Goal: Task Accomplishment & Management: Complete application form

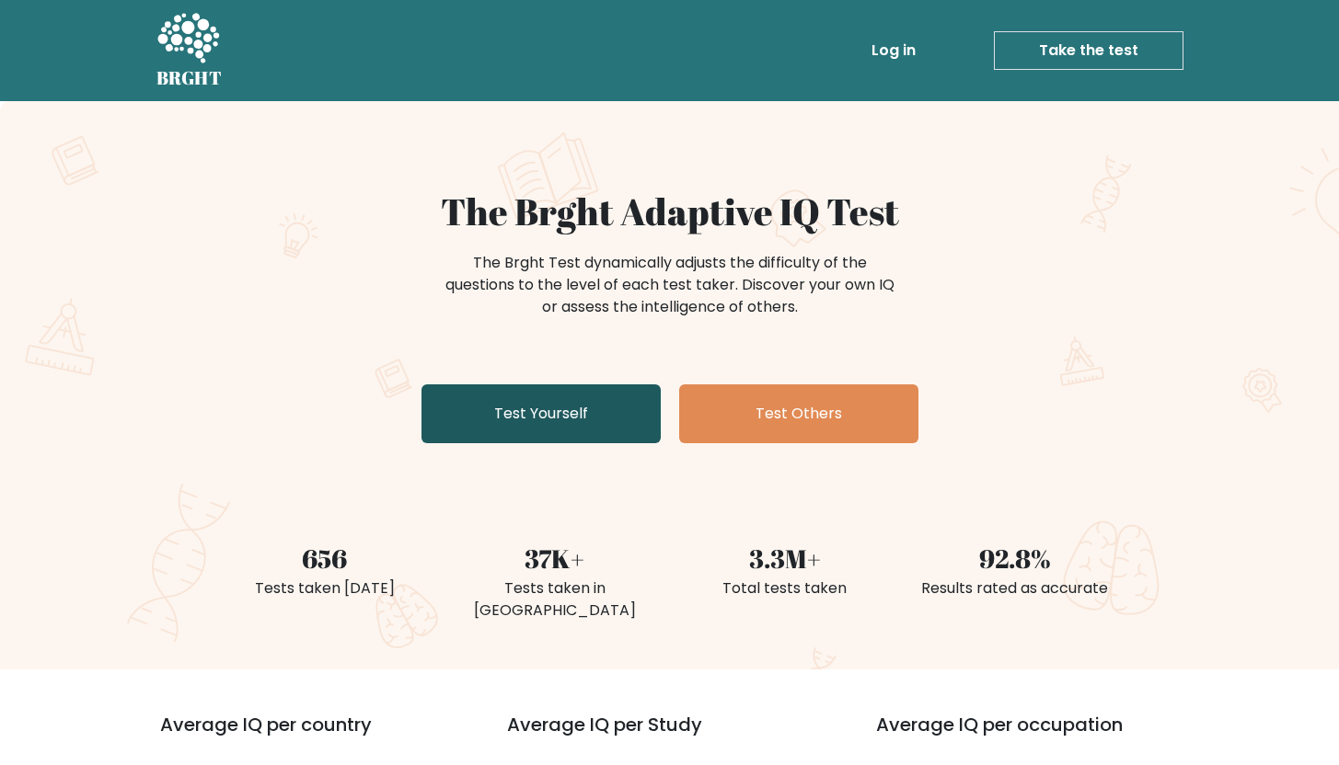
click at [525, 407] on link "Test Yourself" at bounding box center [540, 414] width 239 height 59
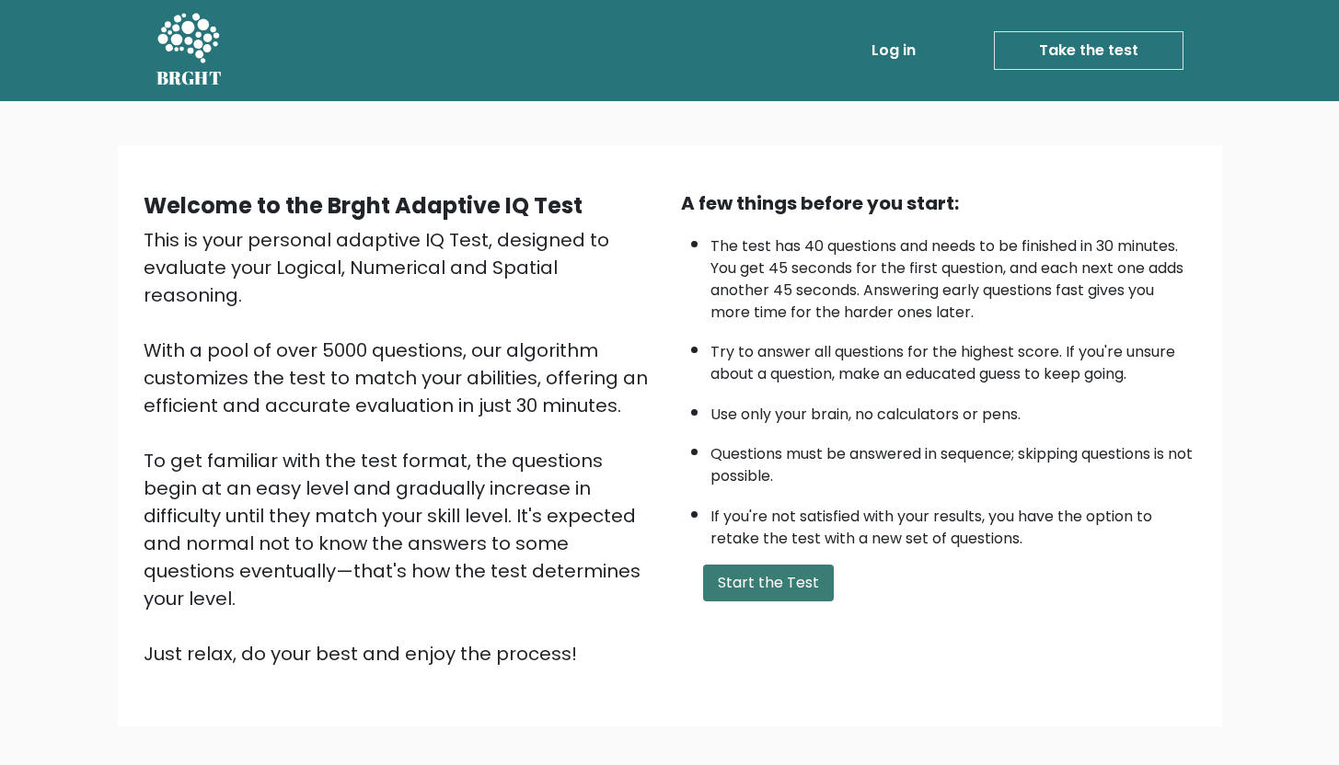
click at [801, 583] on button "Start the Test" at bounding box center [768, 583] width 131 height 37
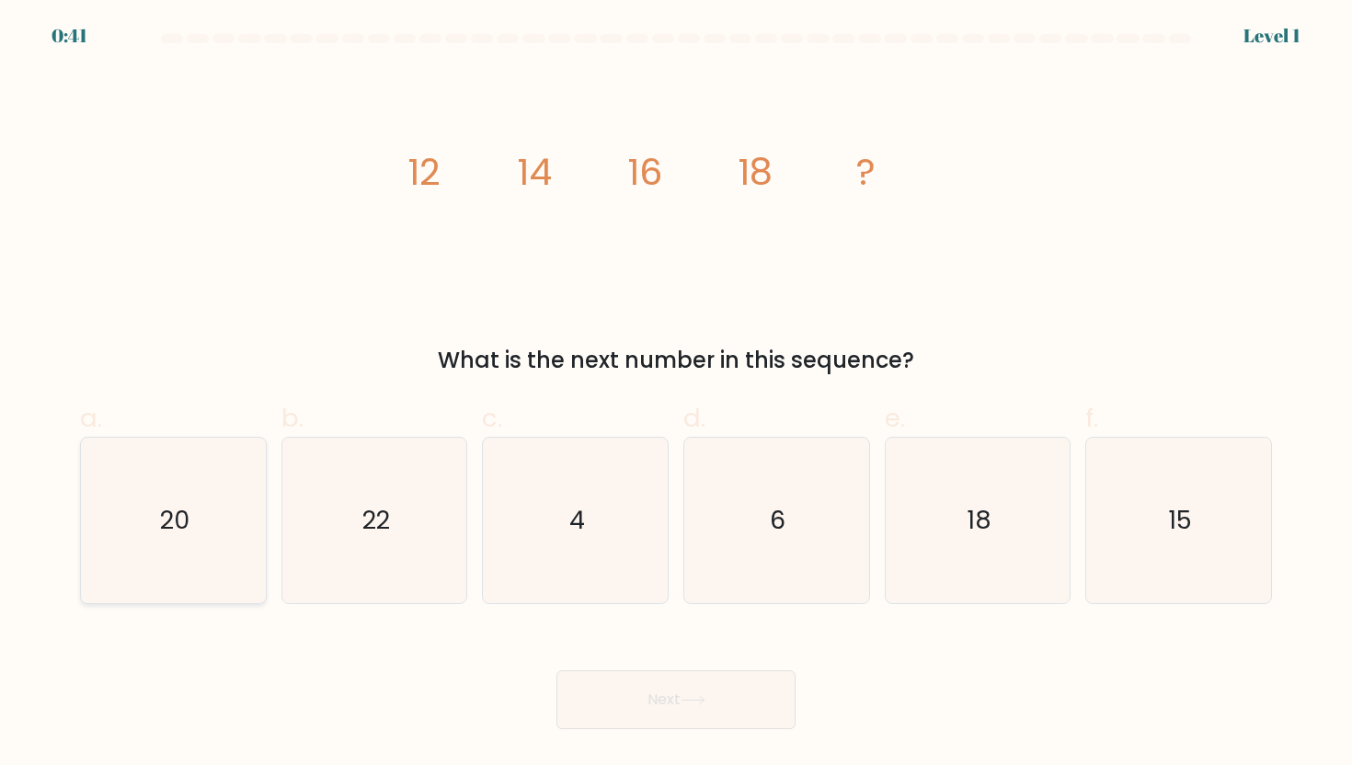
click at [181, 528] on text "20" at bounding box center [174, 520] width 29 height 34
click at [676, 395] on input "a. 20" at bounding box center [676, 389] width 1 height 12
radio input "true"
click at [684, 703] on button "Next" at bounding box center [676, 700] width 239 height 59
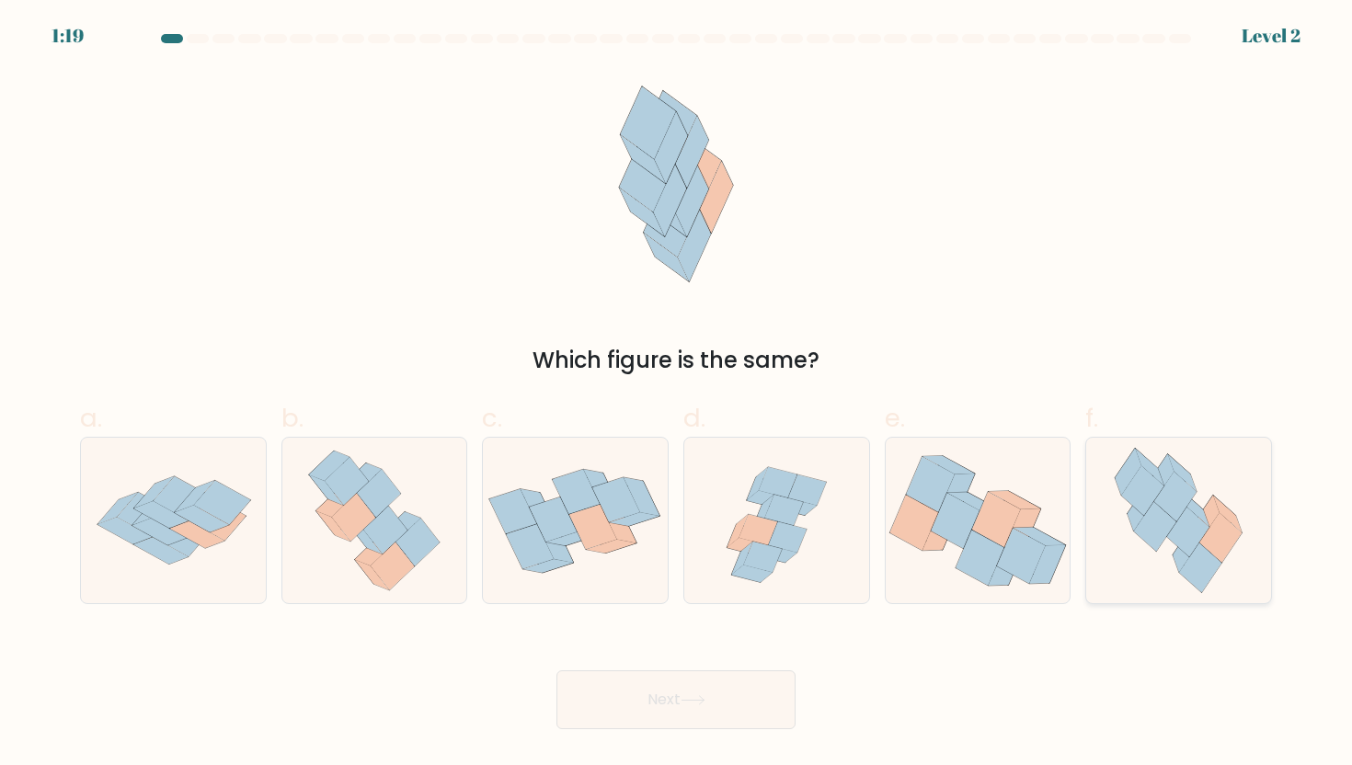
click at [1187, 543] on icon at bounding box center [1188, 532] width 42 height 50
click at [677, 395] on input "f." at bounding box center [676, 389] width 1 height 12
radio input "true"
click at [637, 724] on button "Next" at bounding box center [676, 700] width 239 height 59
click at [657, 704] on button "Next" at bounding box center [676, 700] width 239 height 59
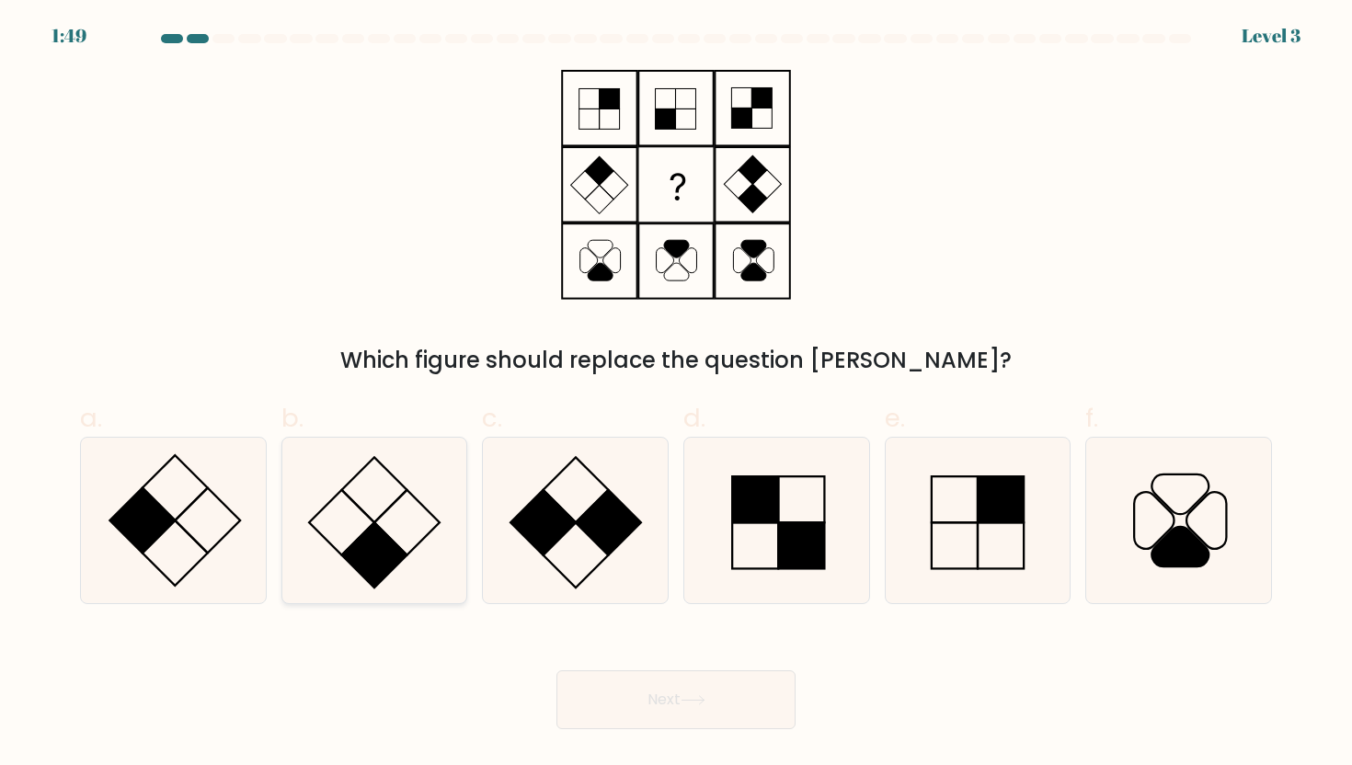
click at [362, 502] on icon at bounding box center [375, 521] width 166 height 166
click at [676, 395] on input "b." at bounding box center [676, 389] width 1 height 12
radio input "true"
click at [679, 701] on button "Next" at bounding box center [676, 700] width 239 height 59
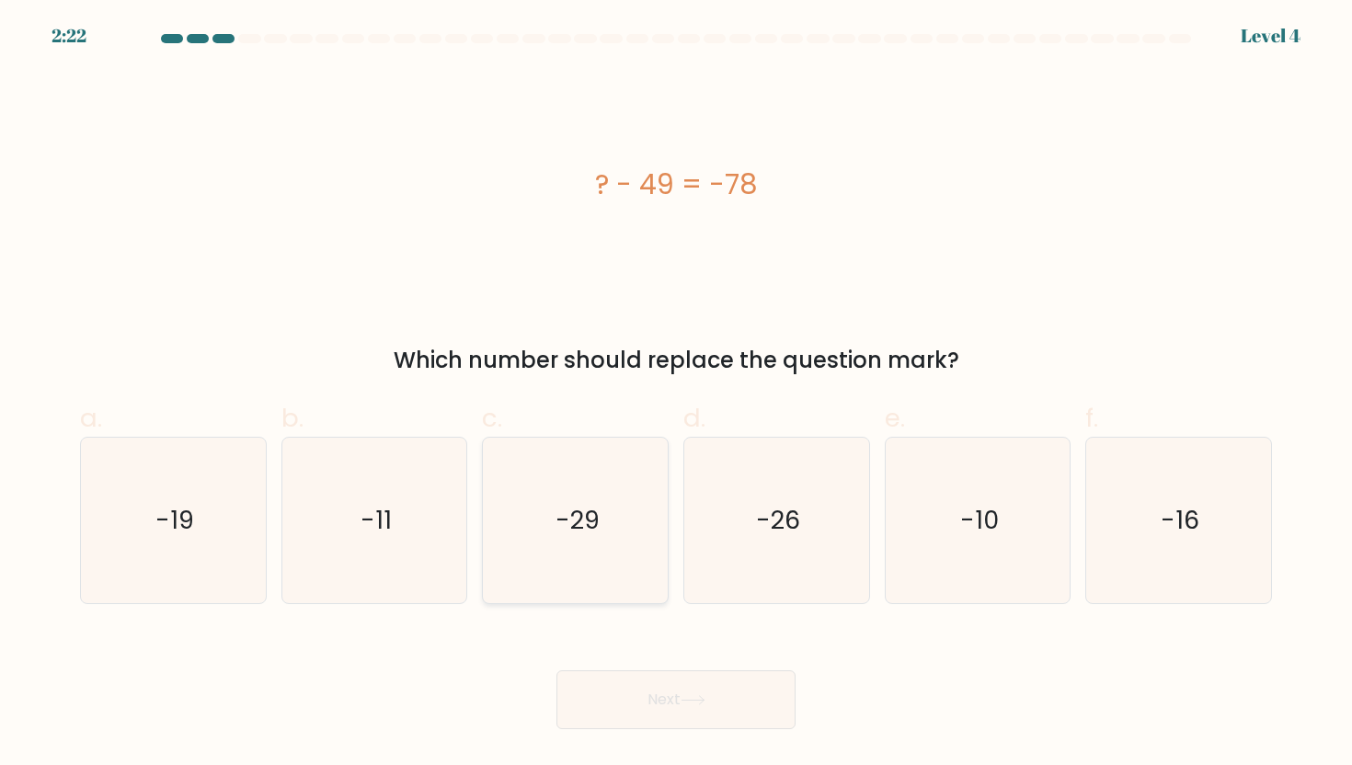
click at [529, 484] on icon "-29" at bounding box center [576, 521] width 166 height 166
click at [676, 395] on input "c. -29" at bounding box center [676, 389] width 1 height 12
radio input "true"
click at [654, 681] on button "Next" at bounding box center [676, 700] width 239 height 59
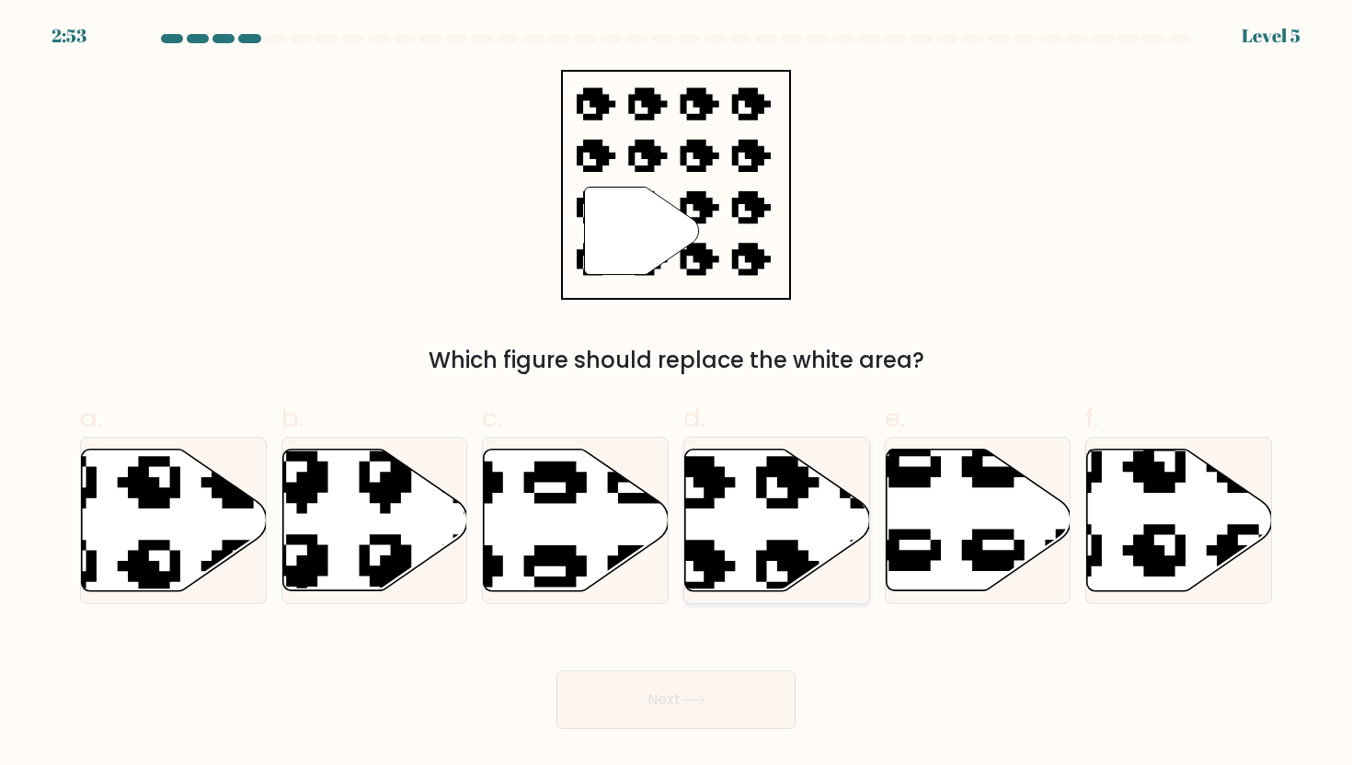
click at [701, 562] on icon at bounding box center [830, 441] width 314 height 304
click at [677, 395] on input "d." at bounding box center [676, 389] width 1 height 12
radio input "true"
click at [699, 756] on body "2:53 Level 5" at bounding box center [676, 382] width 1352 height 765
click at [699, 705] on icon at bounding box center [693, 701] width 25 height 10
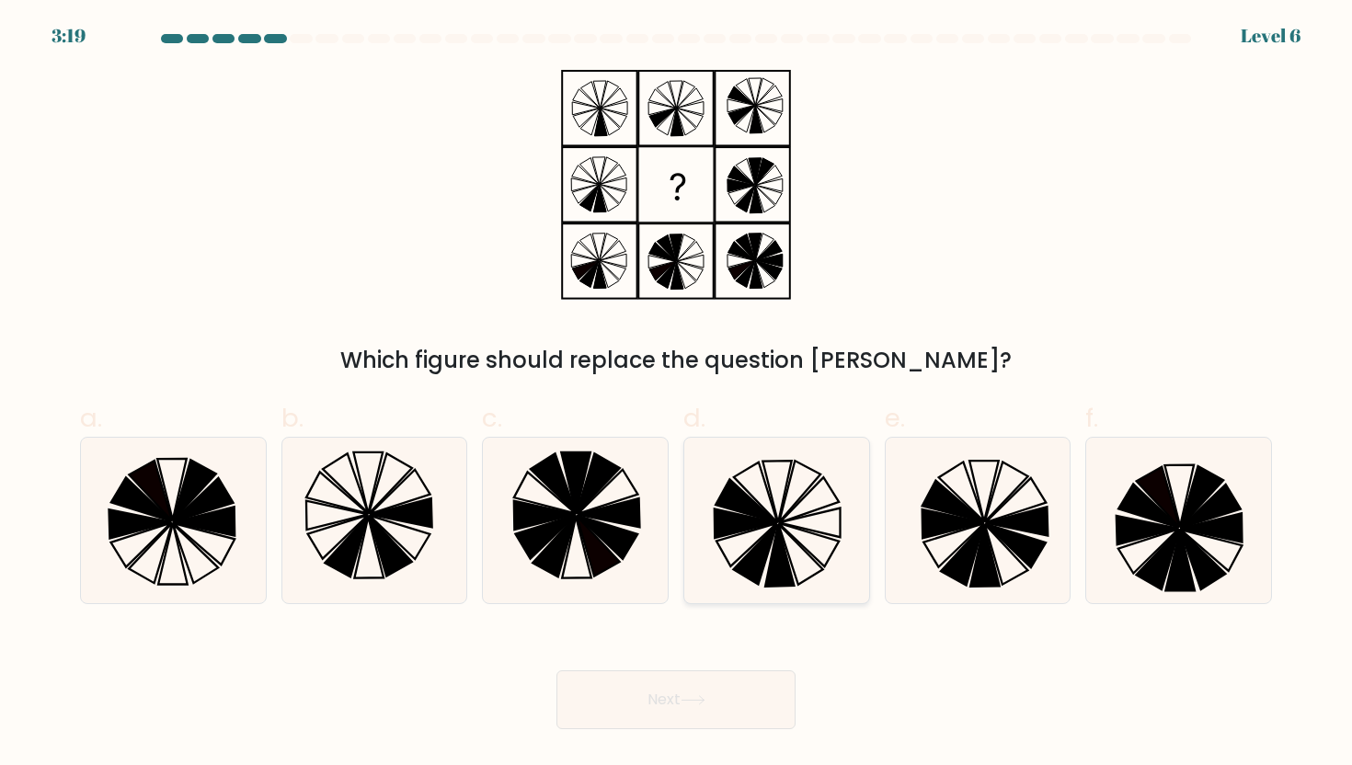
click at [822, 556] on icon at bounding box center [777, 521] width 166 height 166
click at [677, 395] on input "d." at bounding box center [676, 389] width 1 height 12
radio input "true"
click at [746, 681] on button "Next" at bounding box center [676, 700] width 239 height 59
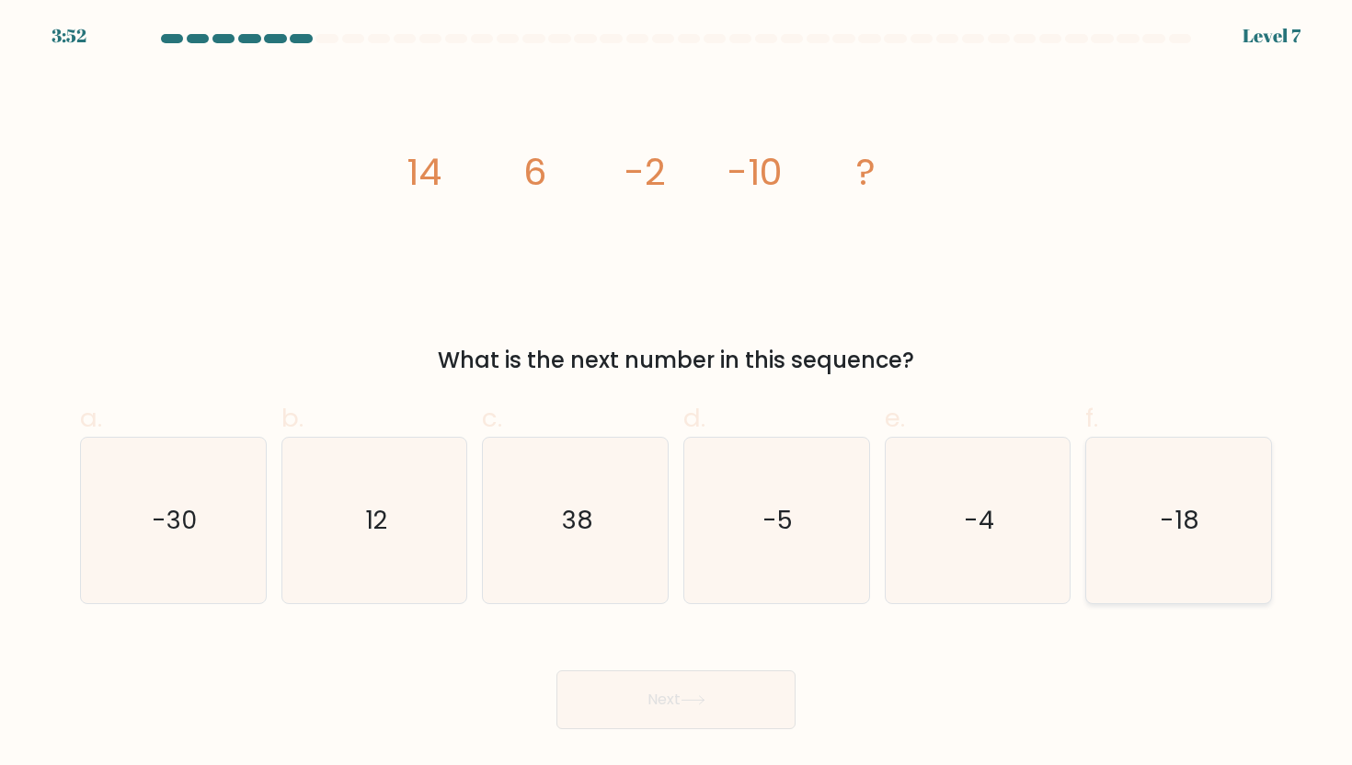
click at [1171, 569] on icon "-18" at bounding box center [1179, 521] width 166 height 166
click at [677, 395] on input "f. -18" at bounding box center [676, 389] width 1 height 12
radio input "true"
click at [725, 696] on button "Next" at bounding box center [676, 700] width 239 height 59
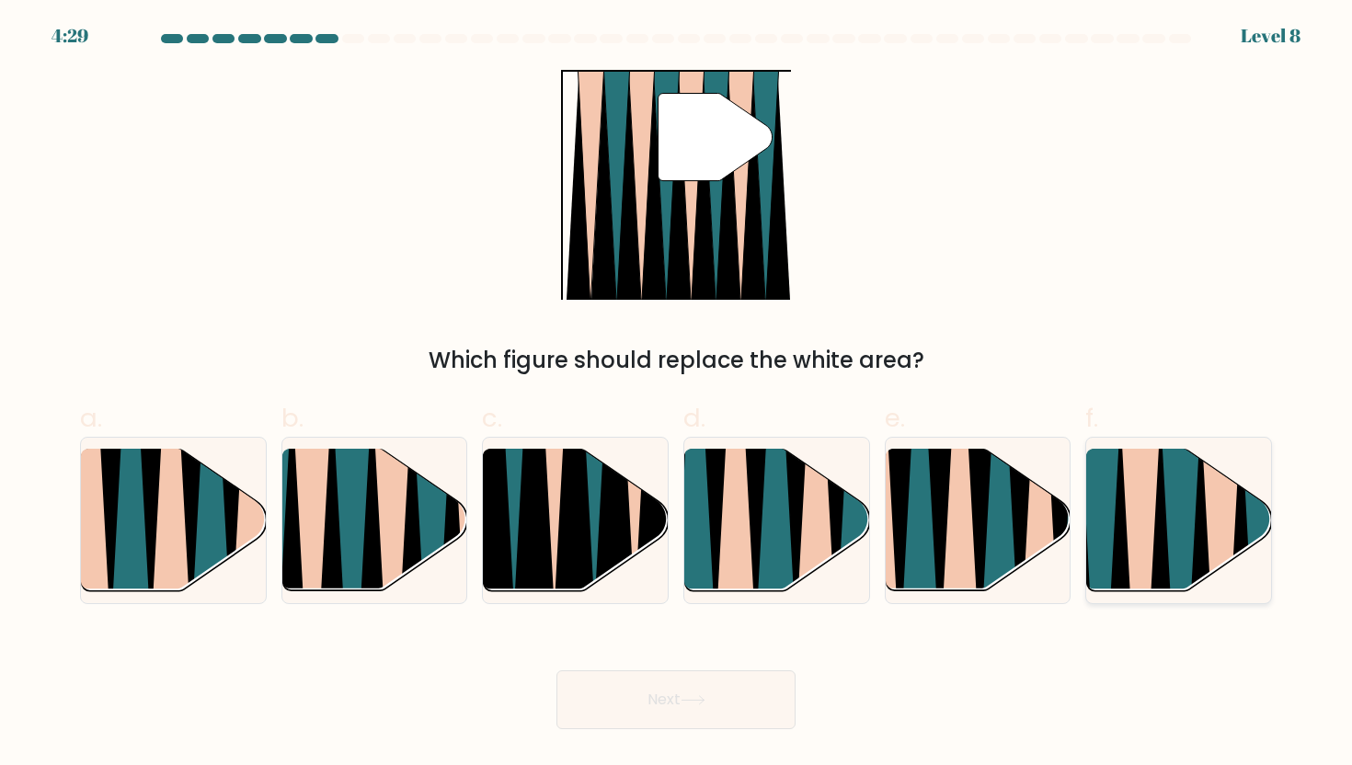
click at [1116, 558] on icon at bounding box center [1120, 598] width 40 height 369
click at [677, 395] on input "f." at bounding box center [676, 389] width 1 height 12
radio input "true"
click at [688, 731] on body "4:28 Level 8" at bounding box center [676, 382] width 1352 height 765
click at [706, 700] on icon at bounding box center [693, 701] width 25 height 10
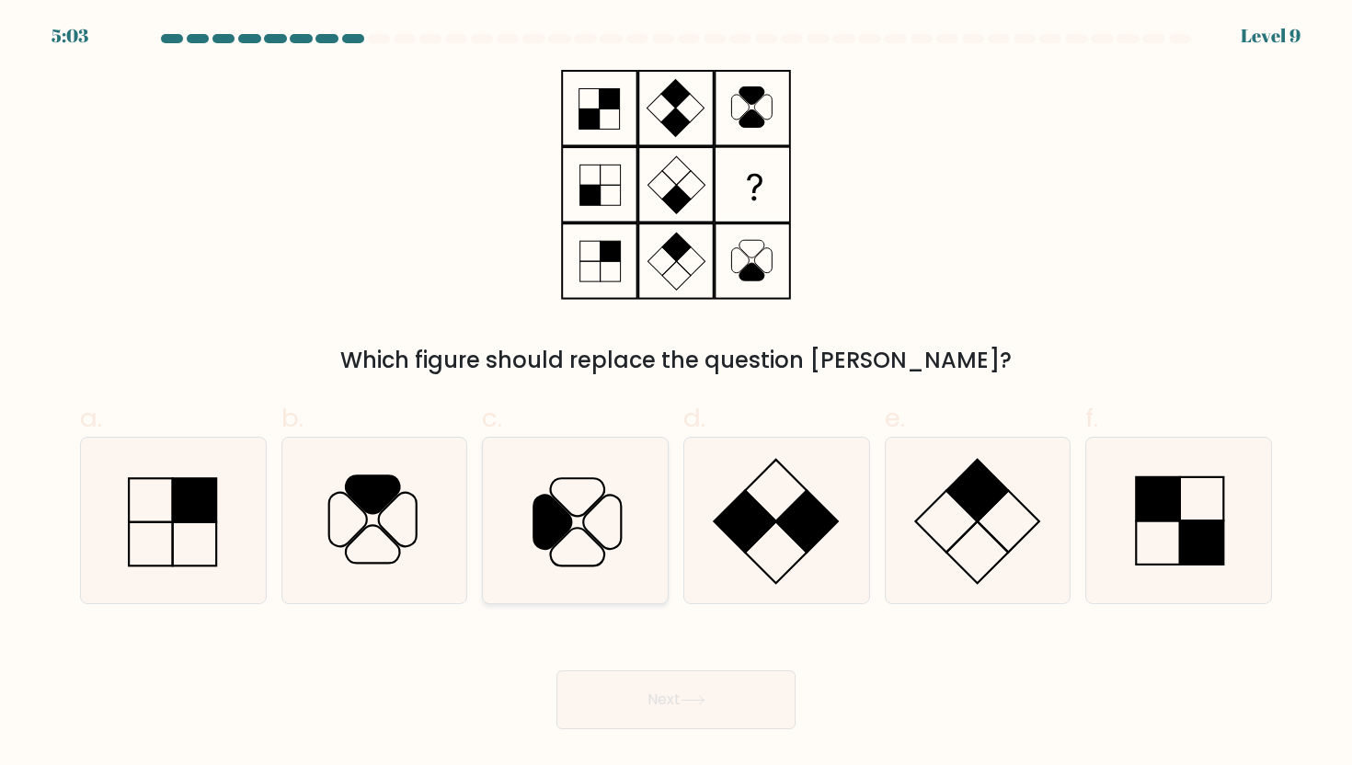
click at [546, 578] on icon at bounding box center [576, 521] width 166 height 166
click at [676, 395] on input "c." at bounding box center [676, 389] width 1 height 12
radio input "true"
click at [633, 713] on button "Next" at bounding box center [676, 700] width 239 height 59
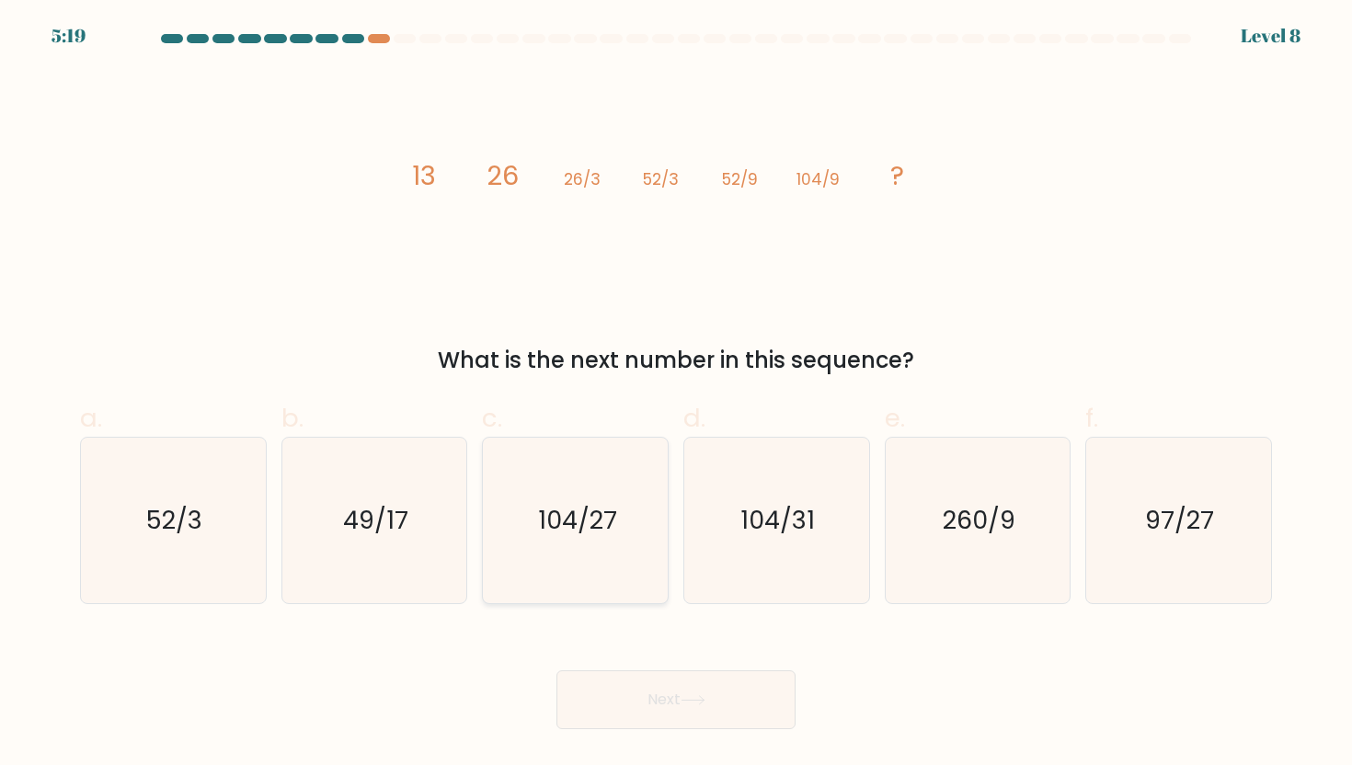
click at [621, 542] on icon "104/27" at bounding box center [576, 521] width 166 height 166
click at [676, 395] on input "c. 104/27" at bounding box center [676, 389] width 1 height 12
radio input "true"
click at [704, 702] on icon at bounding box center [693, 700] width 22 height 8
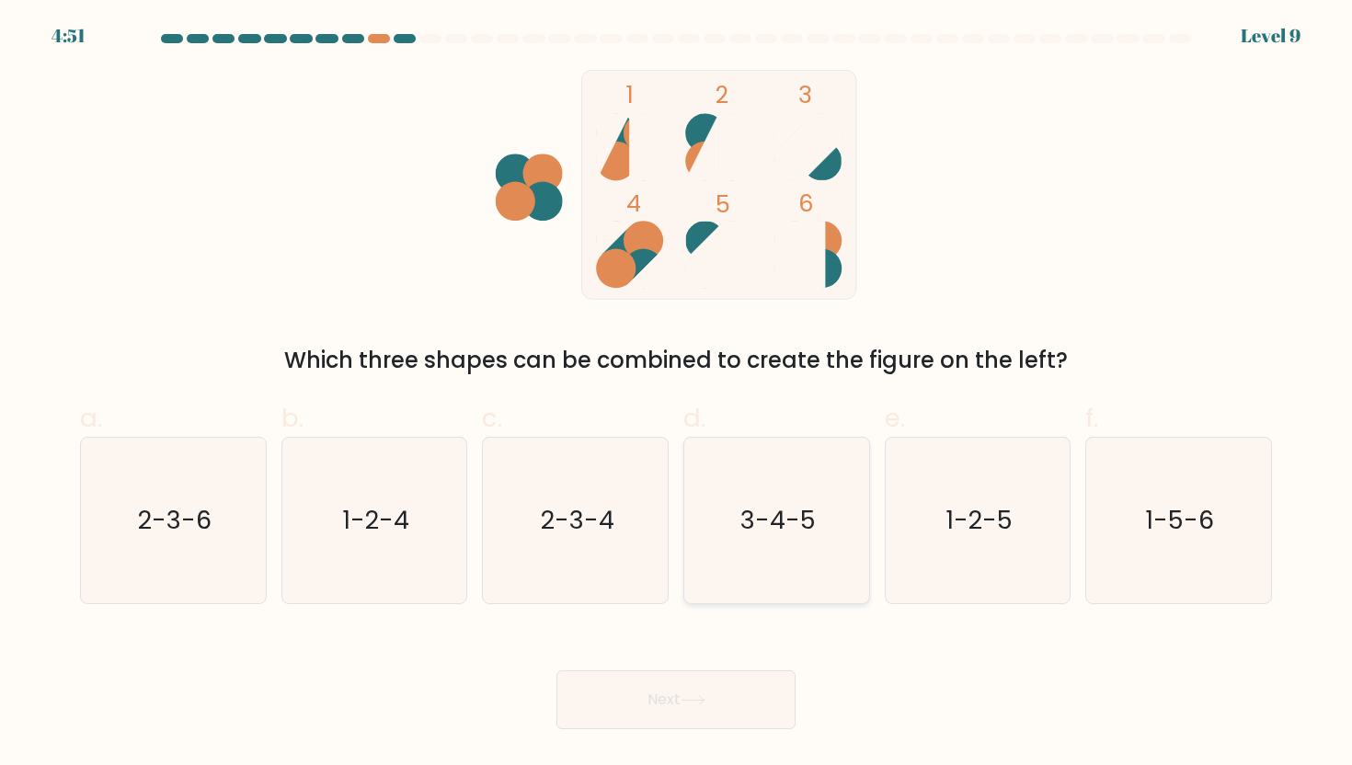
click at [782, 549] on icon "3-4-5" at bounding box center [777, 521] width 166 height 166
click at [677, 395] on input "d. 3-4-5" at bounding box center [676, 389] width 1 height 12
radio input "true"
click at [728, 677] on button "Next" at bounding box center [676, 700] width 239 height 59
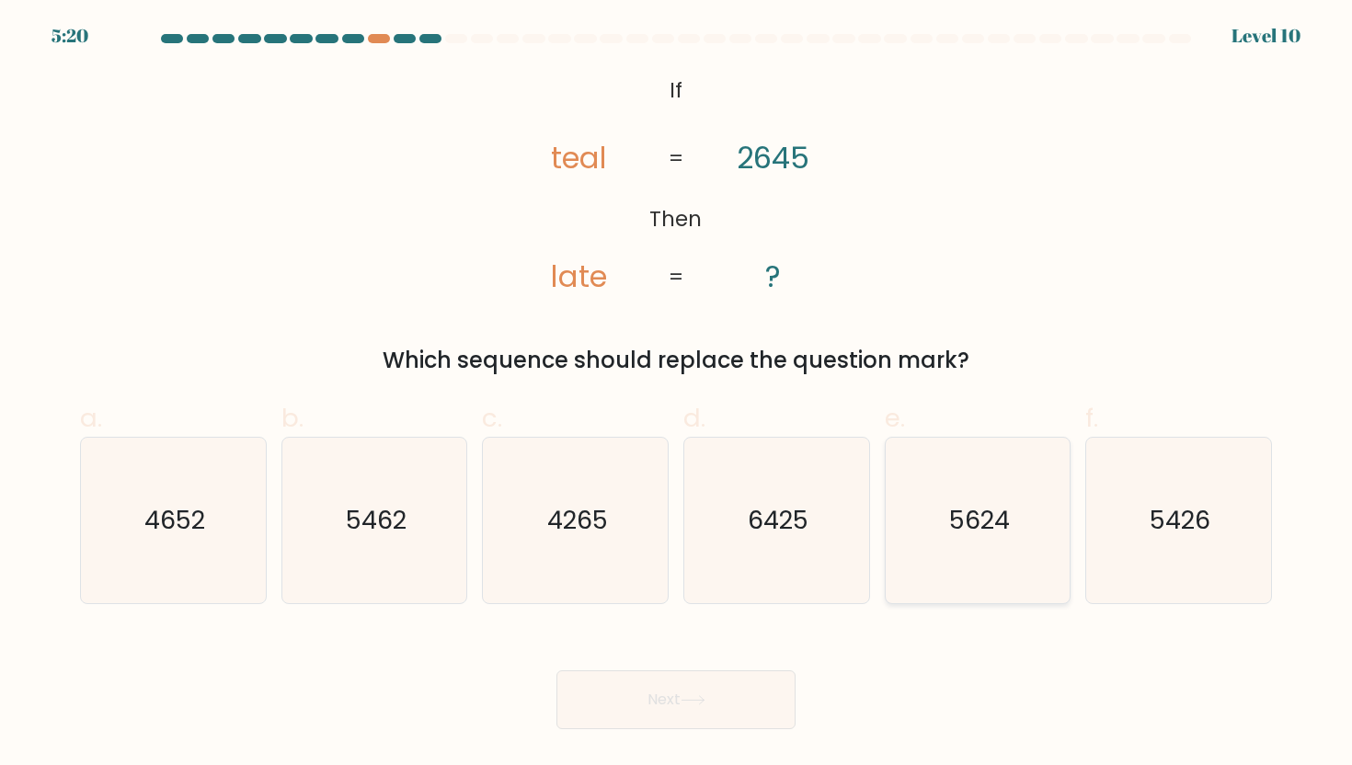
click at [899, 525] on icon "5624" at bounding box center [978, 521] width 166 height 166
click at [677, 395] on input "e. 5624" at bounding box center [676, 389] width 1 height 12
radio input "true"
click at [703, 703] on icon at bounding box center [693, 701] width 25 height 10
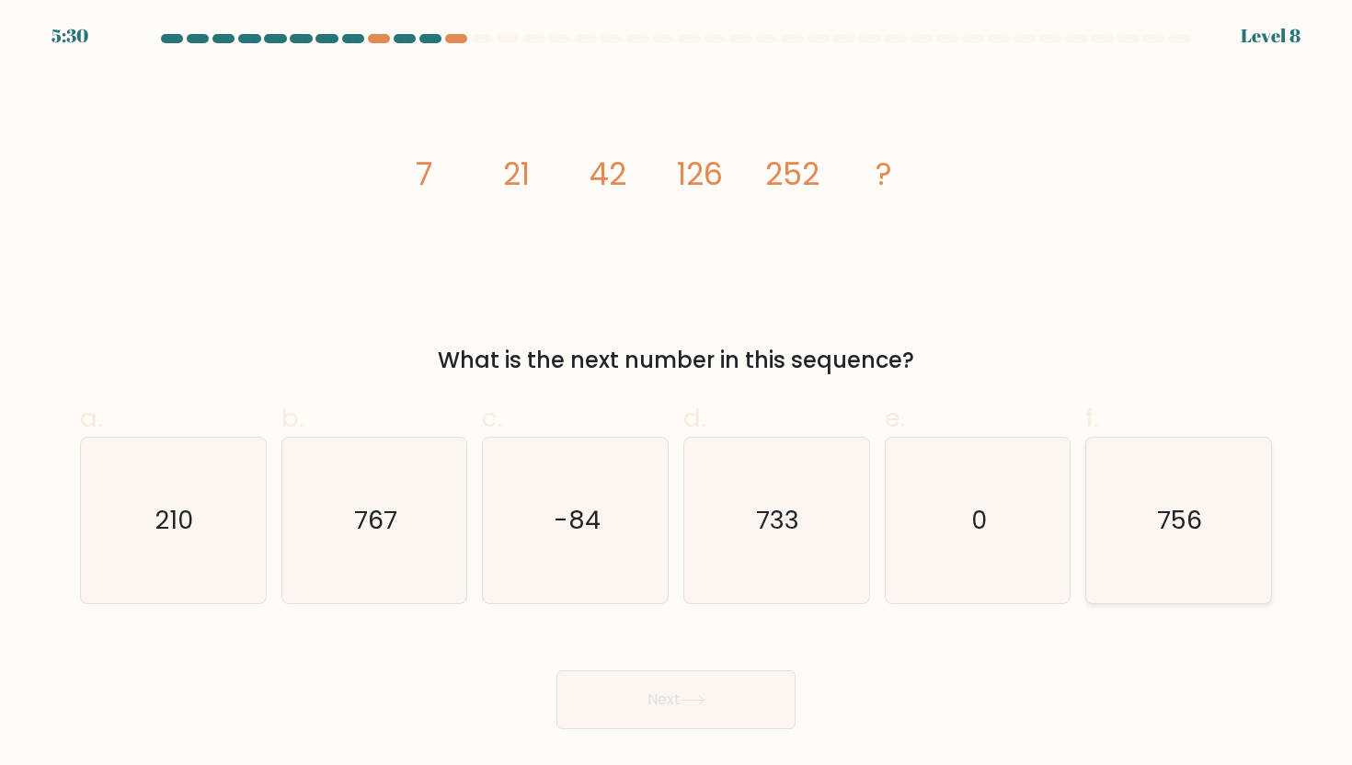
click at [1190, 494] on icon "756" at bounding box center [1179, 521] width 166 height 166
click at [677, 395] on input "f. 756" at bounding box center [676, 389] width 1 height 12
radio input "true"
click at [769, 696] on button "Next" at bounding box center [676, 700] width 239 height 59
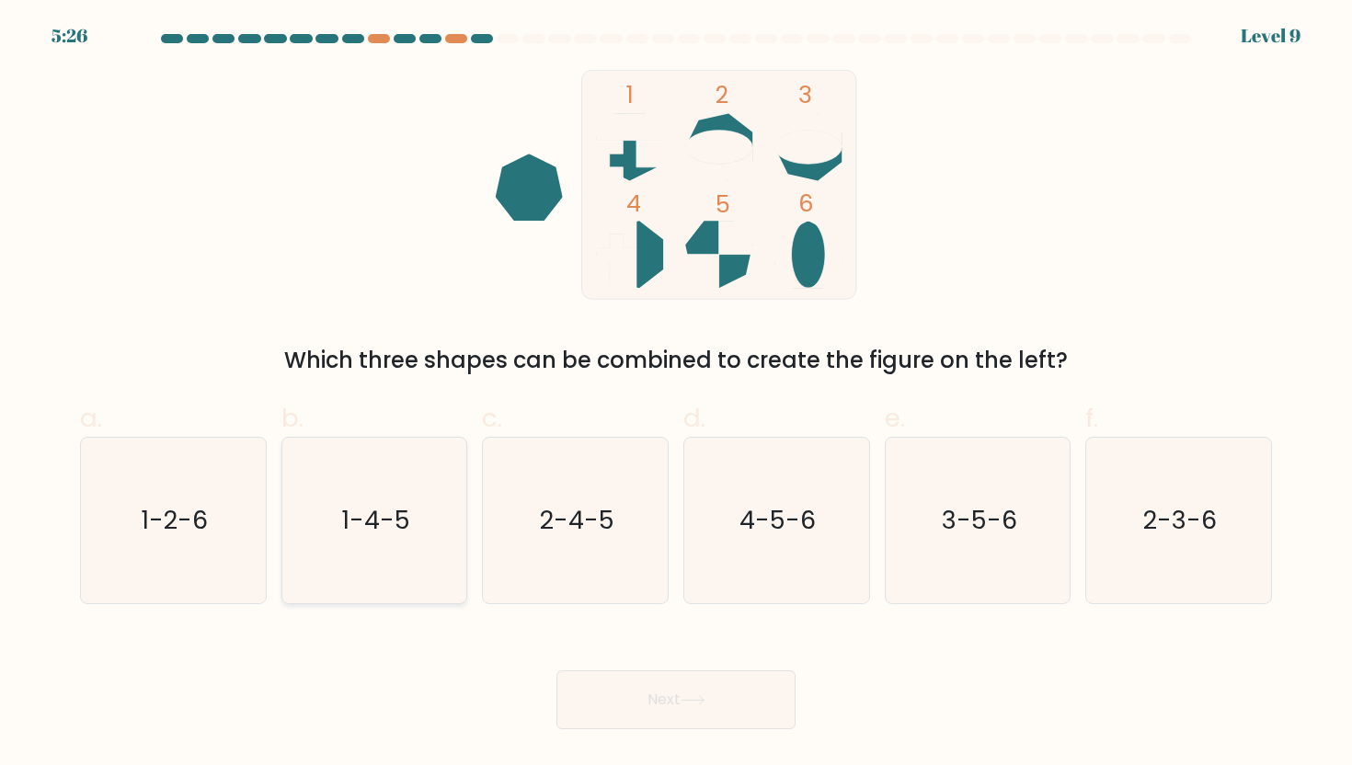
click at [356, 548] on icon "1-4-5" at bounding box center [375, 521] width 166 height 166
click at [676, 395] on input "b. 1-4-5" at bounding box center [676, 389] width 1 height 12
radio input "true"
click at [636, 716] on button "Next" at bounding box center [676, 700] width 239 height 59
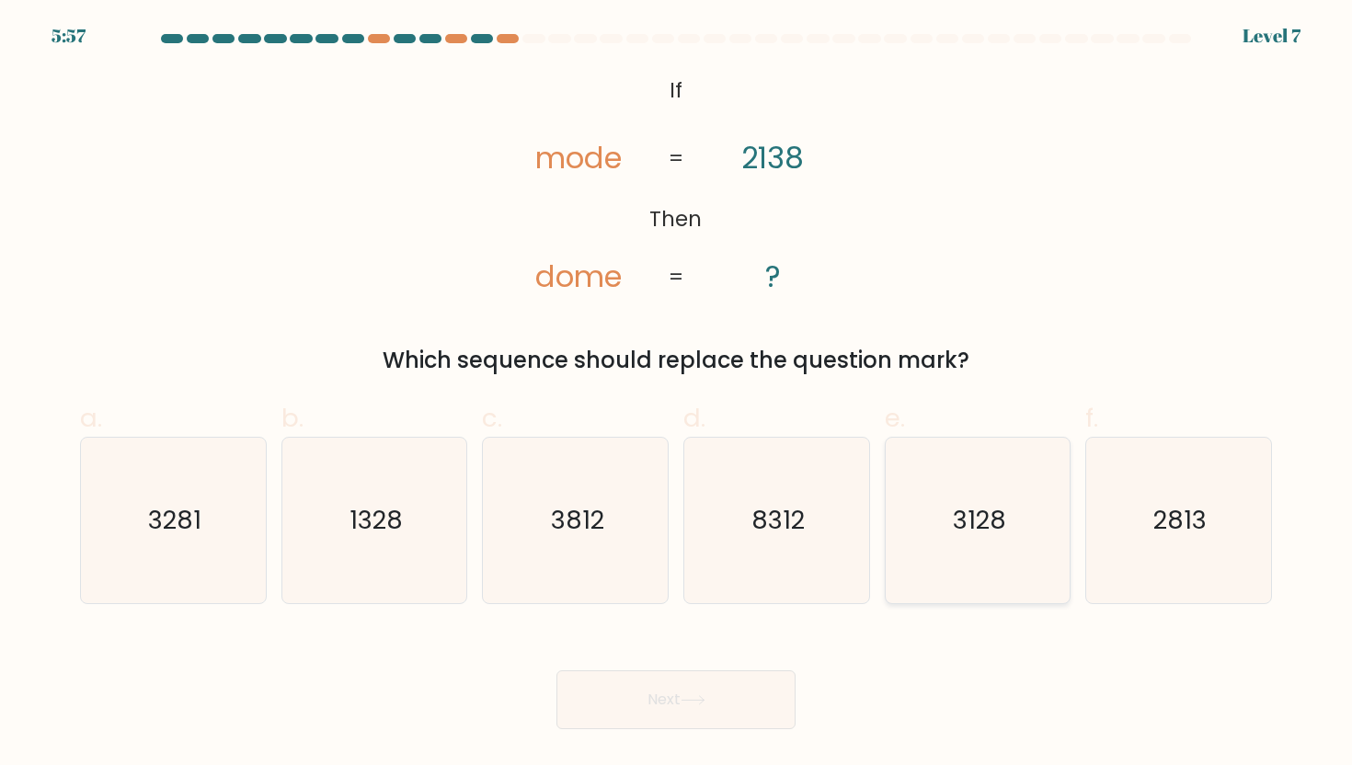
click at [947, 527] on icon "3128" at bounding box center [978, 521] width 166 height 166
click at [677, 395] on input "e. 3128" at bounding box center [676, 389] width 1 height 12
radio input "true"
click at [760, 685] on button "Next" at bounding box center [676, 700] width 239 height 59
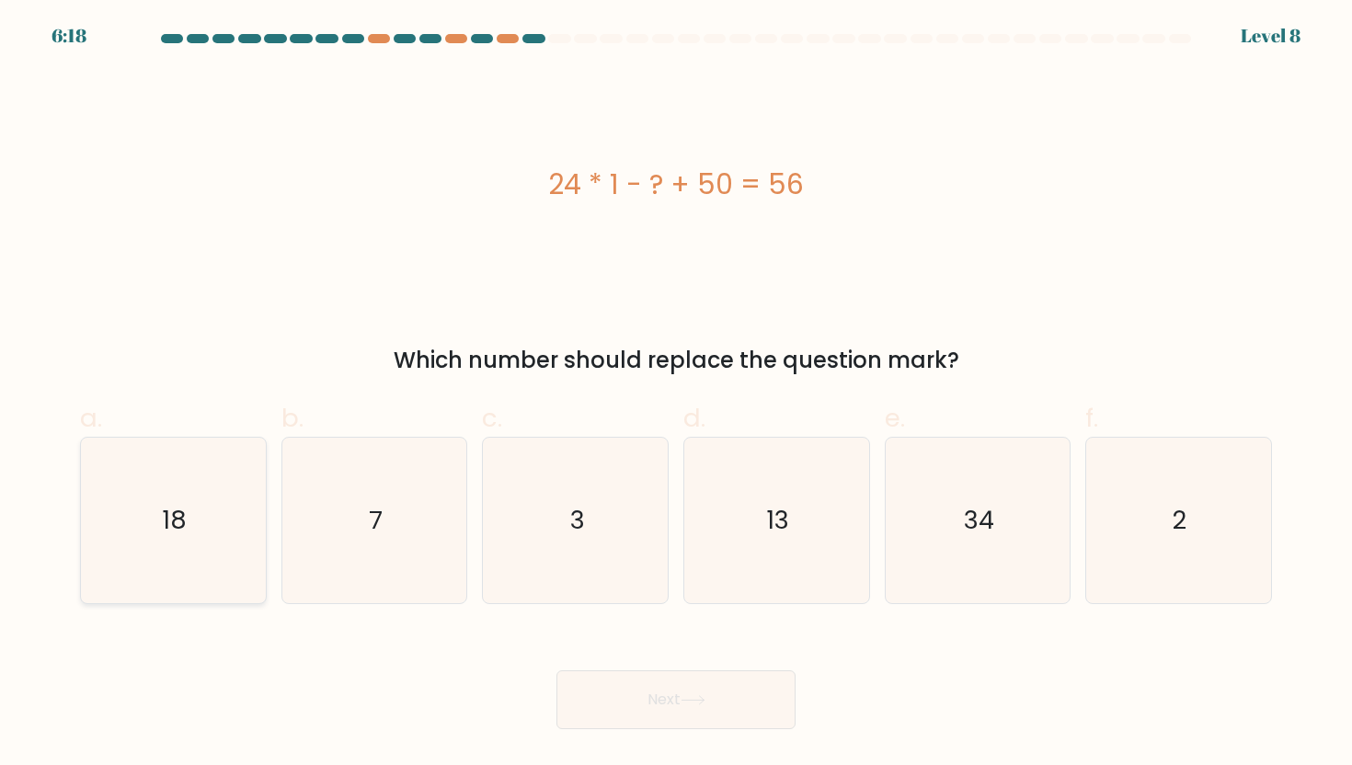
click at [186, 479] on icon "18" at bounding box center [173, 521] width 166 height 166
click at [676, 395] on input "a. 18" at bounding box center [676, 389] width 1 height 12
radio input "true"
click at [746, 696] on button "Next" at bounding box center [676, 700] width 239 height 59
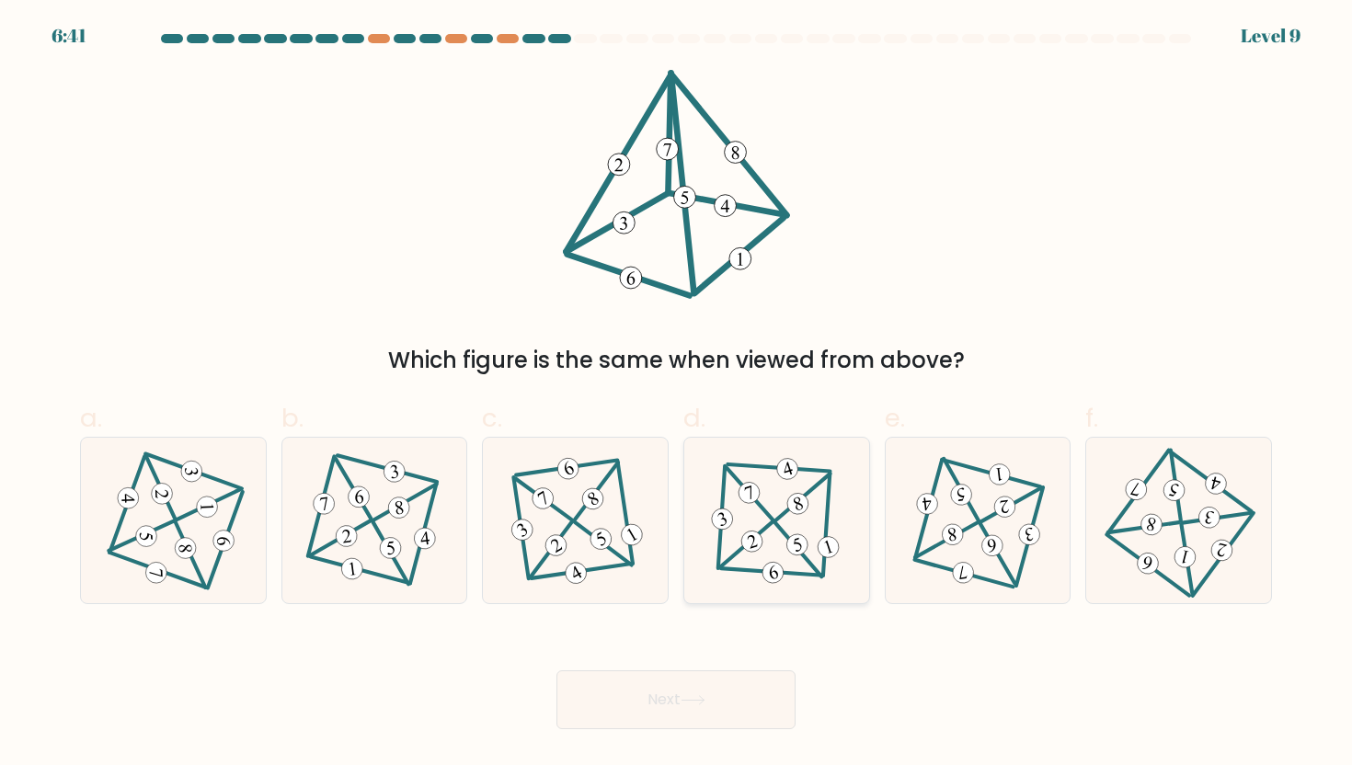
drag, startPoint x: 797, startPoint y: 523, endPoint x: 797, endPoint y: 601, distance: 77.3
click at [797, 523] on icon at bounding box center [776, 520] width 136 height 132
click at [677, 395] on input "d." at bounding box center [676, 389] width 1 height 12
radio input "true"
click at [759, 717] on button "Next" at bounding box center [676, 700] width 239 height 59
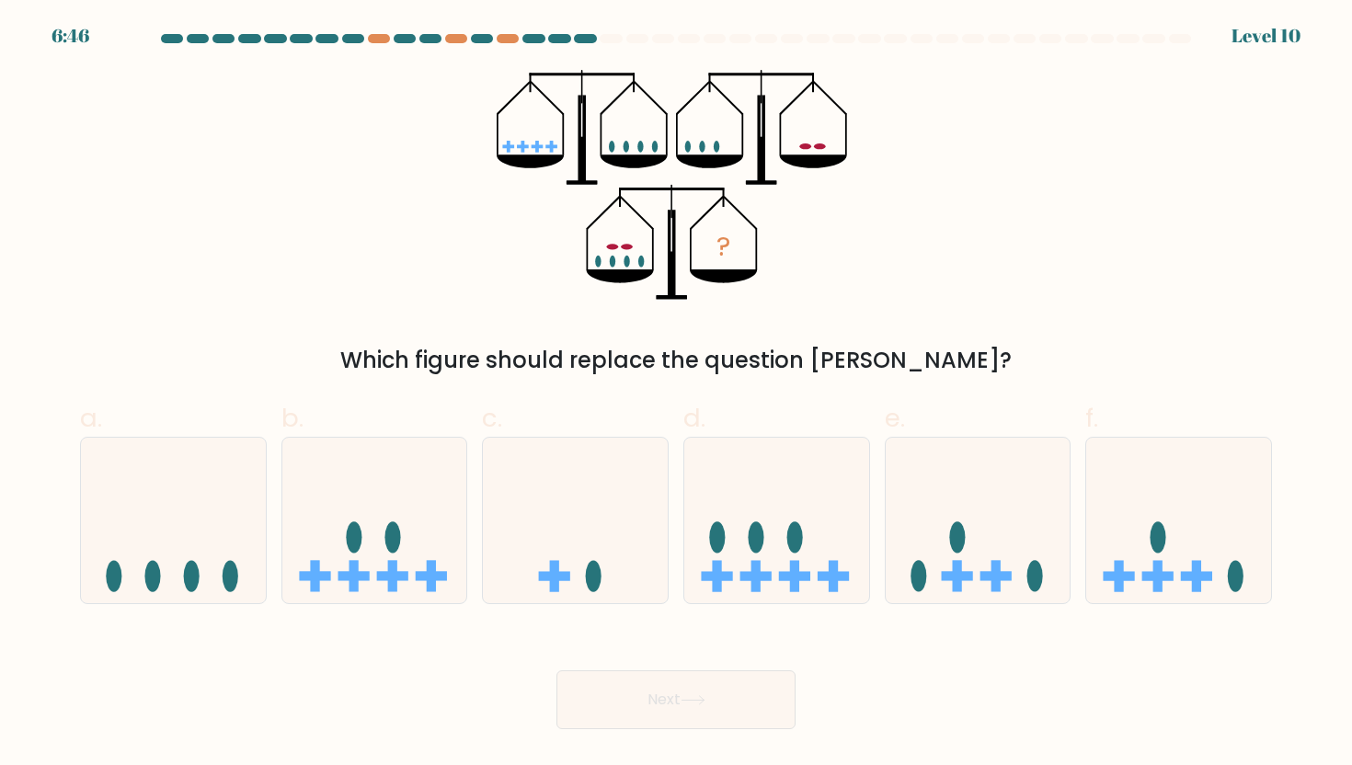
click at [868, 643] on div "Next" at bounding box center [676, 678] width 1214 height 103
click at [804, 608] on form at bounding box center [676, 382] width 1352 height 696
click at [803, 573] on rect at bounding box center [794, 576] width 31 height 9
click at [677, 395] on input "d." at bounding box center [676, 389] width 1 height 12
radio input "true"
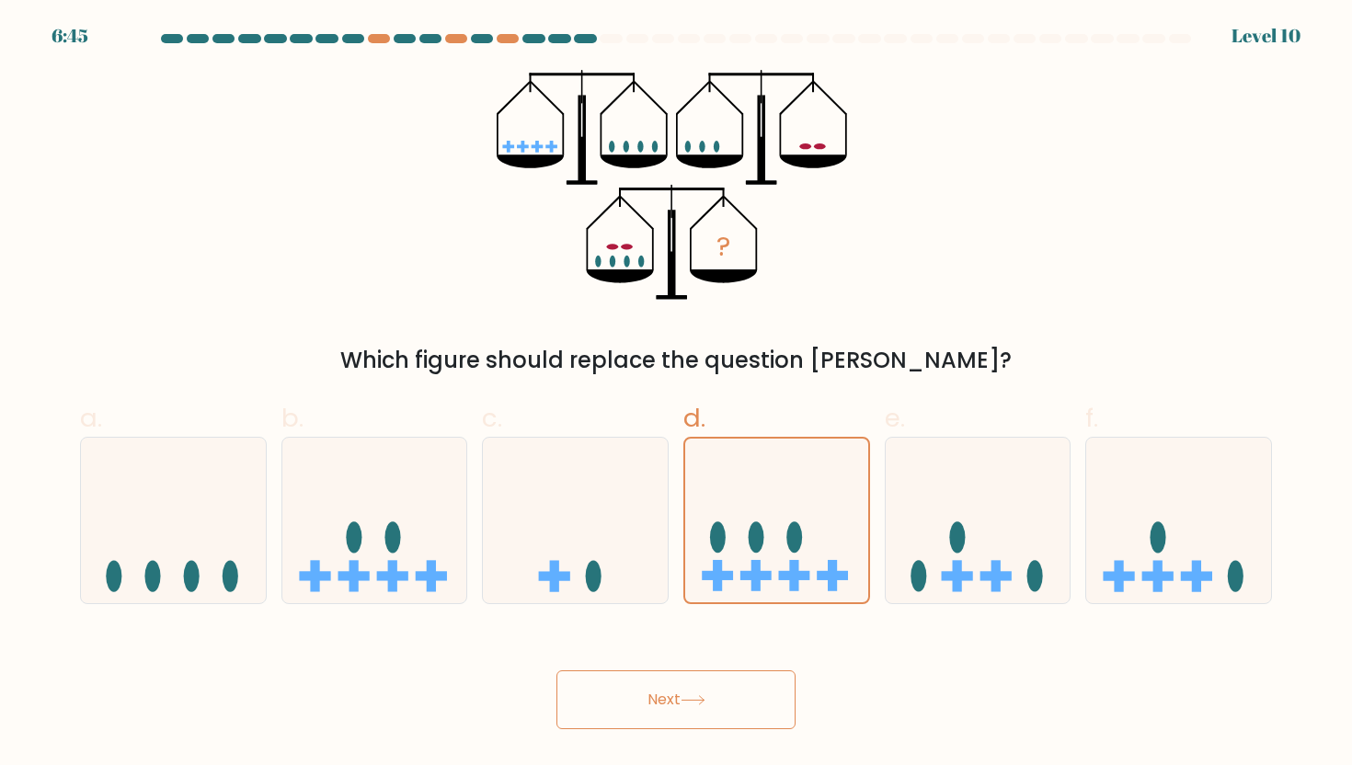
click at [731, 705] on button "Next" at bounding box center [676, 700] width 239 height 59
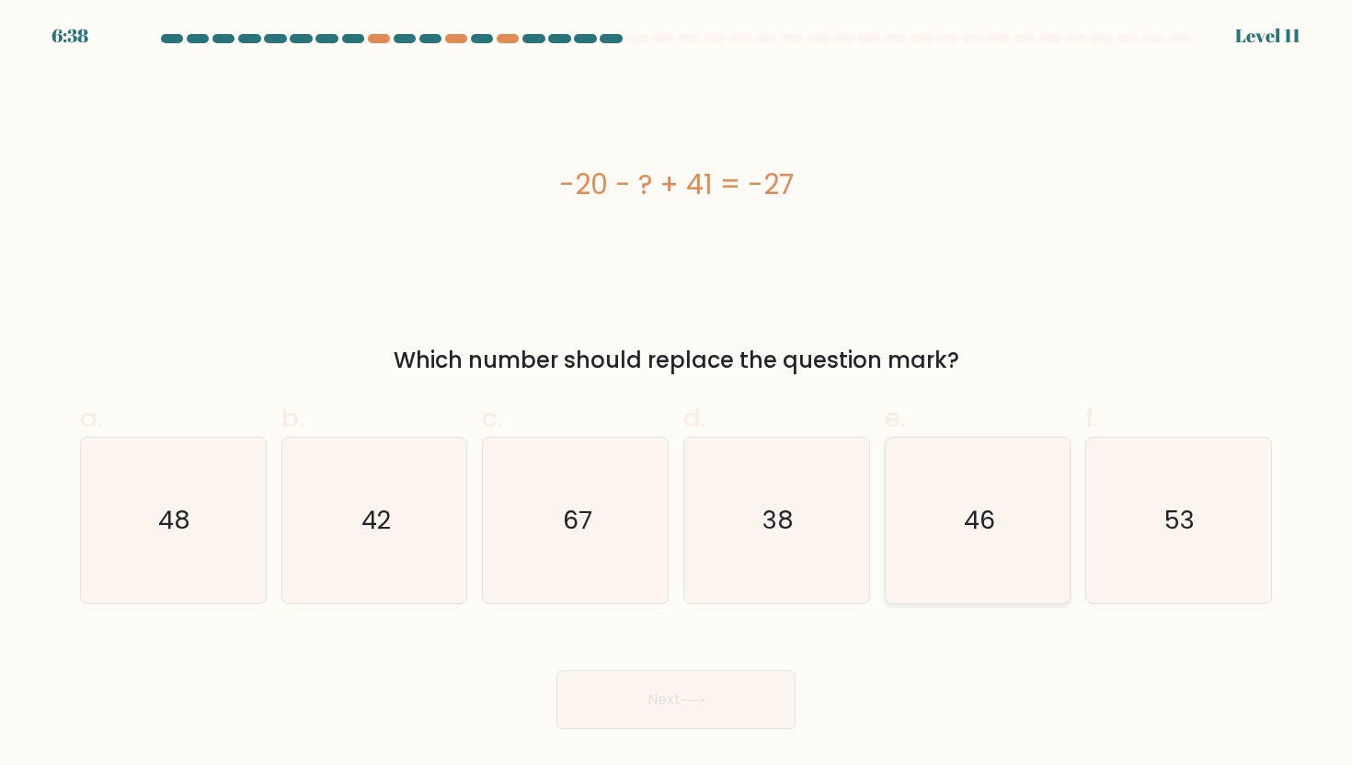
click at [899, 582] on icon "46" at bounding box center [978, 521] width 166 height 166
click at [677, 395] on input "e. 46" at bounding box center [676, 389] width 1 height 12
radio input "true"
click at [730, 707] on button "Next" at bounding box center [676, 700] width 239 height 59
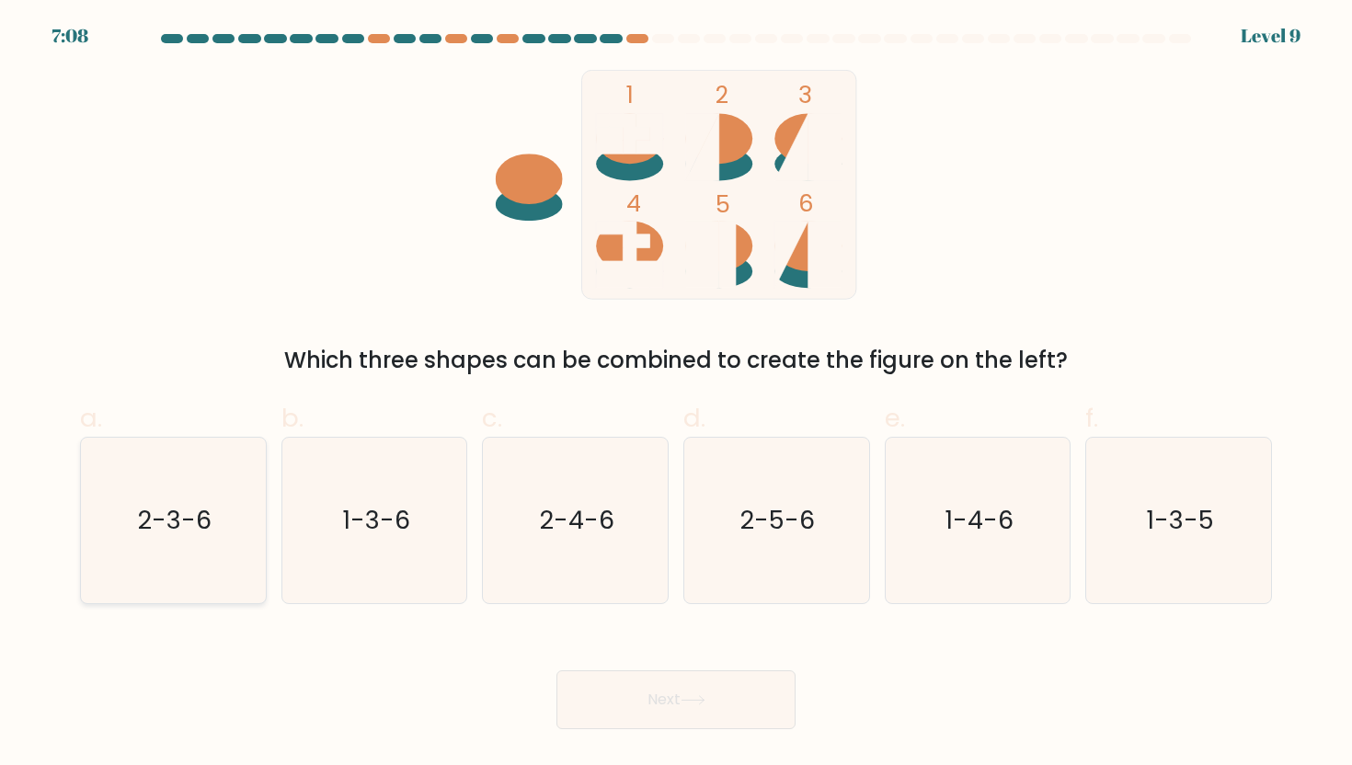
click at [175, 561] on icon "2-3-6" at bounding box center [173, 521] width 166 height 166
click at [676, 395] on input "a. 2-3-6" at bounding box center [676, 389] width 1 height 12
radio input "true"
click at [727, 715] on button "Next" at bounding box center [676, 700] width 239 height 59
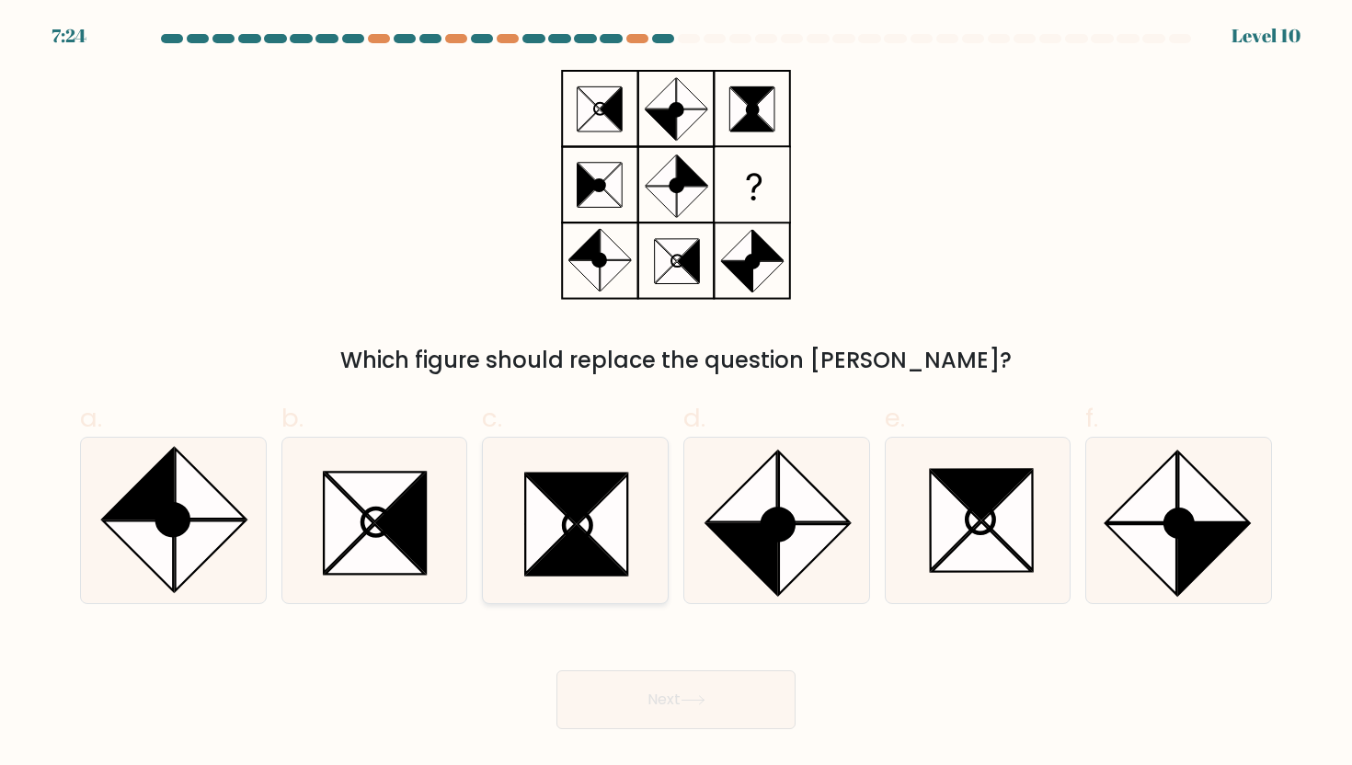
click at [642, 535] on icon at bounding box center [576, 521] width 166 height 166
click at [676, 395] on input "c." at bounding box center [676, 389] width 1 height 12
radio input "true"
click at [710, 688] on button "Next" at bounding box center [676, 700] width 239 height 59
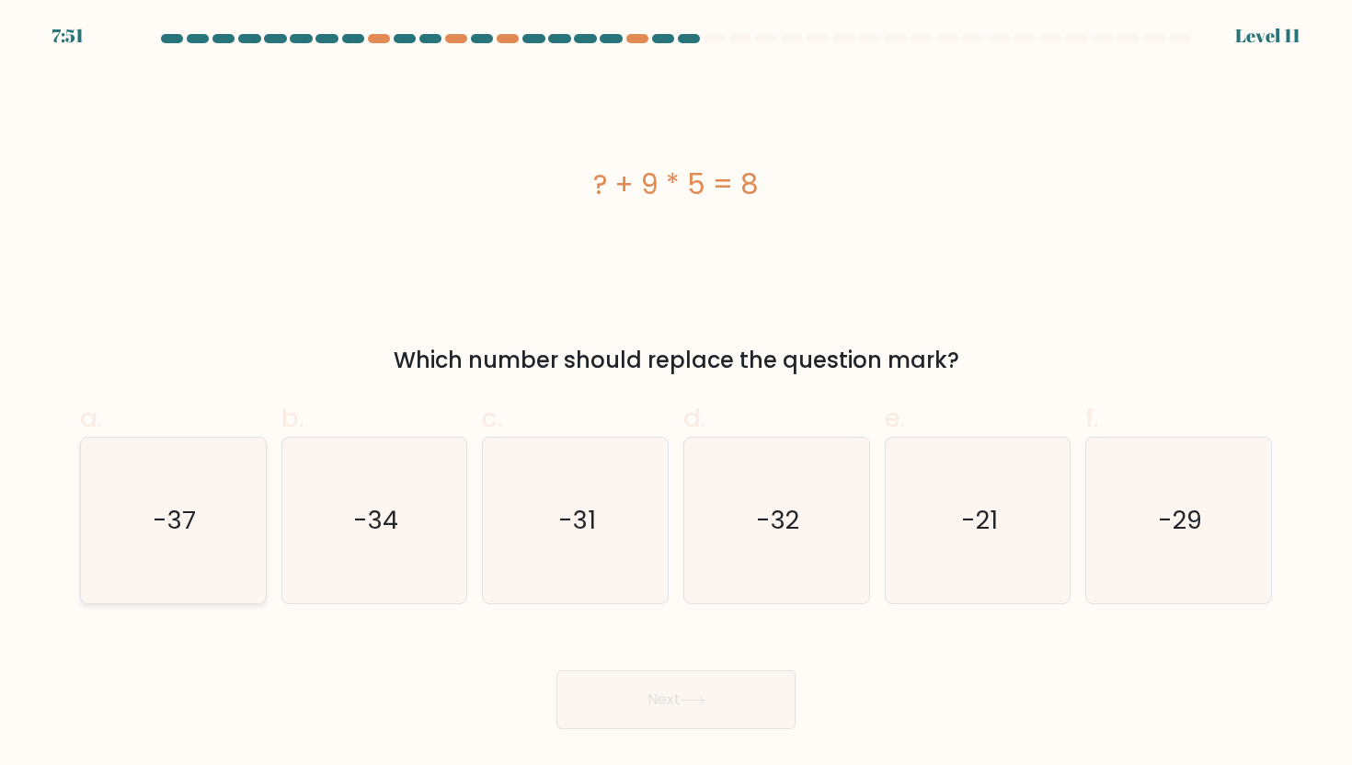
click at [173, 566] on icon "-37" at bounding box center [173, 521] width 166 height 166
click at [676, 395] on input "a. -37" at bounding box center [676, 389] width 1 height 12
radio input "true"
click at [765, 693] on button "Next" at bounding box center [676, 700] width 239 height 59
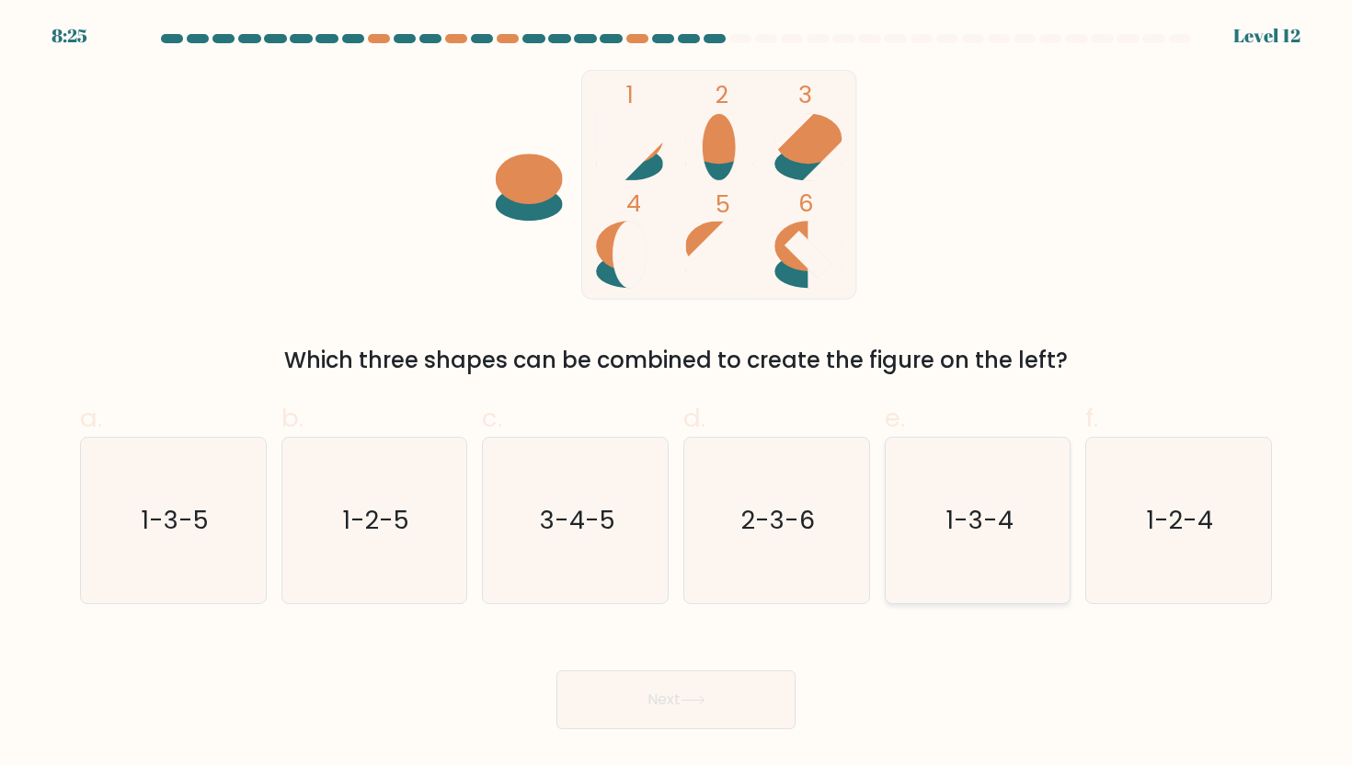
click at [1006, 543] on icon "1-3-4" at bounding box center [978, 521] width 166 height 166
click at [677, 395] on input "e. 1-3-4" at bounding box center [676, 389] width 1 height 12
radio input "true"
click at [704, 710] on button "Next" at bounding box center [676, 700] width 239 height 59
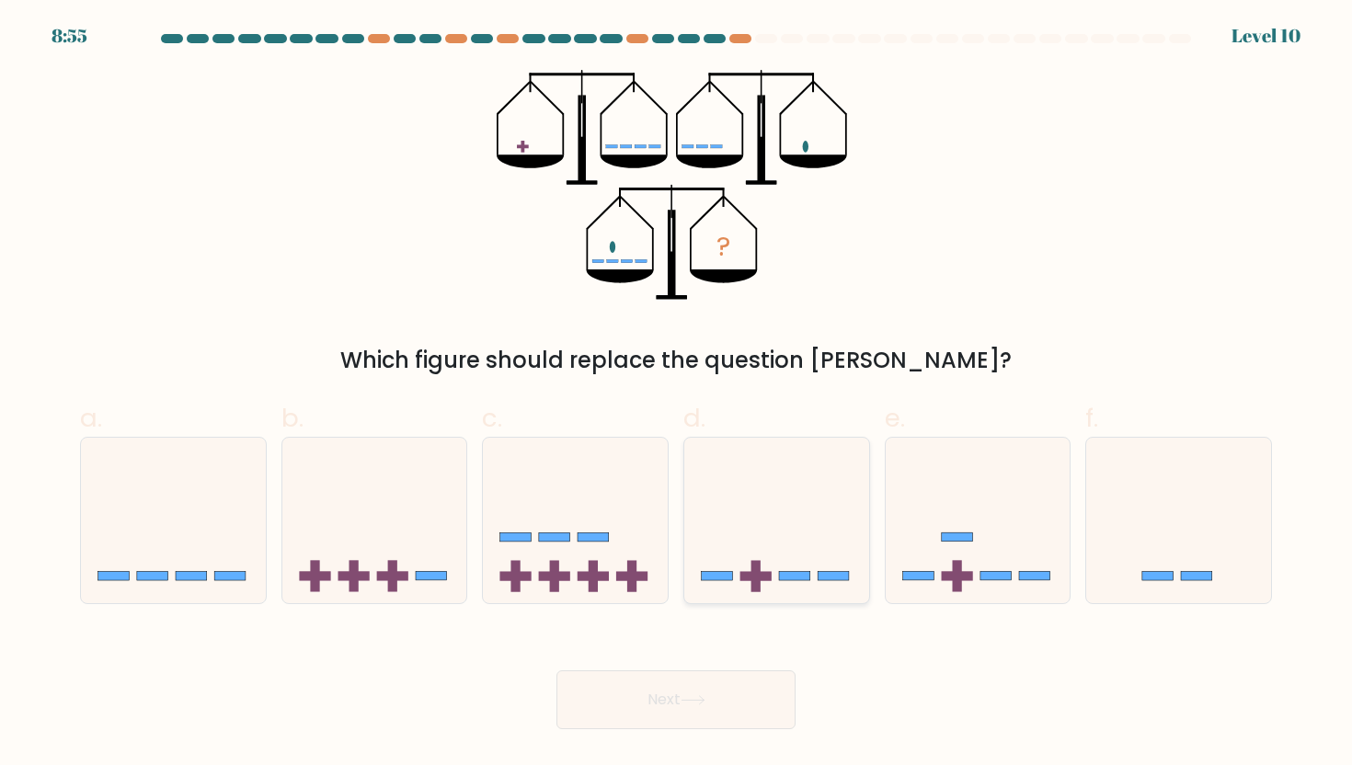
click at [750, 584] on icon at bounding box center [776, 520] width 185 height 153
click at [677, 395] on input "d." at bounding box center [676, 389] width 1 height 12
radio input "true"
click at [748, 686] on button "Next" at bounding box center [676, 700] width 239 height 59
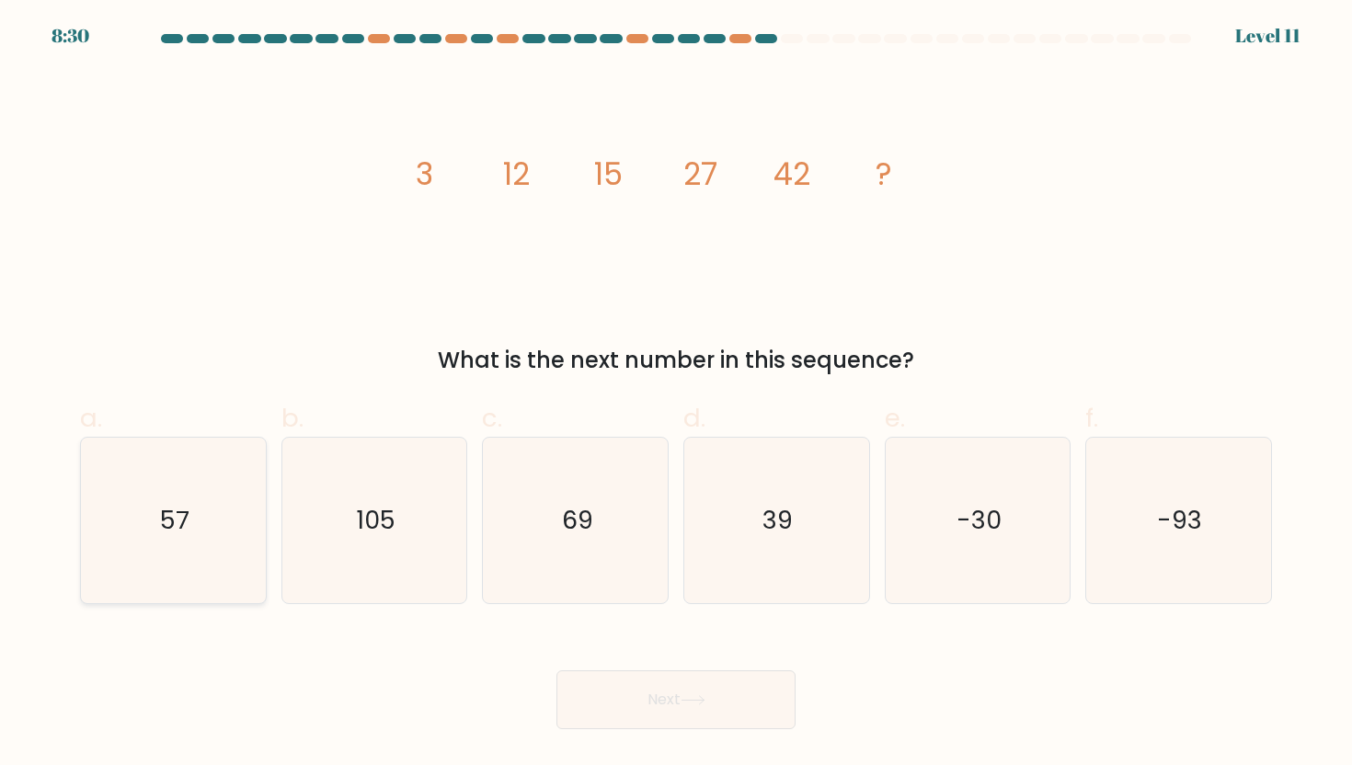
click at [177, 522] on text "57" at bounding box center [174, 520] width 29 height 34
click at [676, 395] on input "a. 57" at bounding box center [676, 389] width 1 height 12
radio input "true"
click at [764, 684] on button "Next" at bounding box center [676, 700] width 239 height 59
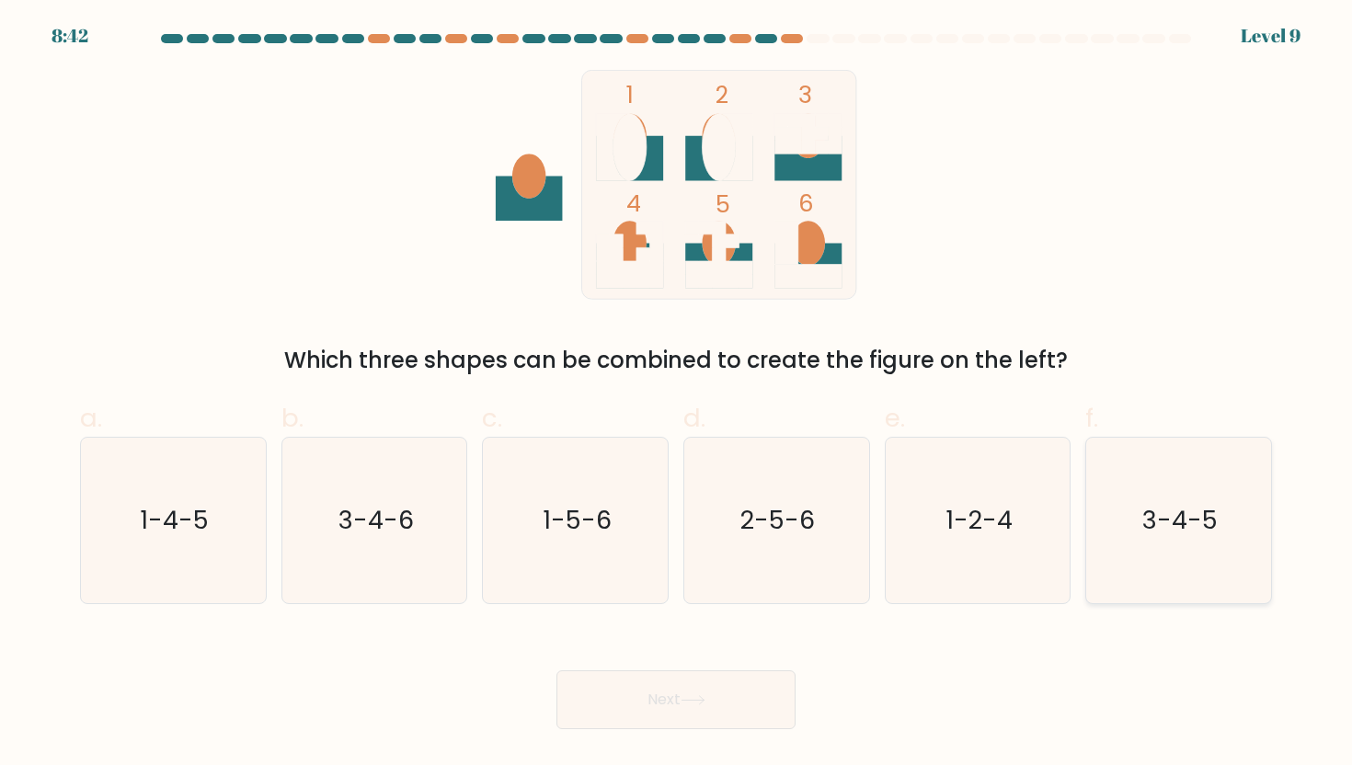
click at [1210, 536] on text "3-4-5" at bounding box center [1180, 520] width 75 height 34
click at [677, 395] on input "f. 3-4-5" at bounding box center [676, 389] width 1 height 12
radio input "true"
click at [753, 687] on button "Next" at bounding box center [676, 700] width 239 height 59
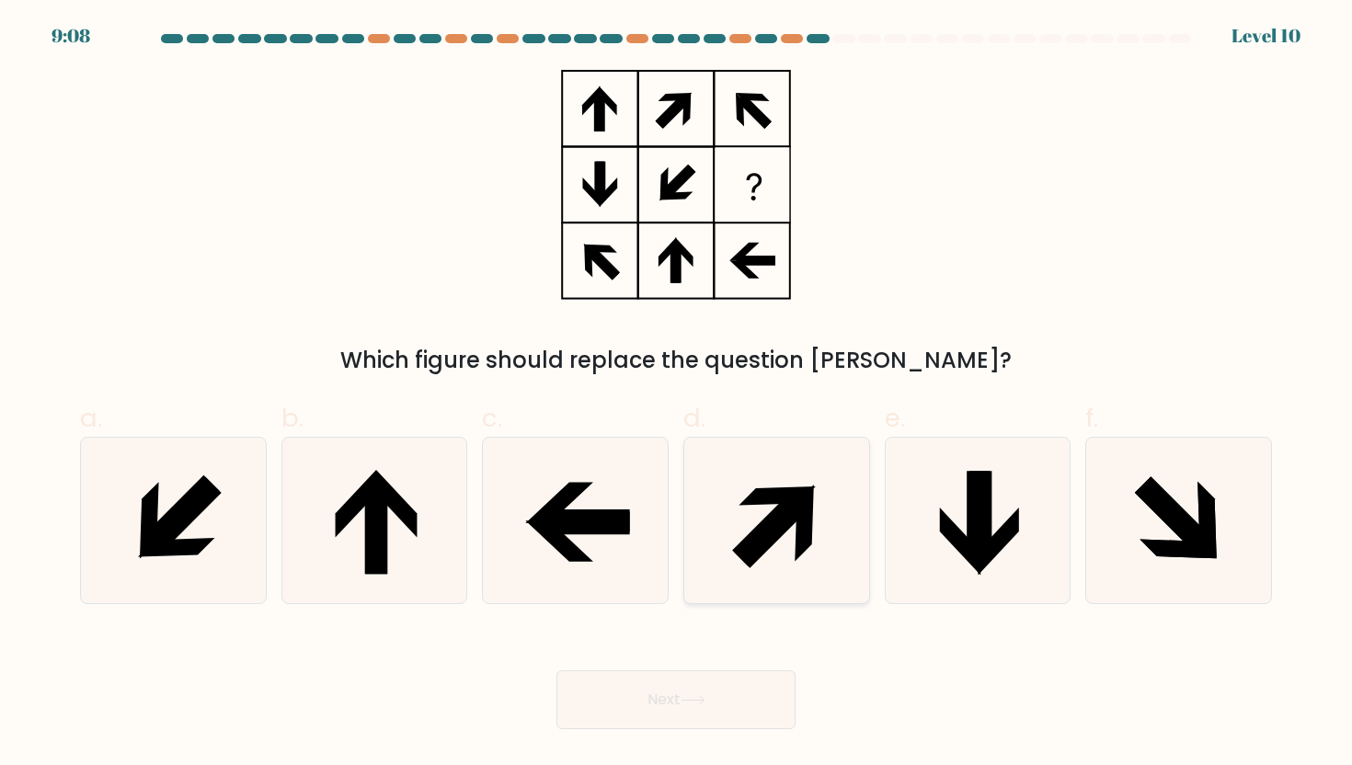
click at [760, 559] on icon at bounding box center [777, 521] width 166 height 166
click at [677, 395] on input "d." at bounding box center [676, 389] width 1 height 12
radio input "true"
click at [704, 698] on icon at bounding box center [693, 701] width 25 height 10
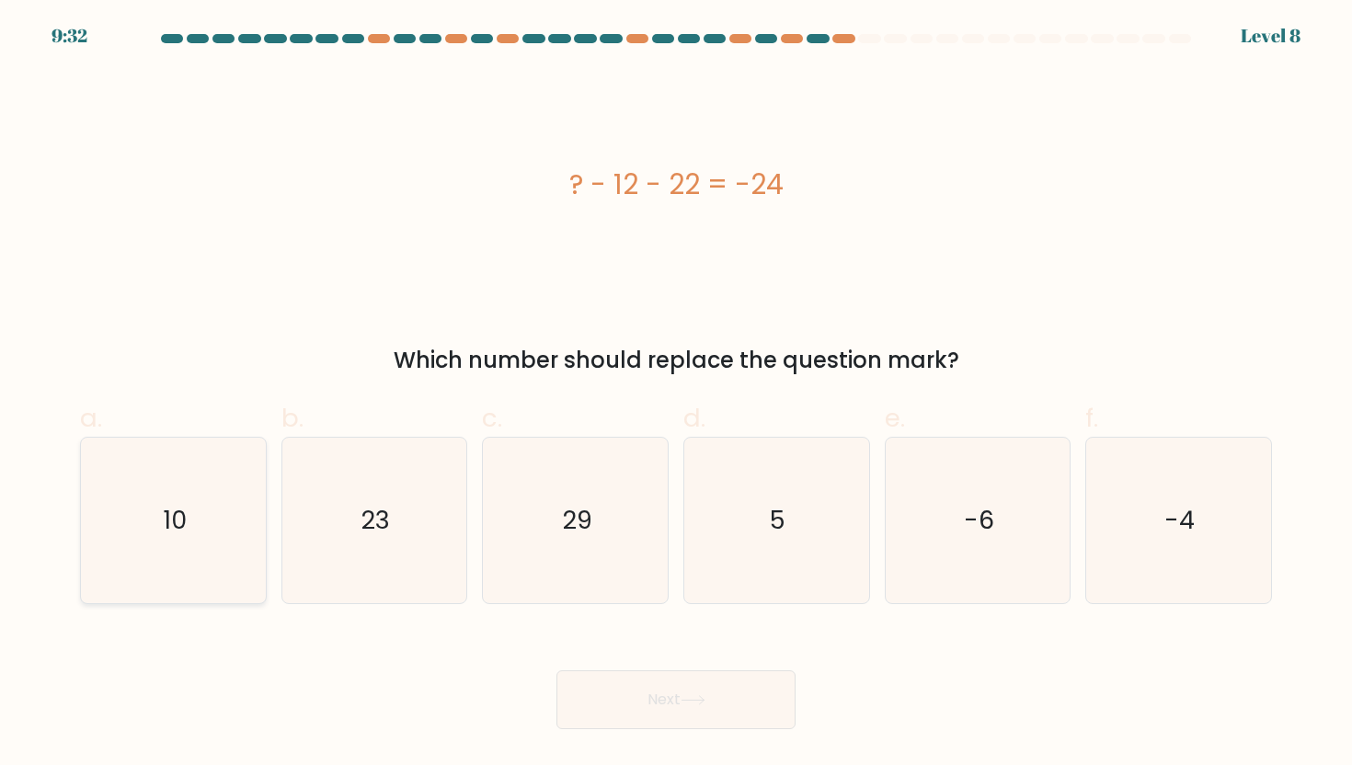
click at [86, 593] on div "10" at bounding box center [173, 520] width 187 height 167
click at [676, 395] on input "a. 10" at bounding box center [676, 389] width 1 height 12
radio input "true"
click at [693, 702] on icon at bounding box center [693, 701] width 25 height 10
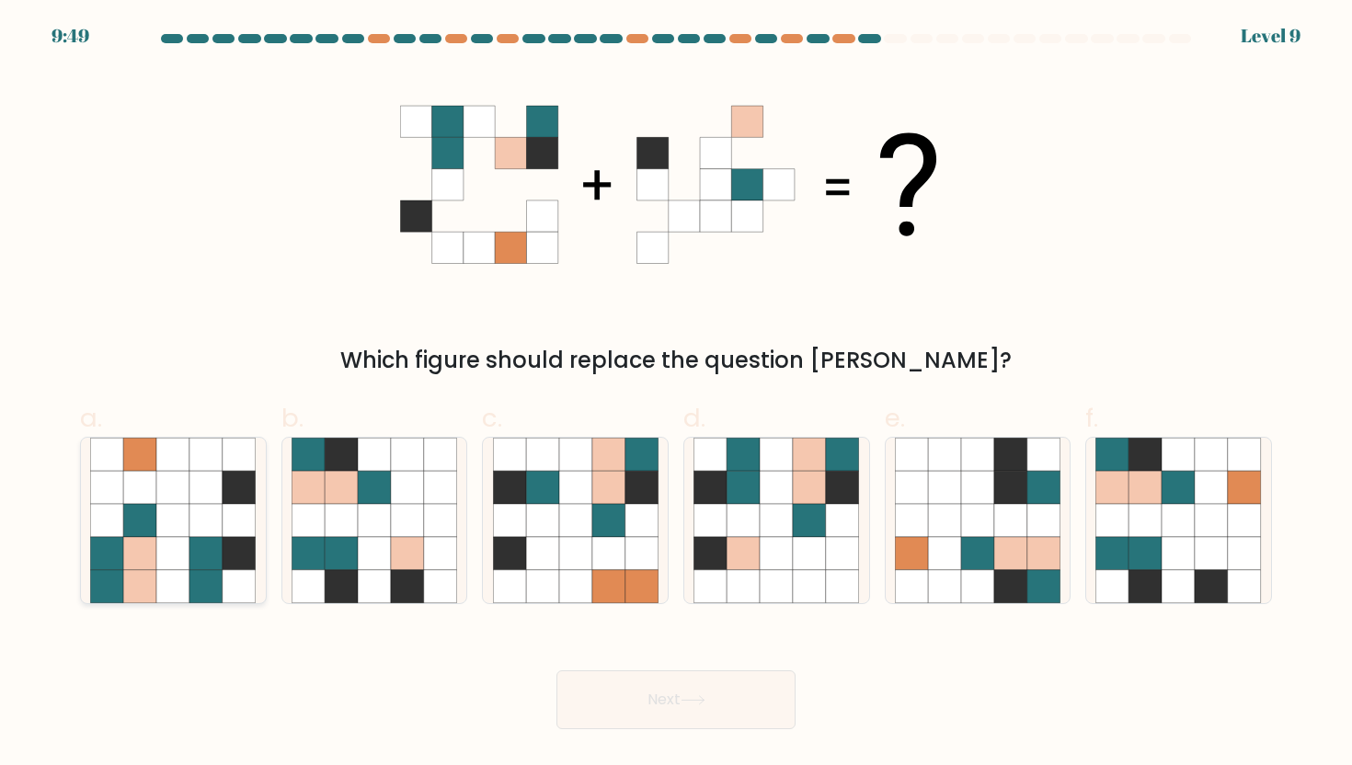
click at [209, 548] on icon at bounding box center [206, 553] width 33 height 33
click at [676, 395] on input "a." at bounding box center [676, 389] width 1 height 12
radio input "true"
click at [702, 692] on button "Next" at bounding box center [676, 700] width 239 height 59
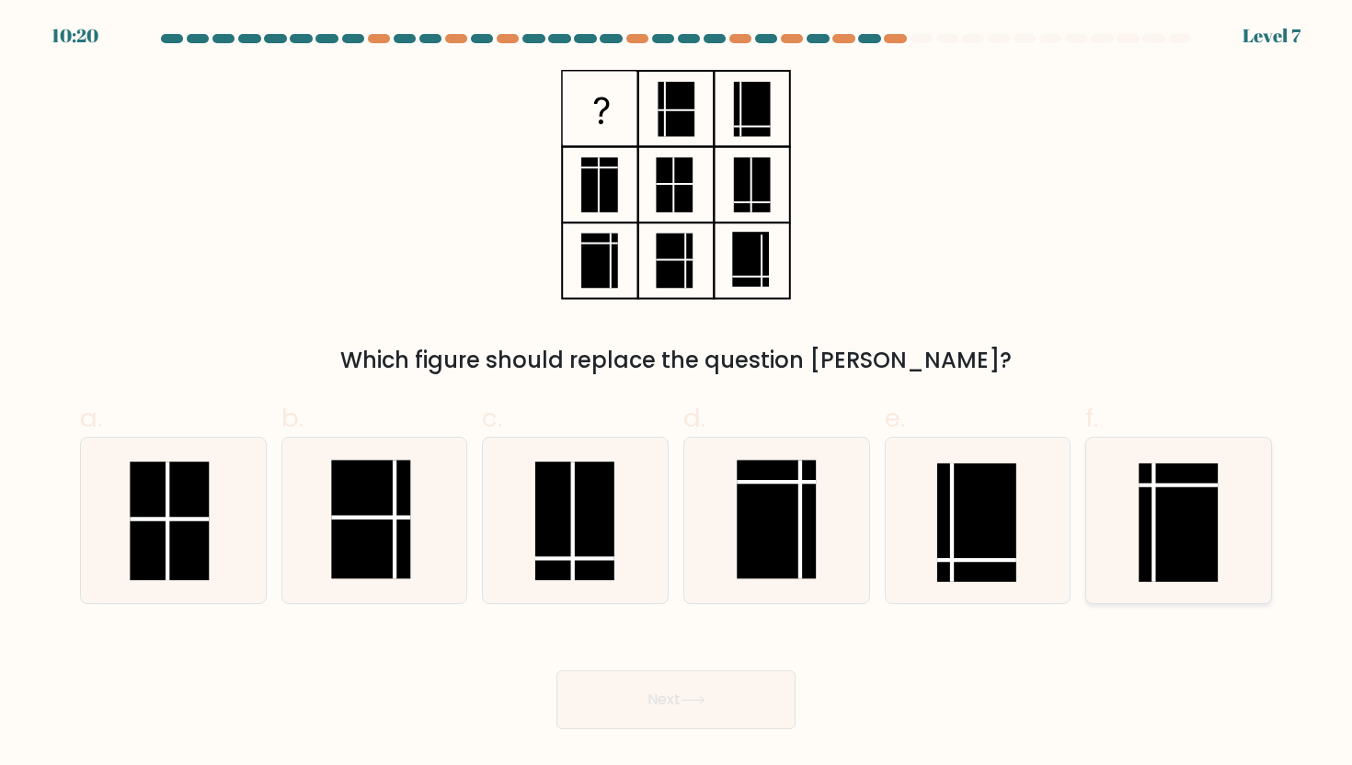
click at [1196, 480] on rect at bounding box center [1179, 523] width 79 height 119
click at [677, 395] on input "f." at bounding box center [676, 389] width 1 height 12
radio input "true"
click at [609, 700] on button "Next" at bounding box center [676, 700] width 239 height 59
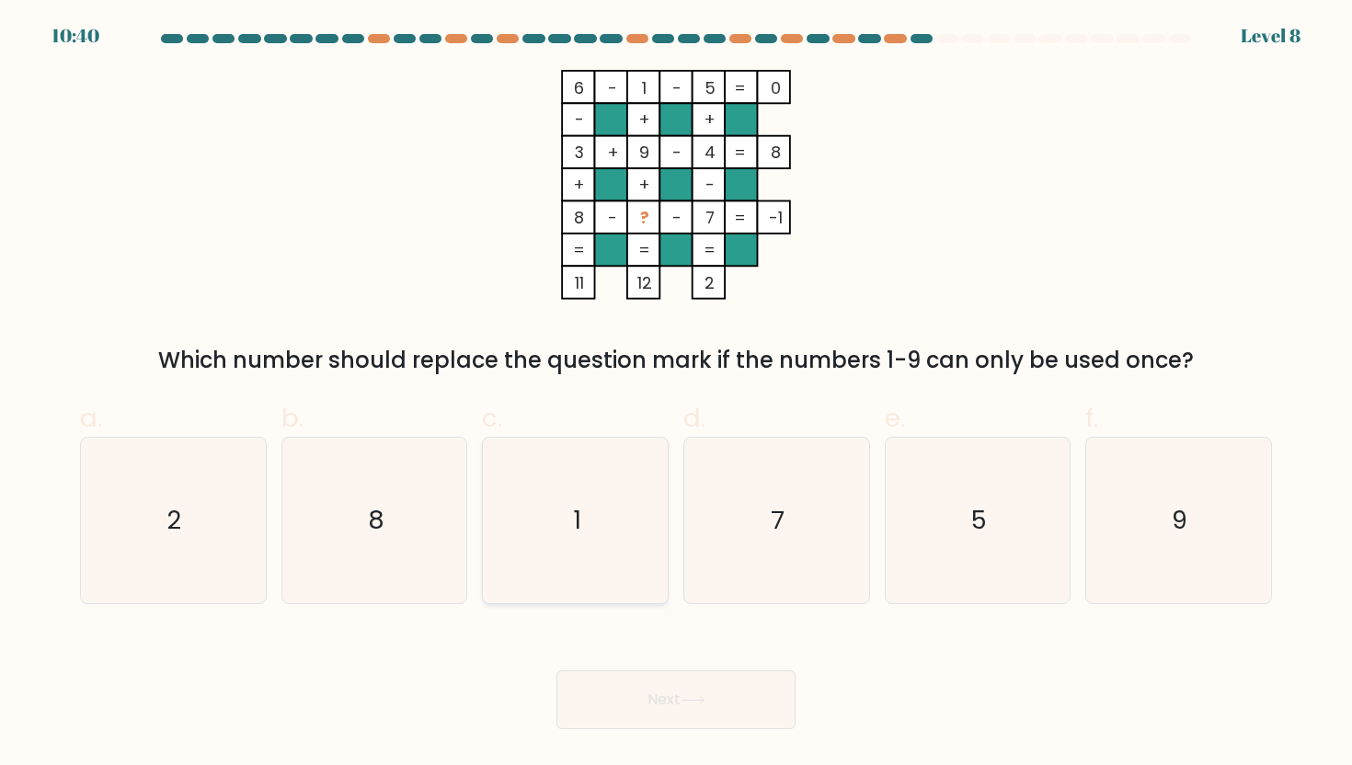
click at [548, 505] on icon "1" at bounding box center [576, 521] width 166 height 166
click at [676, 395] on input "c. 1" at bounding box center [676, 389] width 1 height 12
radio input "true"
click at [633, 713] on button "Next" at bounding box center [676, 700] width 239 height 59
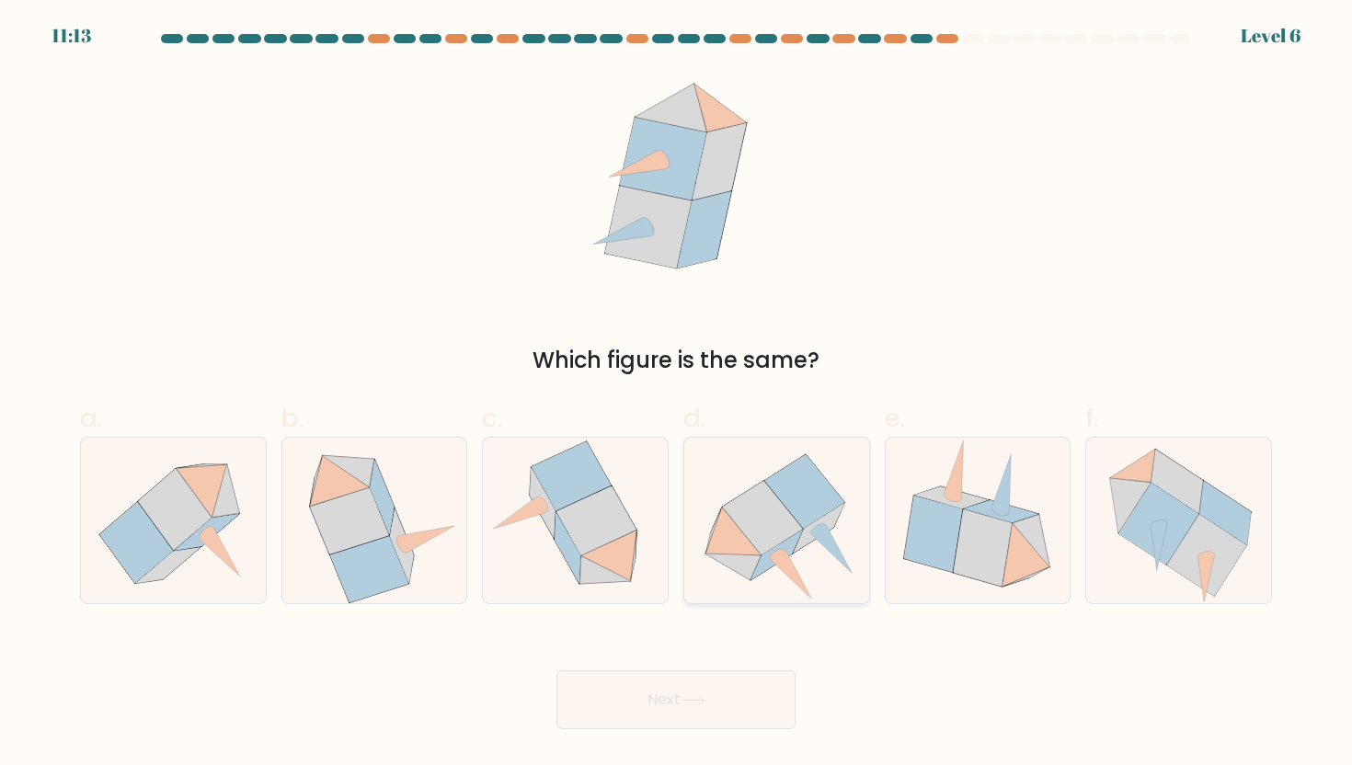
click at [766, 496] on icon at bounding box center [763, 518] width 80 height 75
click at [677, 395] on input "d." at bounding box center [676, 389] width 1 height 12
radio input "true"
click at [727, 694] on button "Next" at bounding box center [676, 700] width 239 height 59
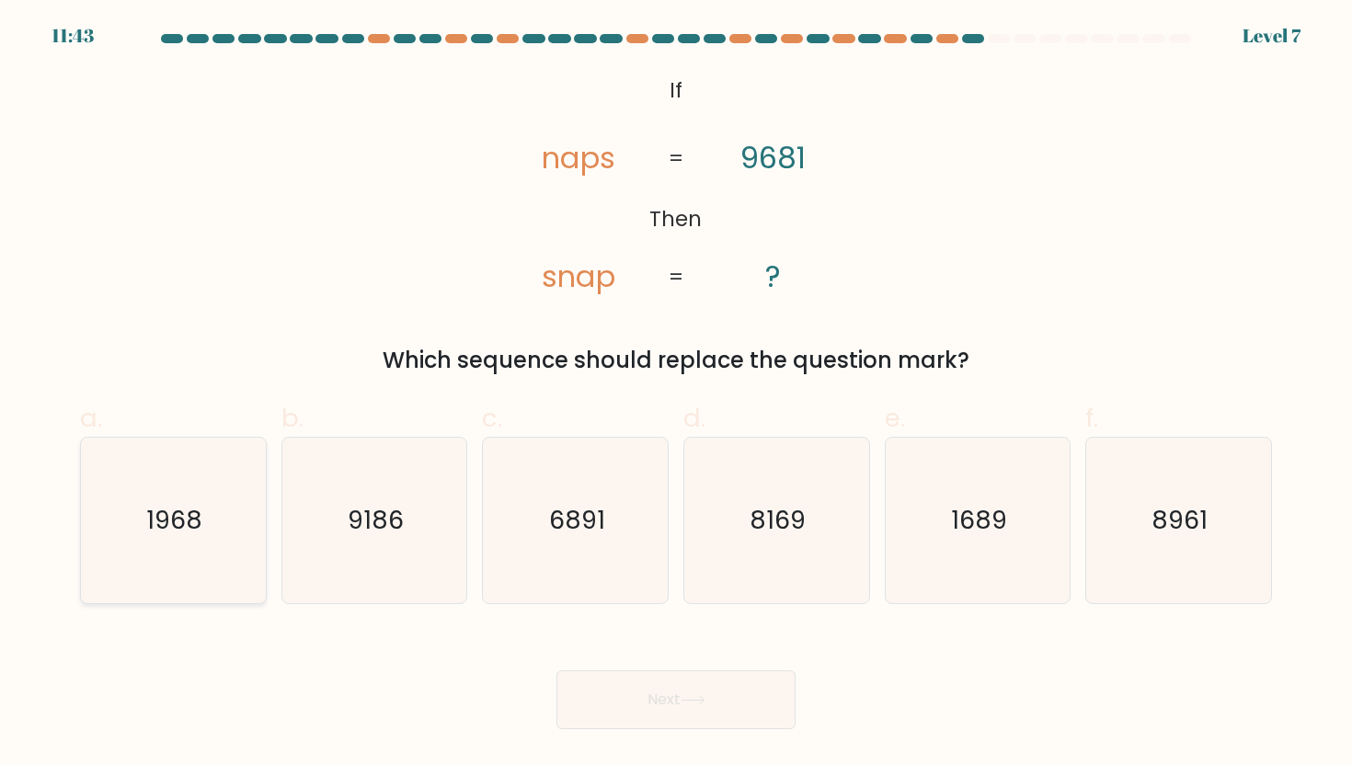
click at [226, 544] on icon "1968" at bounding box center [173, 521] width 166 height 166
click at [676, 395] on input "a. 1968" at bounding box center [676, 389] width 1 height 12
radio input "true"
click at [687, 715] on button "Next" at bounding box center [676, 700] width 239 height 59
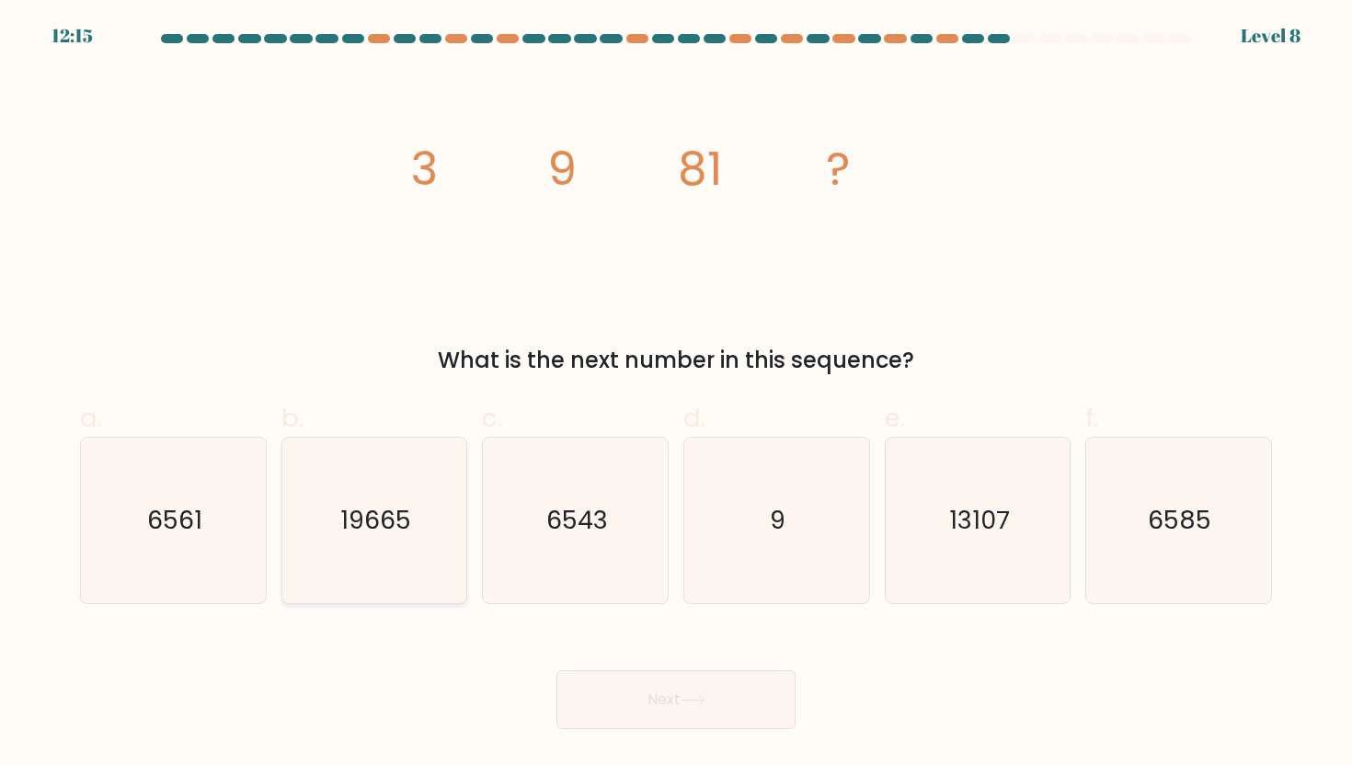
drag, startPoint x: 236, startPoint y: 491, endPoint x: 357, endPoint y: 534, distance: 128.6
click at [236, 491] on icon "6561" at bounding box center [173, 521] width 166 height 166
click at [676, 395] on input "a. 6561" at bounding box center [676, 389] width 1 height 12
radio input "true"
click at [711, 732] on body "12:15 Level 8" at bounding box center [676, 382] width 1352 height 765
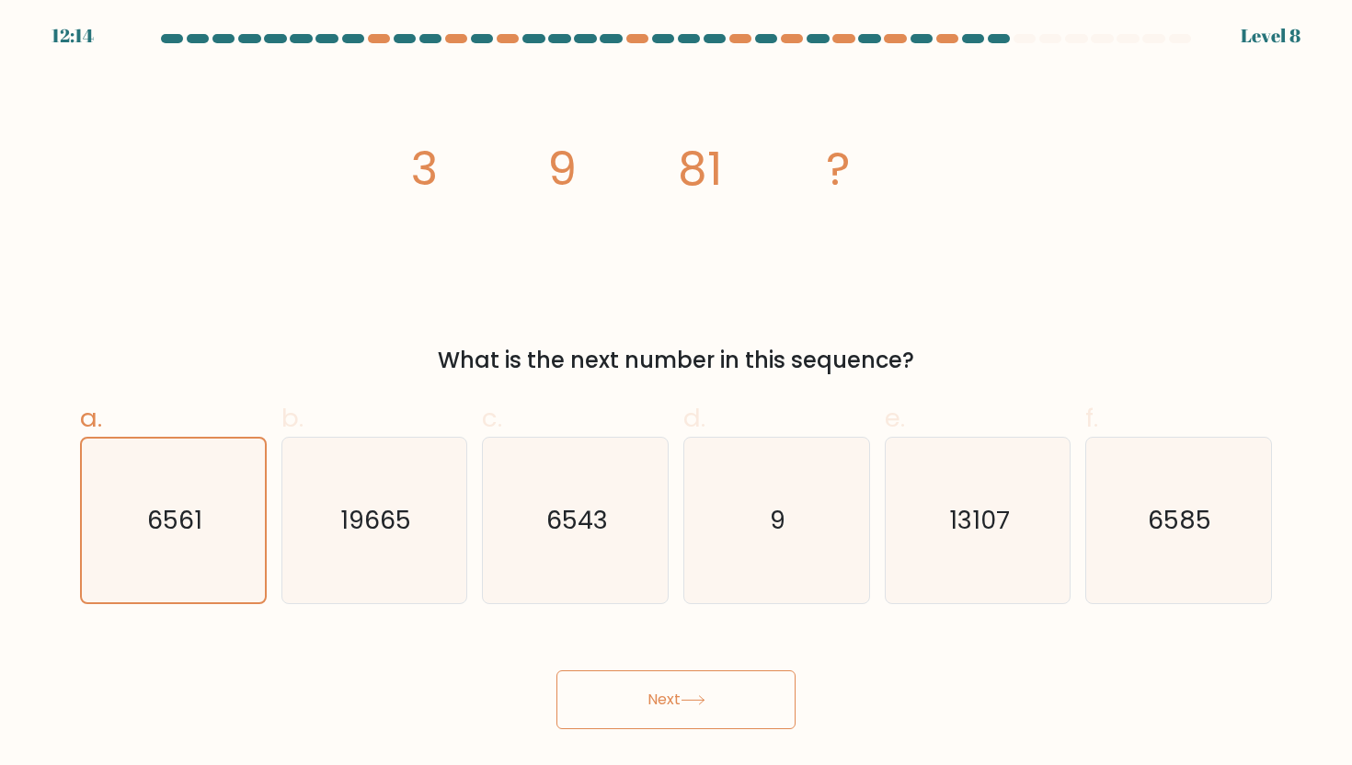
click at [711, 690] on button "Next" at bounding box center [676, 700] width 239 height 59
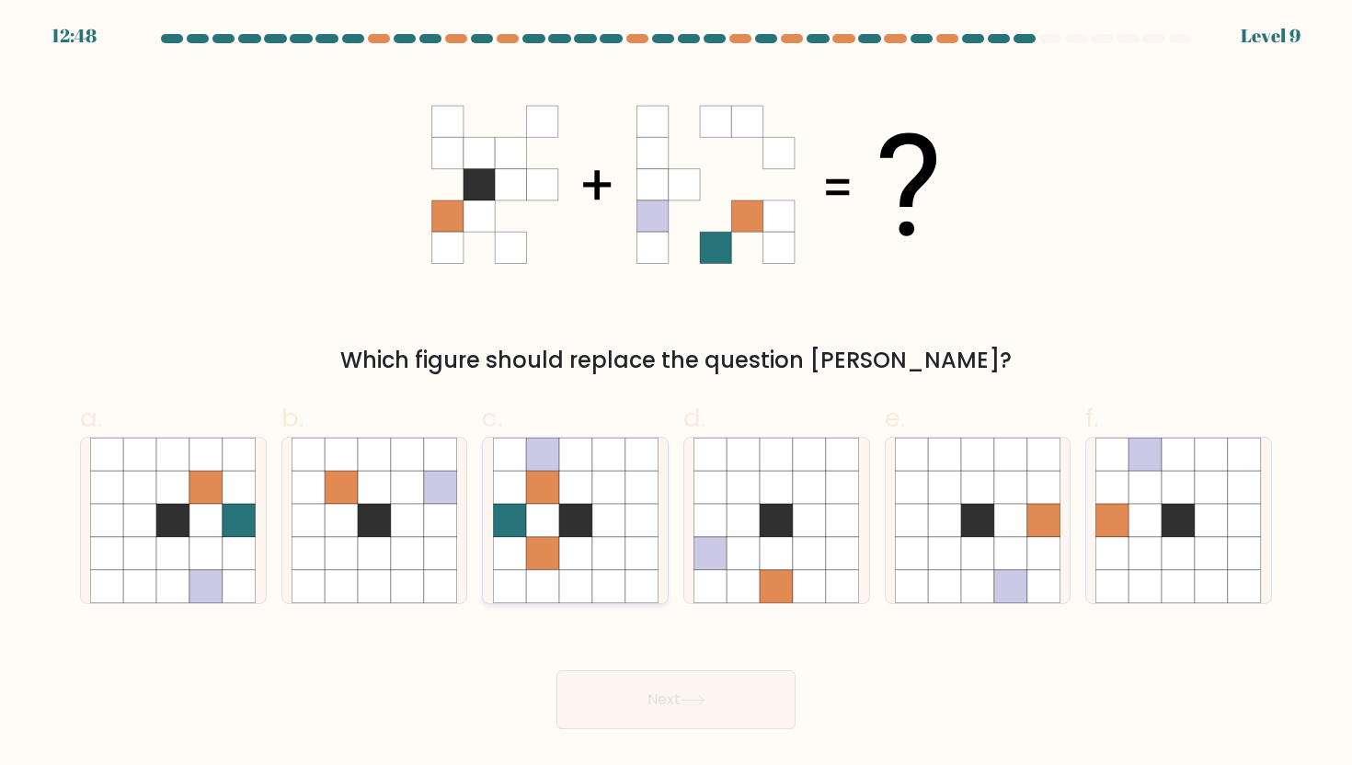
click at [509, 556] on icon at bounding box center [509, 553] width 33 height 33
click at [676, 395] on input "c." at bounding box center [676, 389] width 1 height 12
radio input "true"
click at [614, 696] on button "Next" at bounding box center [676, 700] width 239 height 59
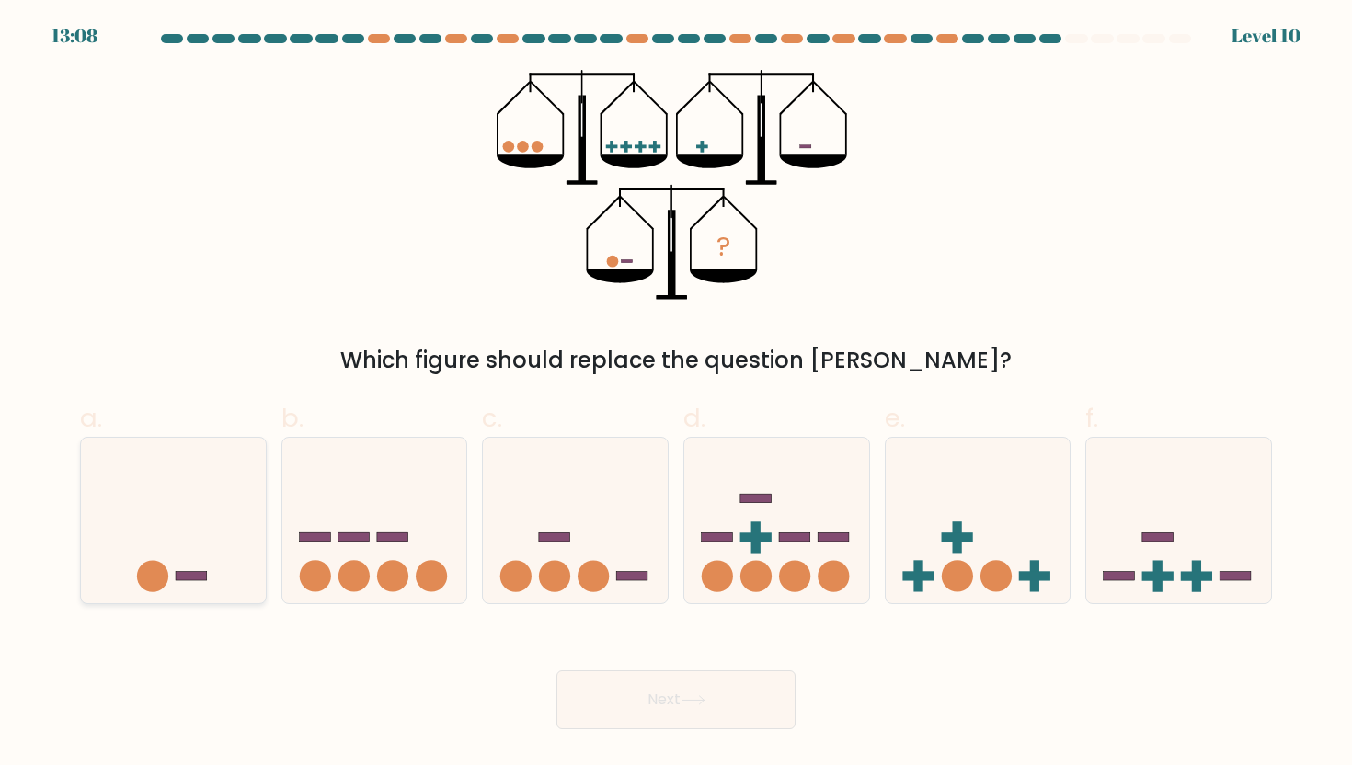
click at [251, 584] on icon at bounding box center [173, 520] width 185 height 153
click at [676, 395] on input "a." at bounding box center [676, 389] width 1 height 12
radio input "true"
click at [674, 712] on button "Next" at bounding box center [676, 700] width 239 height 59
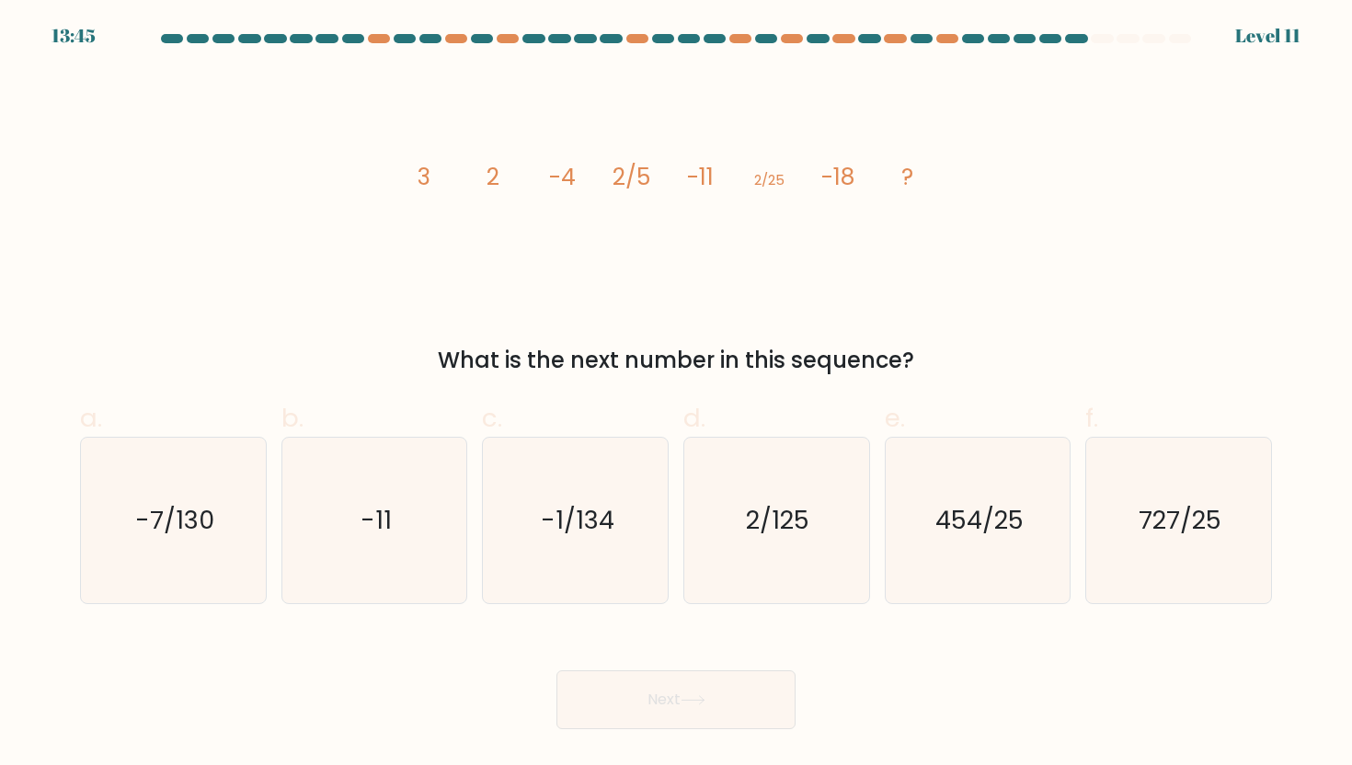
click at [715, 613] on form at bounding box center [676, 382] width 1352 height 696
click at [719, 551] on icon "2/125" at bounding box center [777, 521] width 166 height 166
click at [677, 395] on input "d. 2/125" at bounding box center [676, 389] width 1 height 12
radio input "true"
click at [716, 694] on button "Next" at bounding box center [676, 700] width 239 height 59
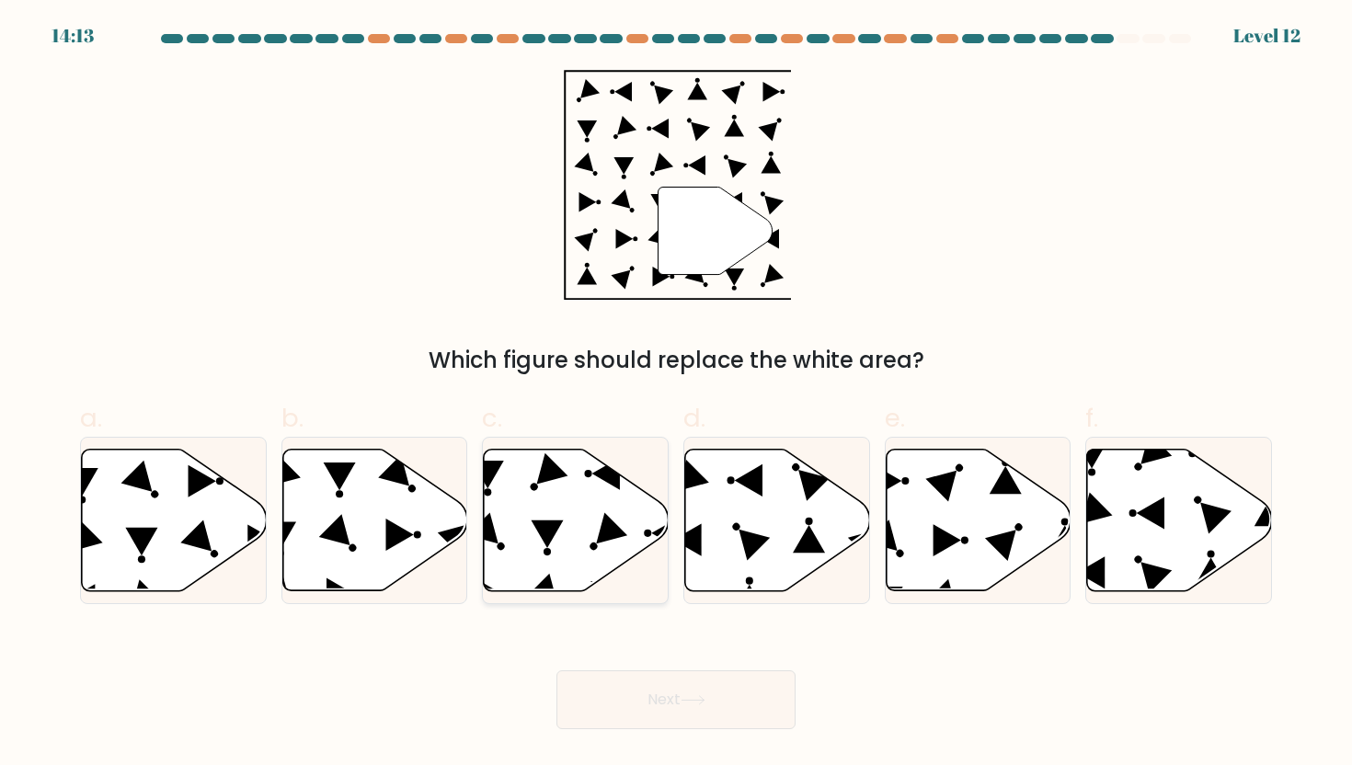
click at [534, 513] on icon at bounding box center [576, 520] width 185 height 142
click at [676, 395] on input "c." at bounding box center [676, 389] width 1 height 12
radio input "true"
click at [753, 728] on button "Next" at bounding box center [676, 700] width 239 height 59
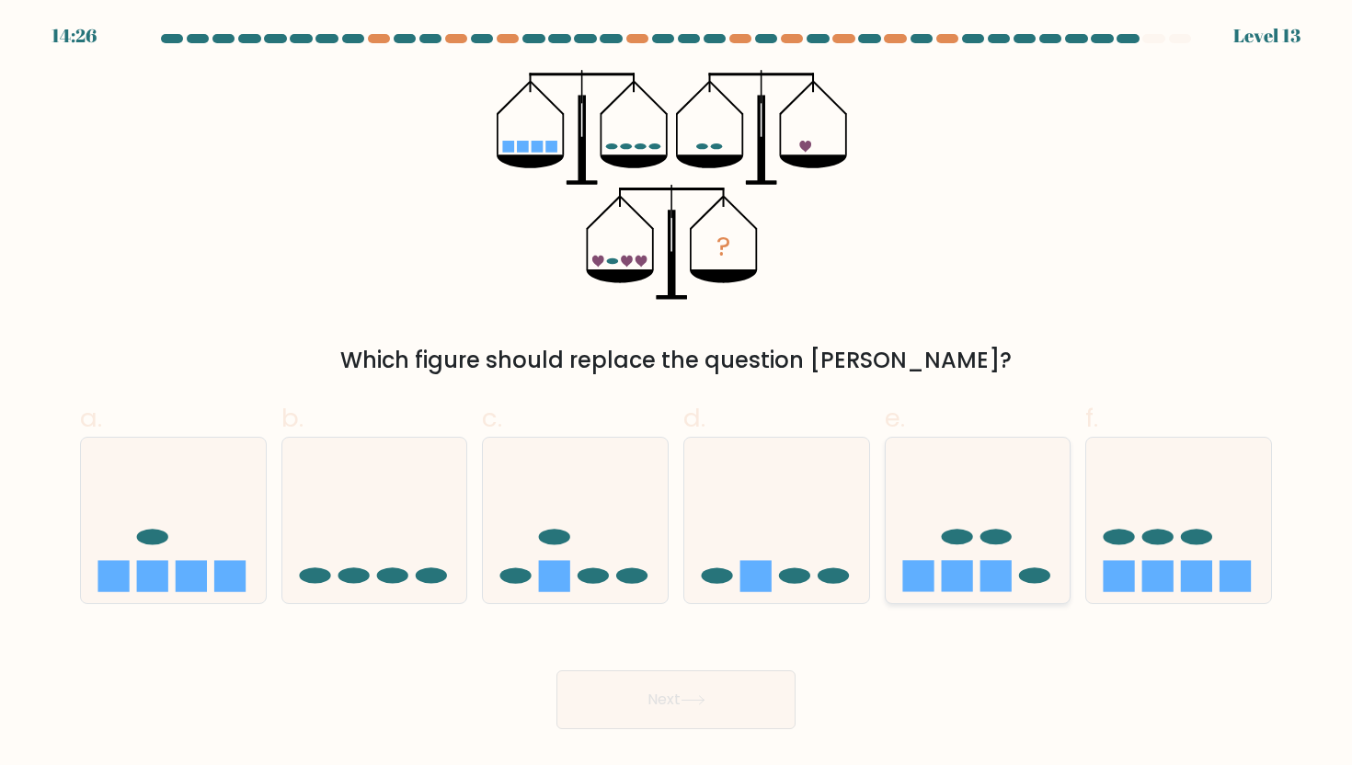
click at [951, 539] on ellipse at bounding box center [956, 537] width 31 height 16
click at [677, 395] on input "e." at bounding box center [676, 389] width 1 height 12
radio input "true"
click at [735, 698] on button "Next" at bounding box center [676, 700] width 239 height 59
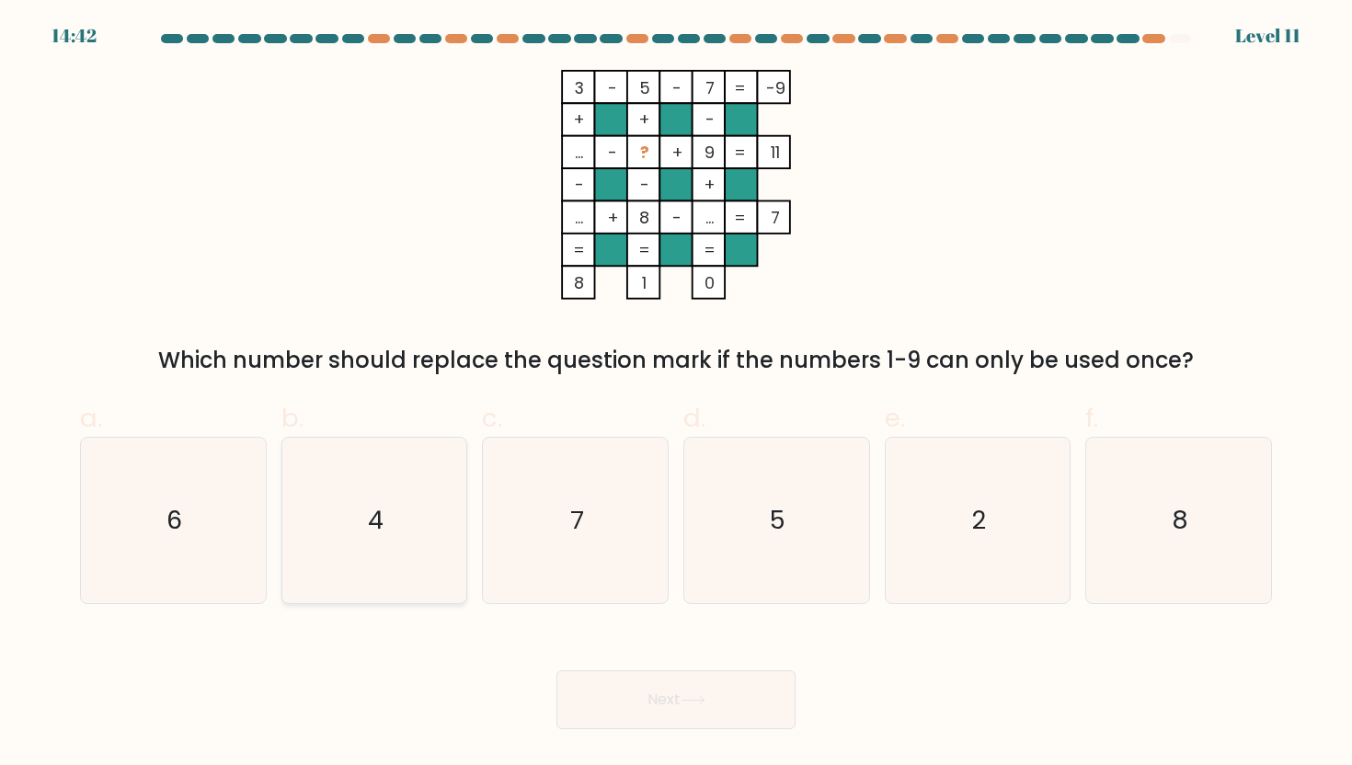
click at [413, 577] on icon "4" at bounding box center [375, 521] width 166 height 166
click at [676, 395] on input "b. 4" at bounding box center [676, 389] width 1 height 12
radio input "true"
click at [688, 735] on body "14:41 Level 11" at bounding box center [676, 382] width 1352 height 765
click at [682, 701] on button "Next" at bounding box center [676, 700] width 239 height 59
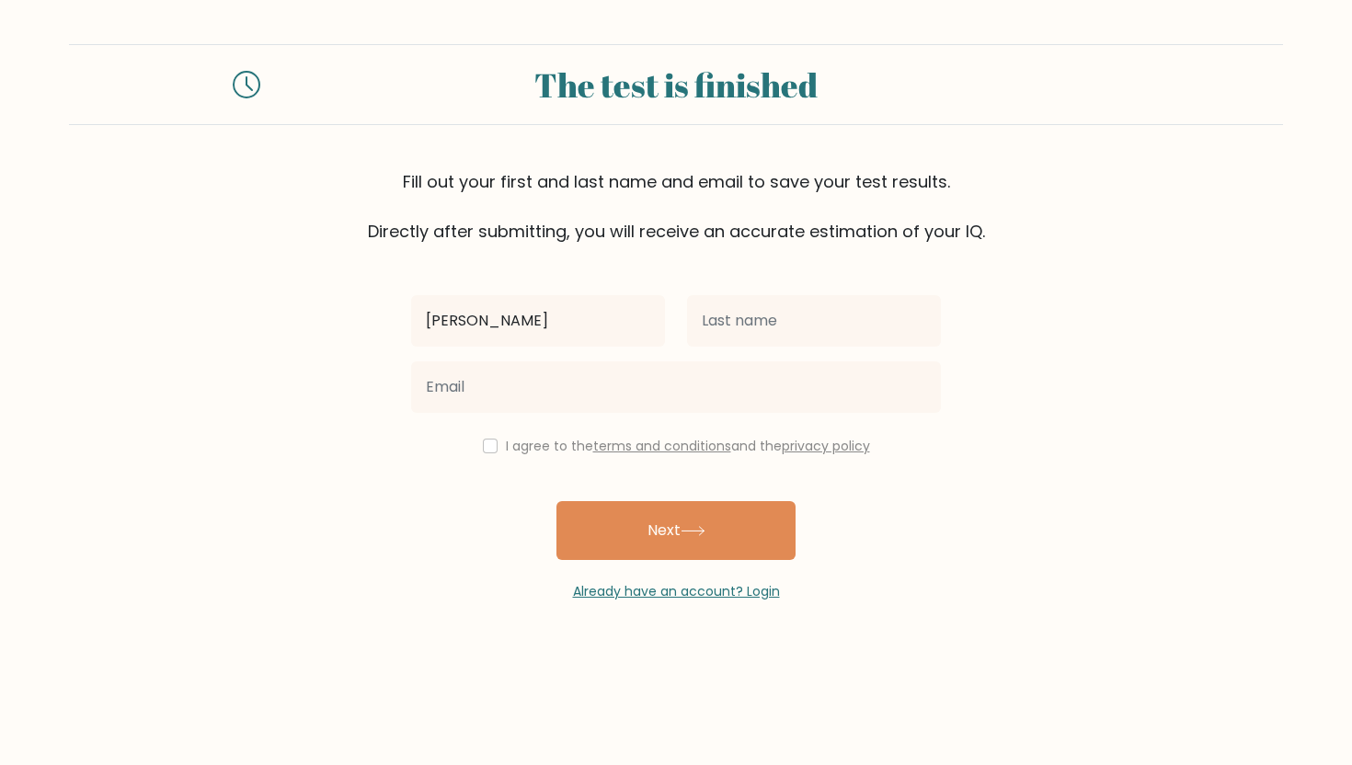
type input "[PERSON_NAME]"
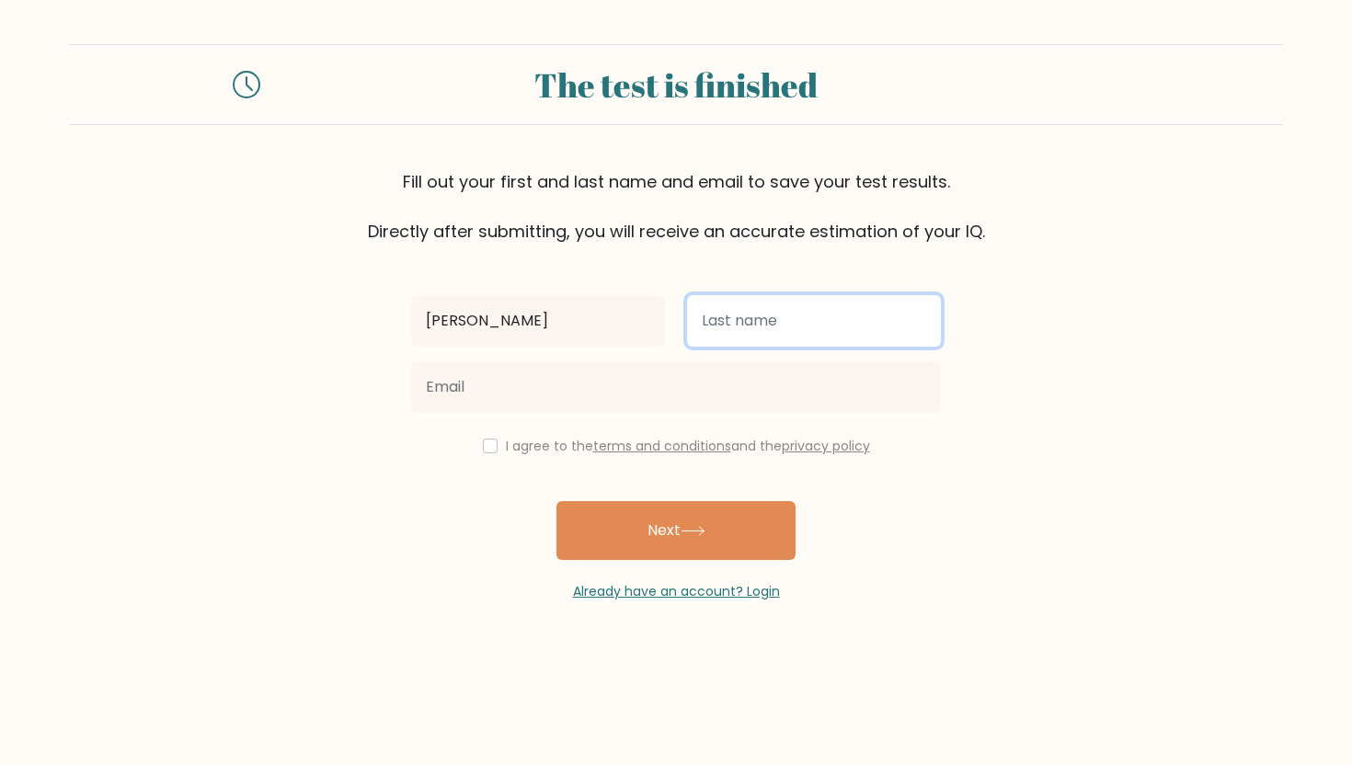
click at [733, 335] on input "text" at bounding box center [814, 321] width 254 height 52
type input "phillips"
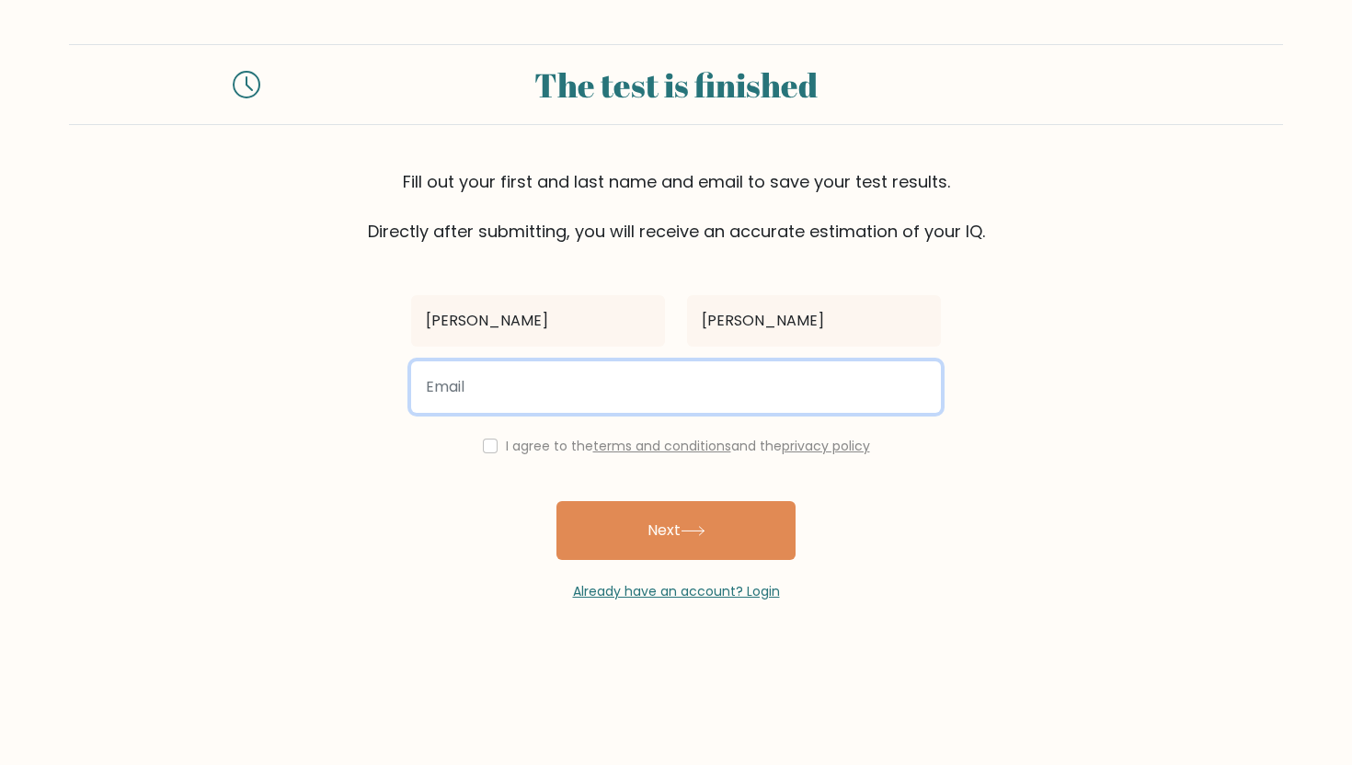
click at [750, 388] on input "email" at bounding box center [676, 388] width 530 height 52
type input "luna.phillips@education.nsw.gov.au"
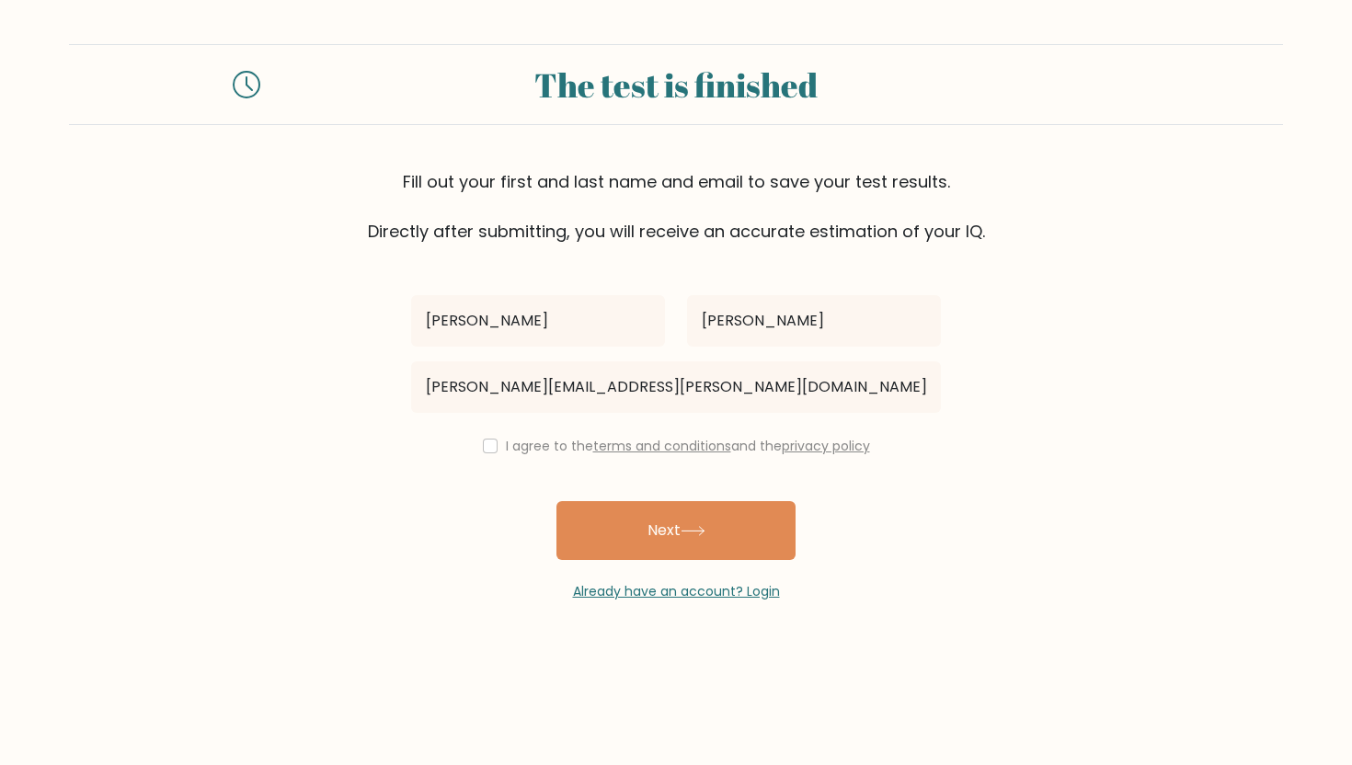
click at [719, 441] on link "terms and conditions" at bounding box center [662, 446] width 138 height 18
click at [472, 449] on div "I agree to the terms and conditions and the privacy policy" at bounding box center [676, 446] width 552 height 22
click at [492, 448] on input "checkbox" at bounding box center [490, 446] width 15 height 15
checkbox input "true"
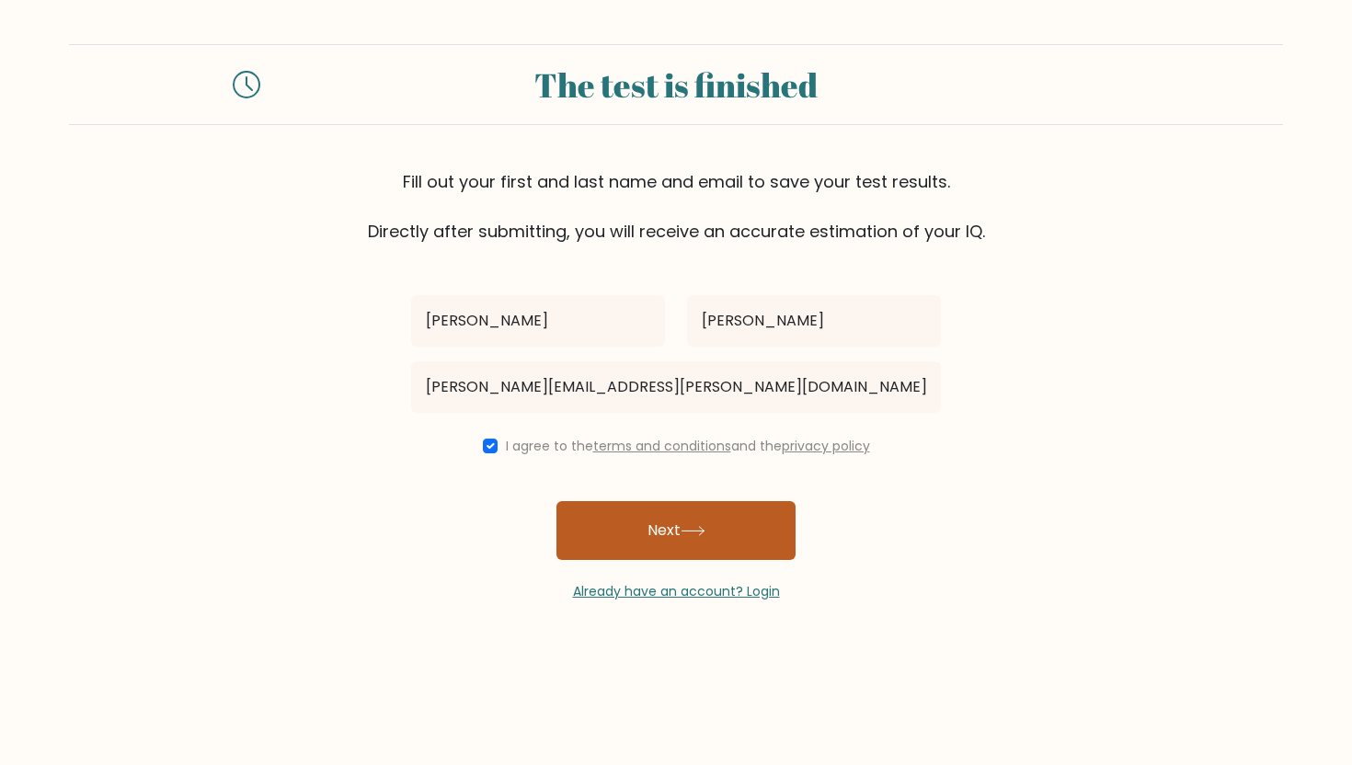
click at [604, 505] on button "Next" at bounding box center [676, 530] width 239 height 59
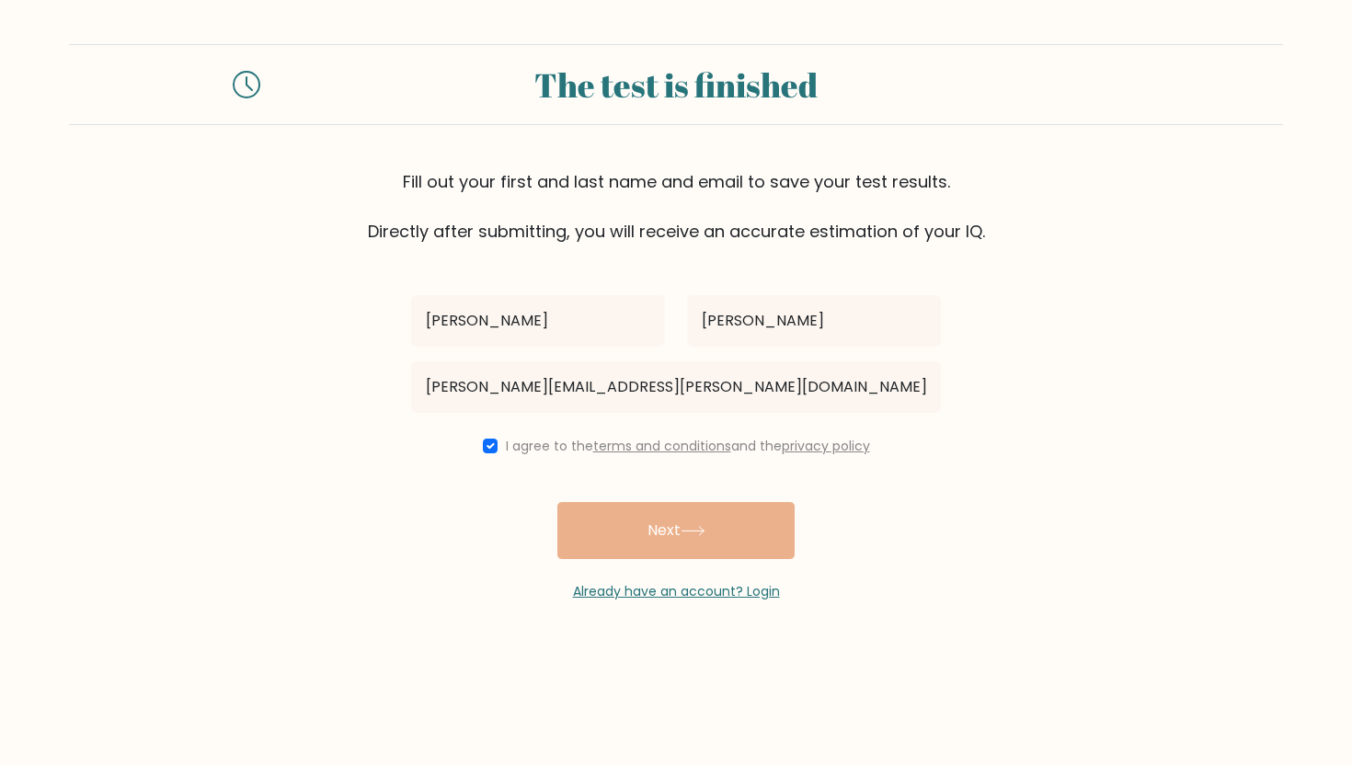
click at [638, 523] on div "luna phillips luna.phillips@education.nsw.gov.au I agree to the terms and condi…" at bounding box center [676, 423] width 552 height 358
click at [644, 536] on div "luna phillips luna.phillips@education.nsw.gov.au I agree to the terms and condi…" at bounding box center [676, 423] width 552 height 358
click at [664, 523] on div "luna phillips luna.phillips@education.nsw.gov.au I agree to the terms and condi…" at bounding box center [676, 423] width 552 height 358
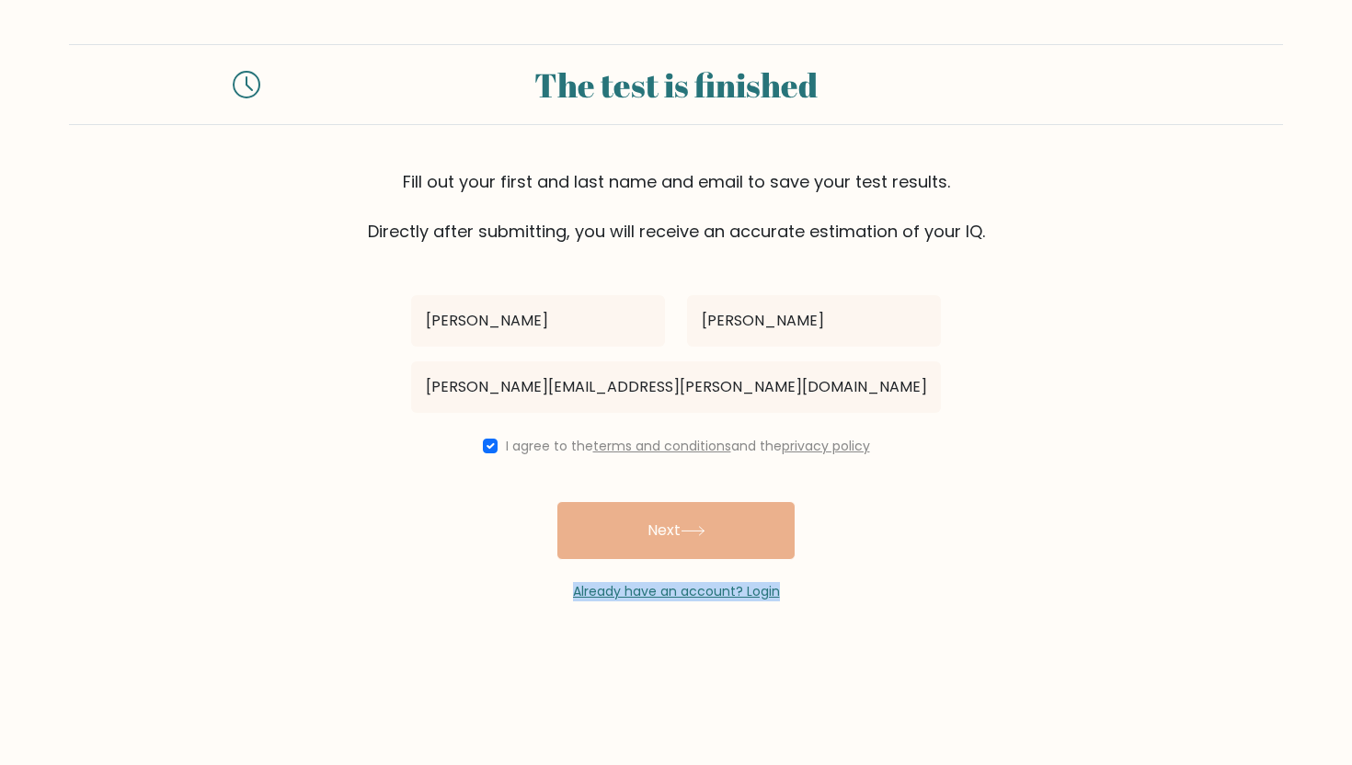
click at [664, 523] on div "luna phillips luna.phillips@education.nsw.gov.au I agree to the terms and condi…" at bounding box center [676, 423] width 552 height 358
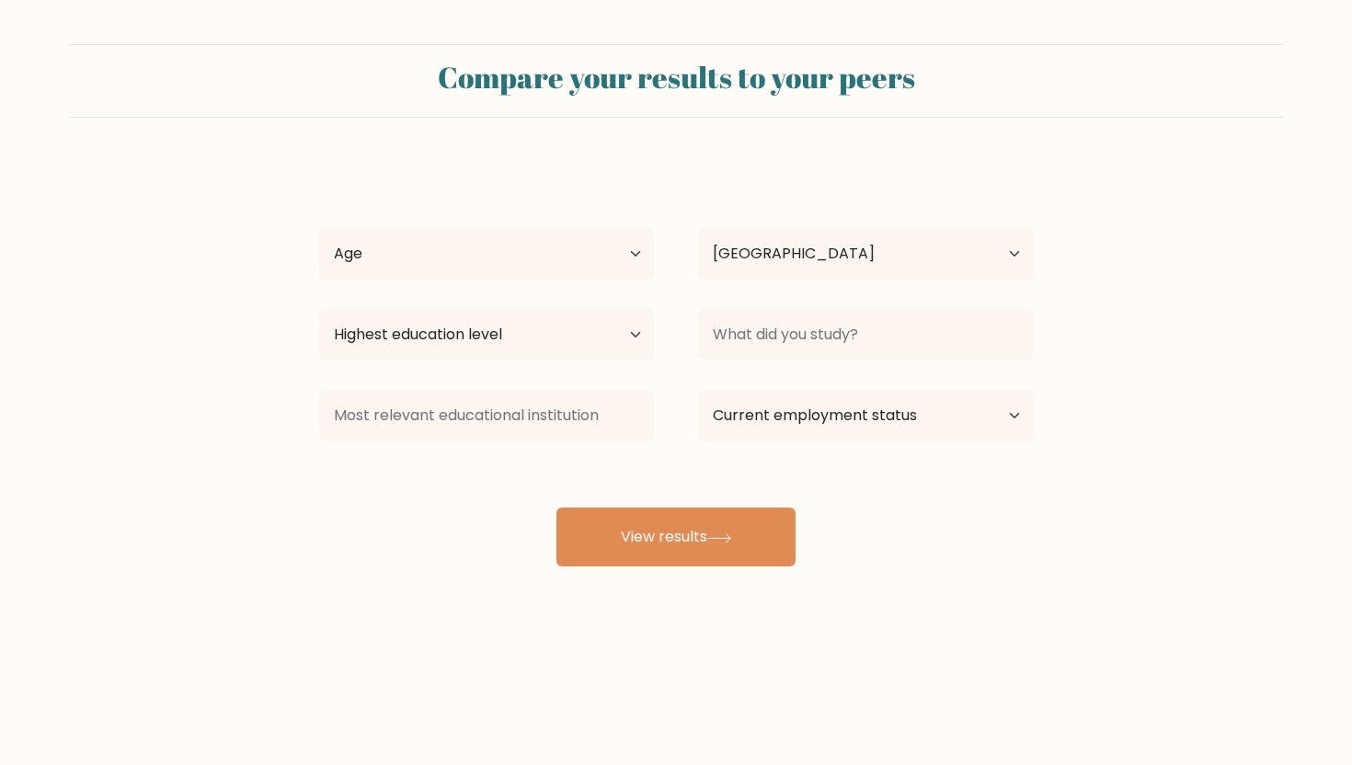
select select "AU"
click at [531, 237] on select "Age Under 18 years old 18-24 years old 25-34 years old 35-44 years old 45-54 ye…" at bounding box center [486, 254] width 335 height 52
select select "min_18"
click at [319, 228] on select "Age Under 18 years old 18-24 years old 25-34 years old 35-44 years old 45-54 ye…" at bounding box center [486, 254] width 335 height 52
click at [742, 241] on select "Country Afghanistan Albania Algeria American Samoa Andorra Angola Anguilla Anta…" at bounding box center [865, 254] width 335 height 52
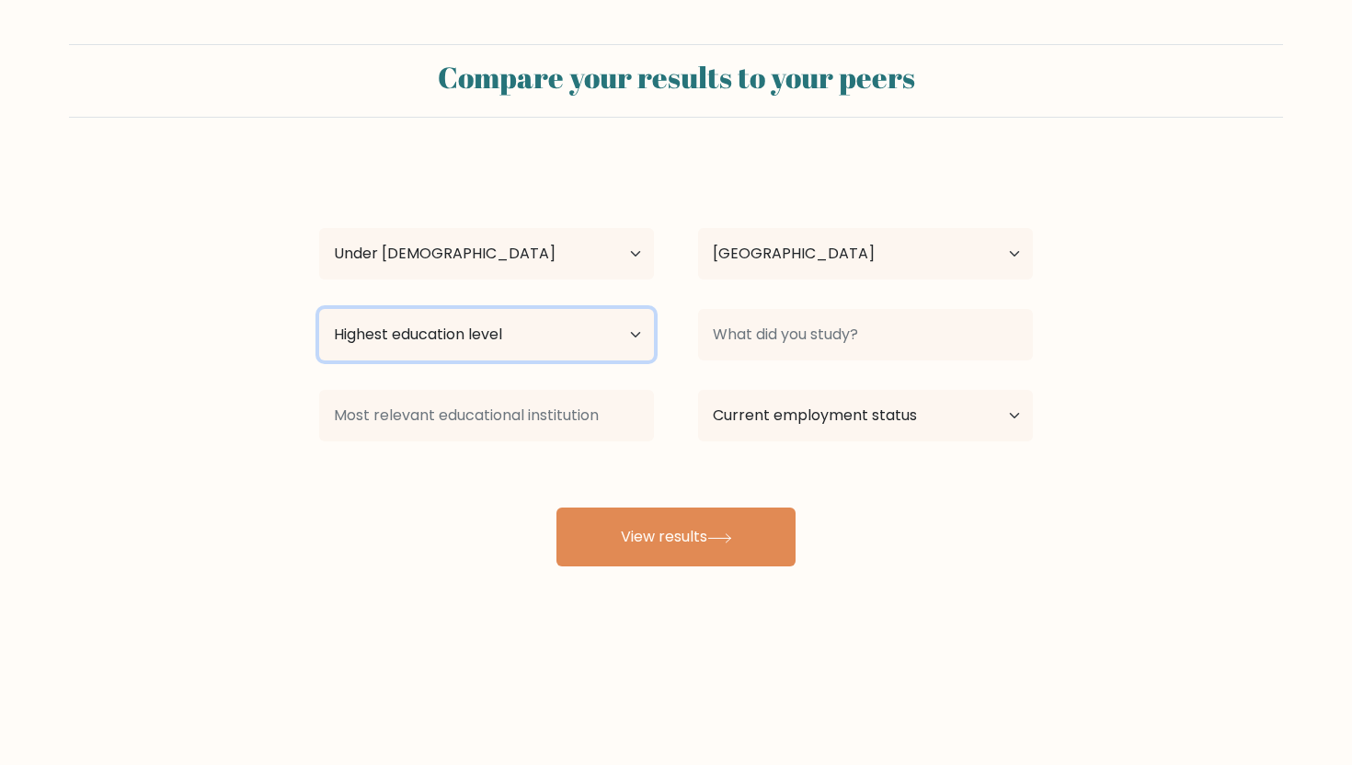
click at [575, 358] on select "Highest education level No schooling Primary Lower Secondary Upper Secondary Oc…" at bounding box center [486, 335] width 335 height 52
select select "primary"
click at [319, 309] on select "Highest education level No schooling Primary Lower Secondary Upper Secondary Oc…" at bounding box center [486, 335] width 335 height 52
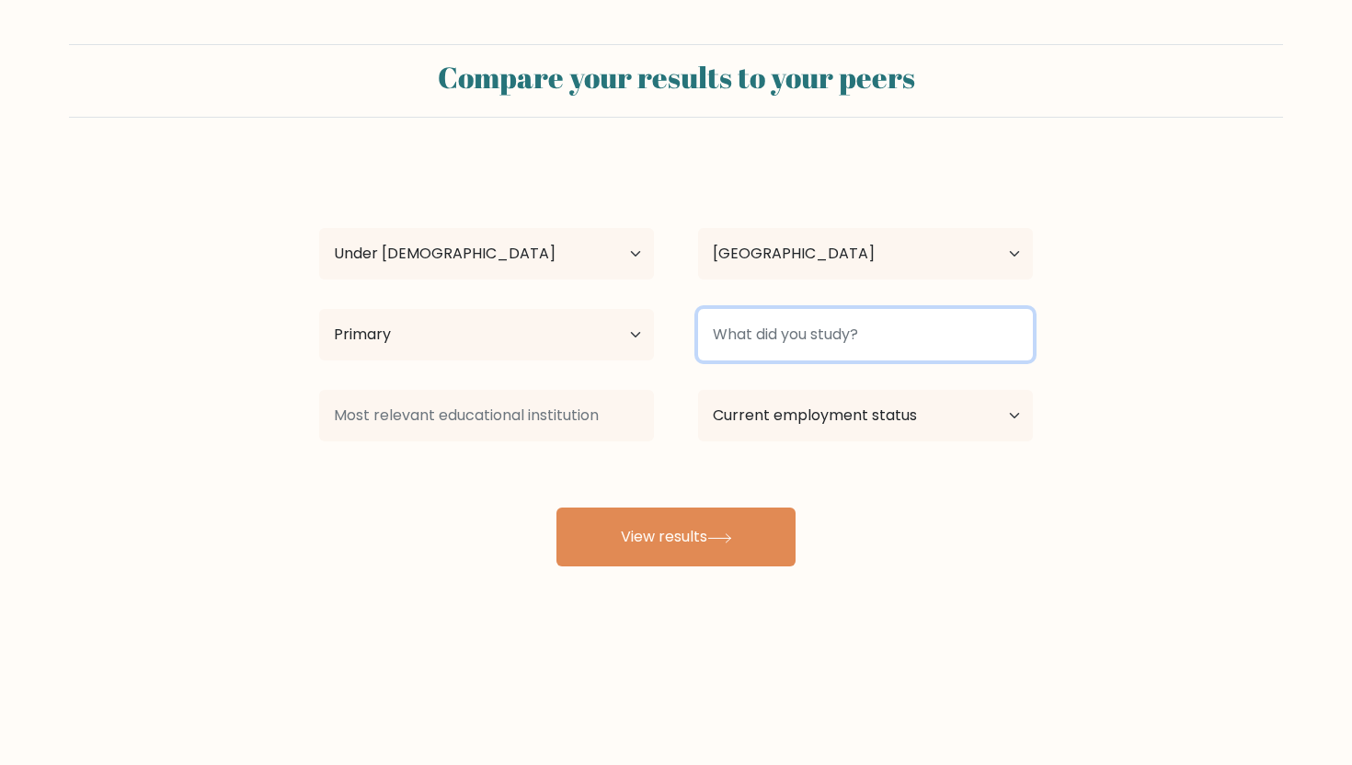
click at [768, 325] on input at bounding box center [865, 335] width 335 height 52
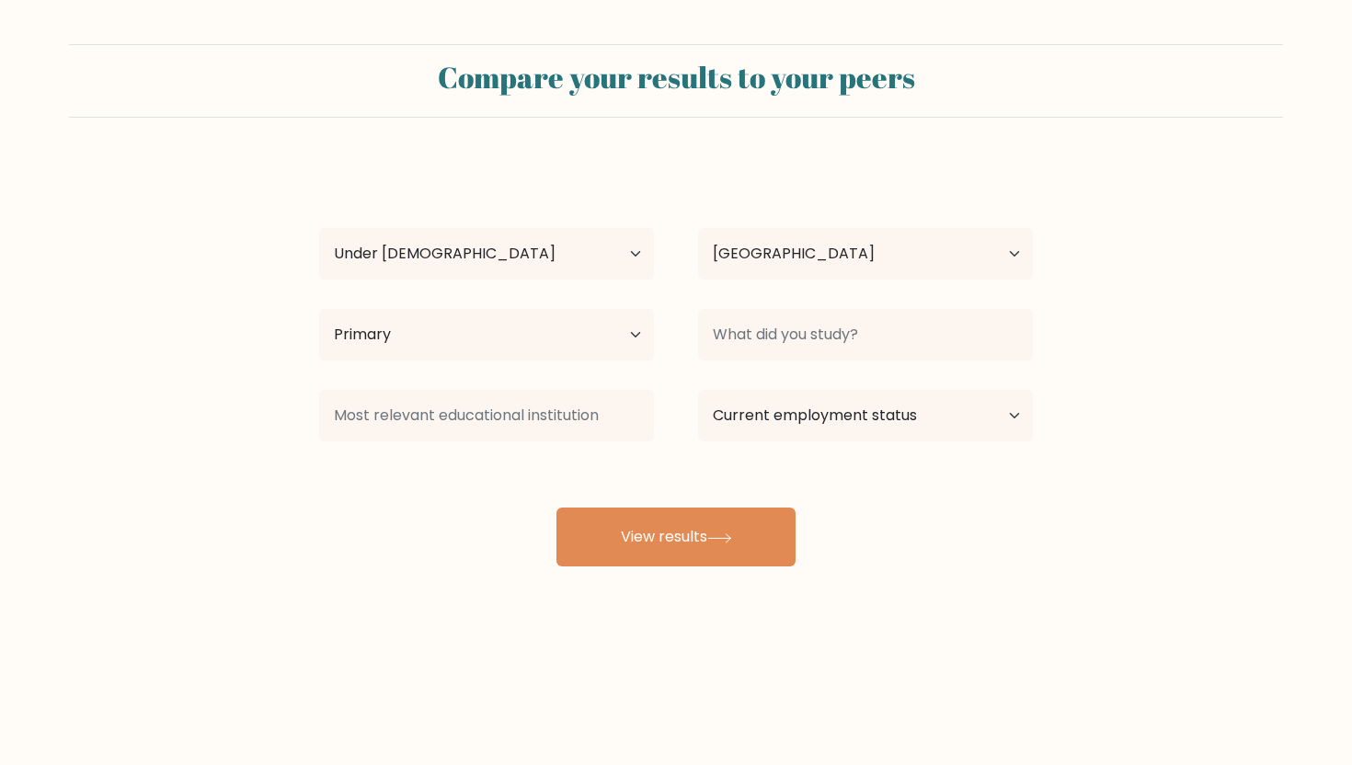
click at [1064, 233] on form "Compare your results to your peers luna phillips Age Under 18 years old 18-24 y…" at bounding box center [676, 305] width 1352 height 523
click at [886, 415] on select "Current employment status Employed Student Retired Other / prefer not to answer" at bounding box center [865, 416] width 335 height 52
select select "student"
click at [698, 390] on select "Current employment status Employed Student Retired Other / prefer not to answer" at bounding box center [865, 416] width 335 height 52
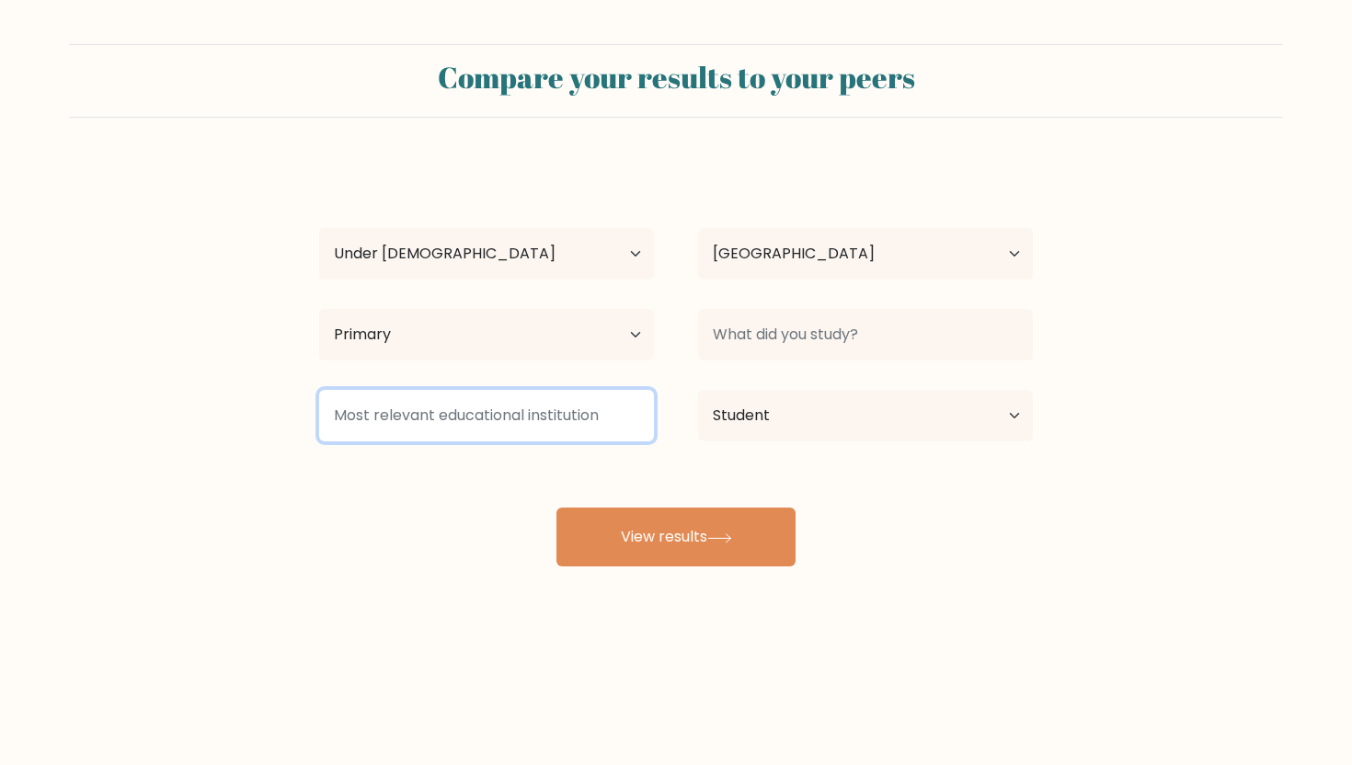
click at [612, 422] on input at bounding box center [486, 416] width 335 height 52
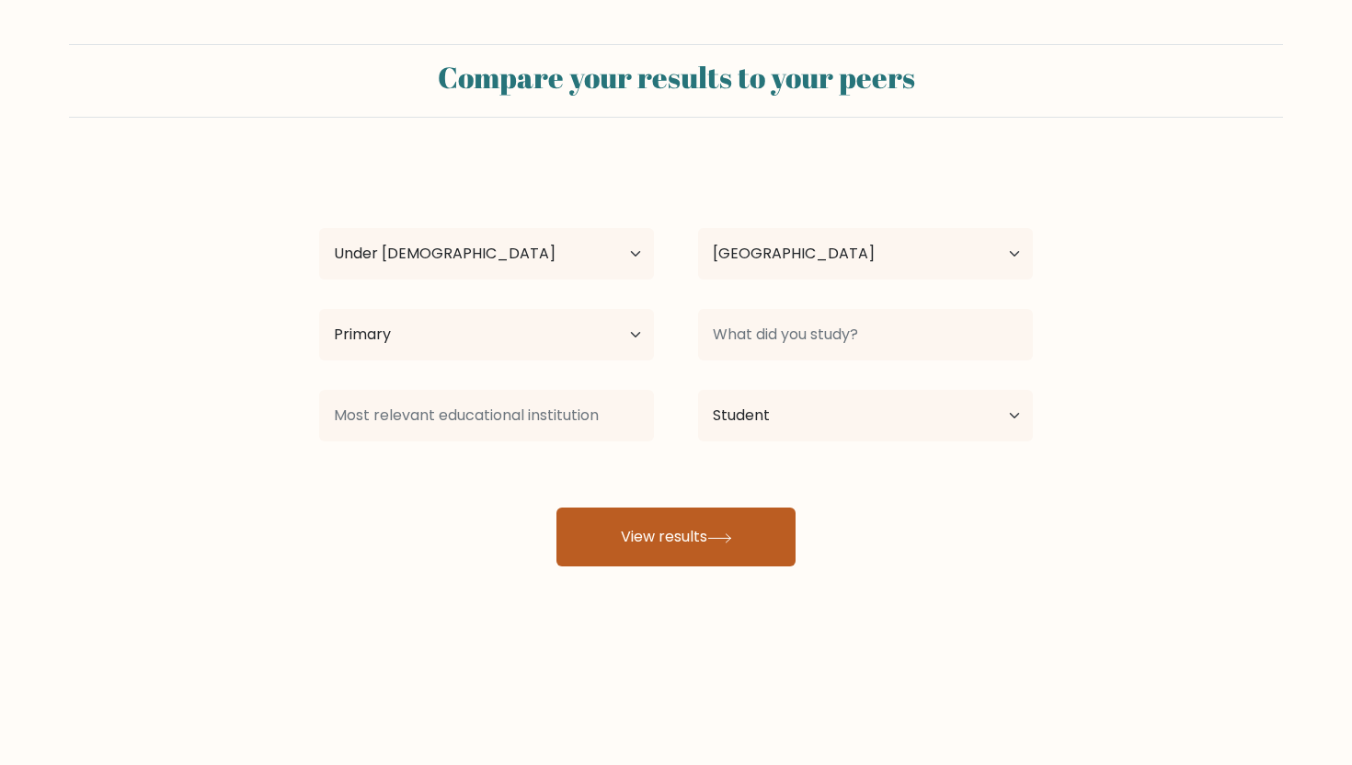
click at [630, 515] on button "View results" at bounding box center [676, 537] width 239 height 59
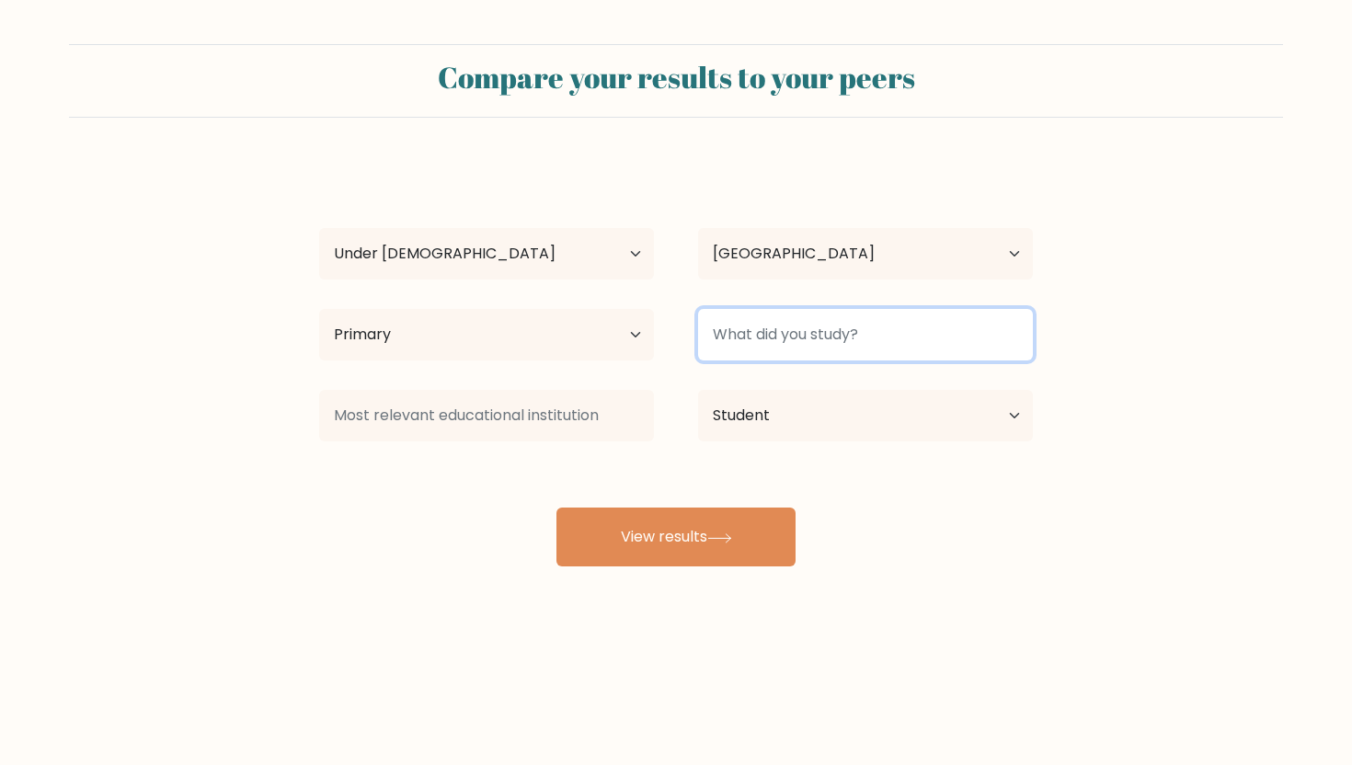
click at [785, 342] on input at bounding box center [865, 335] width 335 height 52
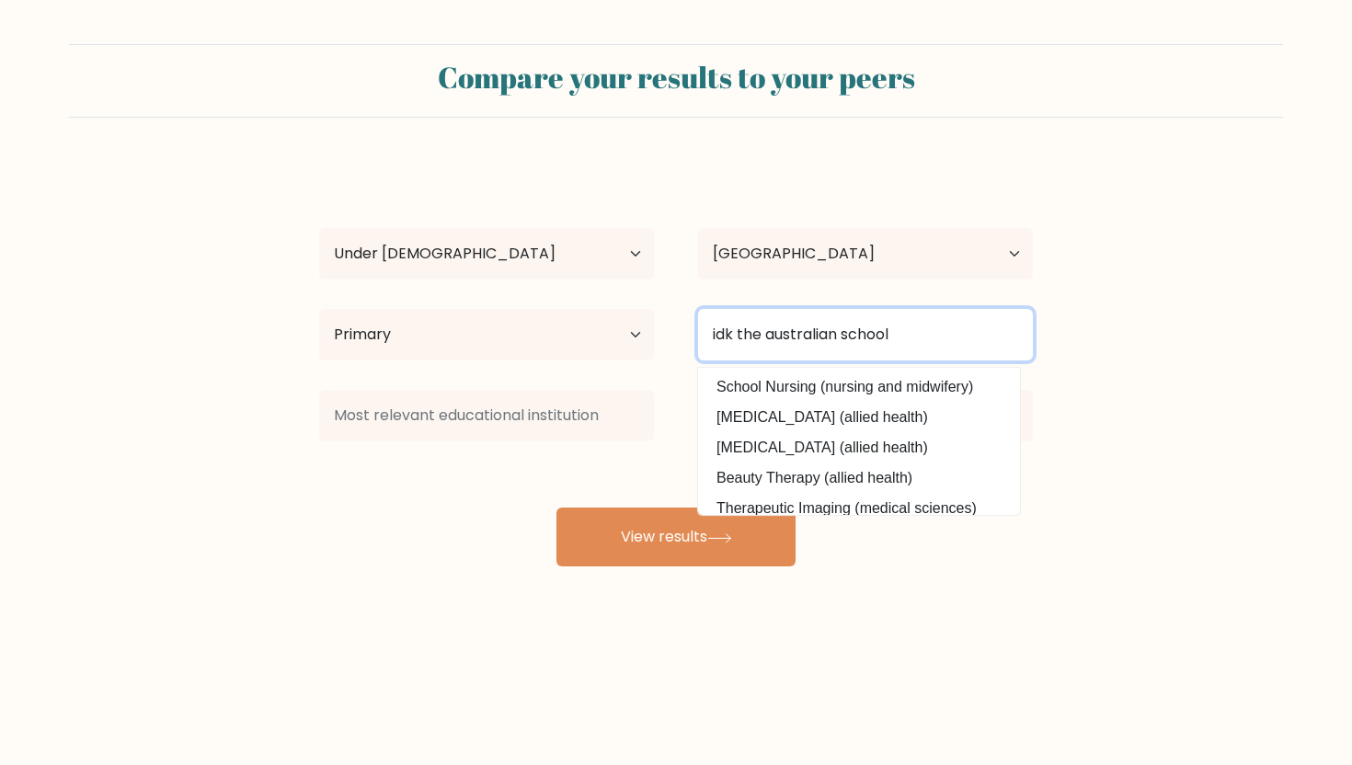
type input "idk the australian school"
drag, startPoint x: 899, startPoint y: 336, endPoint x: 603, endPoint y: 319, distance: 296.7
click at [603, 321] on div "Highest education level No schooling Primary Lower Secondary Upper Secondary Oc…" at bounding box center [676, 335] width 758 height 66
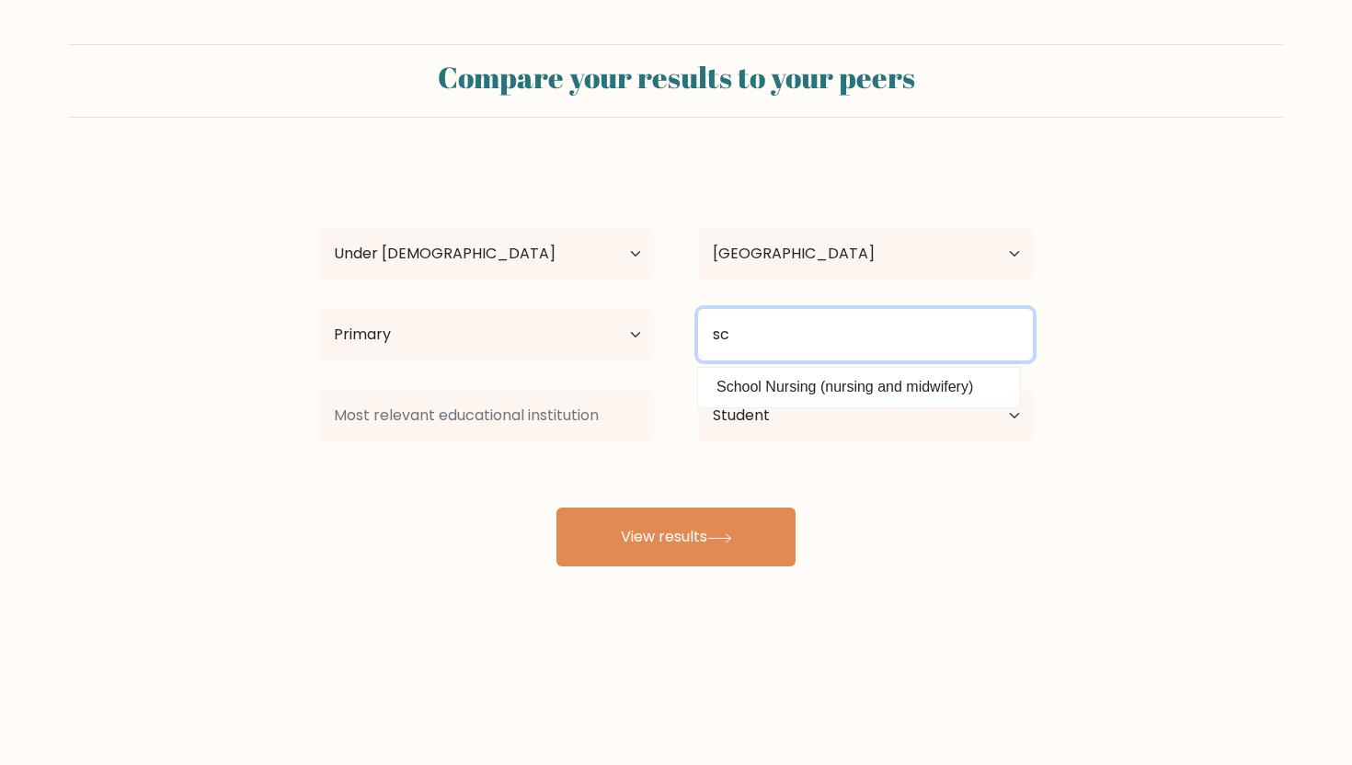
type input "s"
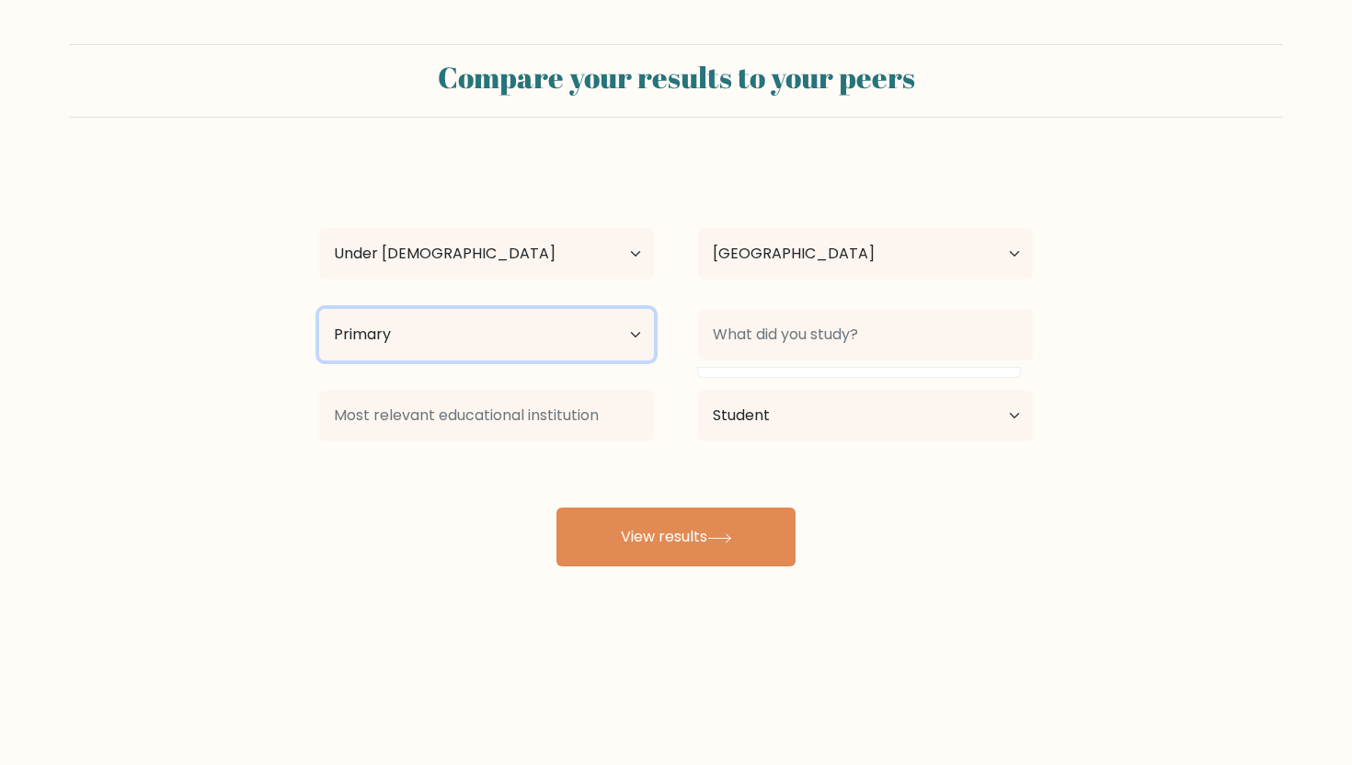
click at [581, 346] on select "Highest education level No schooling Primary Lower Secondary Upper Secondary Oc…" at bounding box center [486, 335] width 335 height 52
click at [319, 309] on select "Highest education level No schooling Primary Lower Secondary Upper Secondary Oc…" at bounding box center [486, 335] width 335 height 52
click at [571, 346] on select "Highest education level No schooling Primary Lower Secondary Upper Secondary Oc…" at bounding box center [486, 335] width 335 height 52
select select "lower_secondary"
click at [319, 309] on select "Highest education level No schooling Primary Lower Secondary Upper Secondary Oc…" at bounding box center [486, 335] width 335 height 52
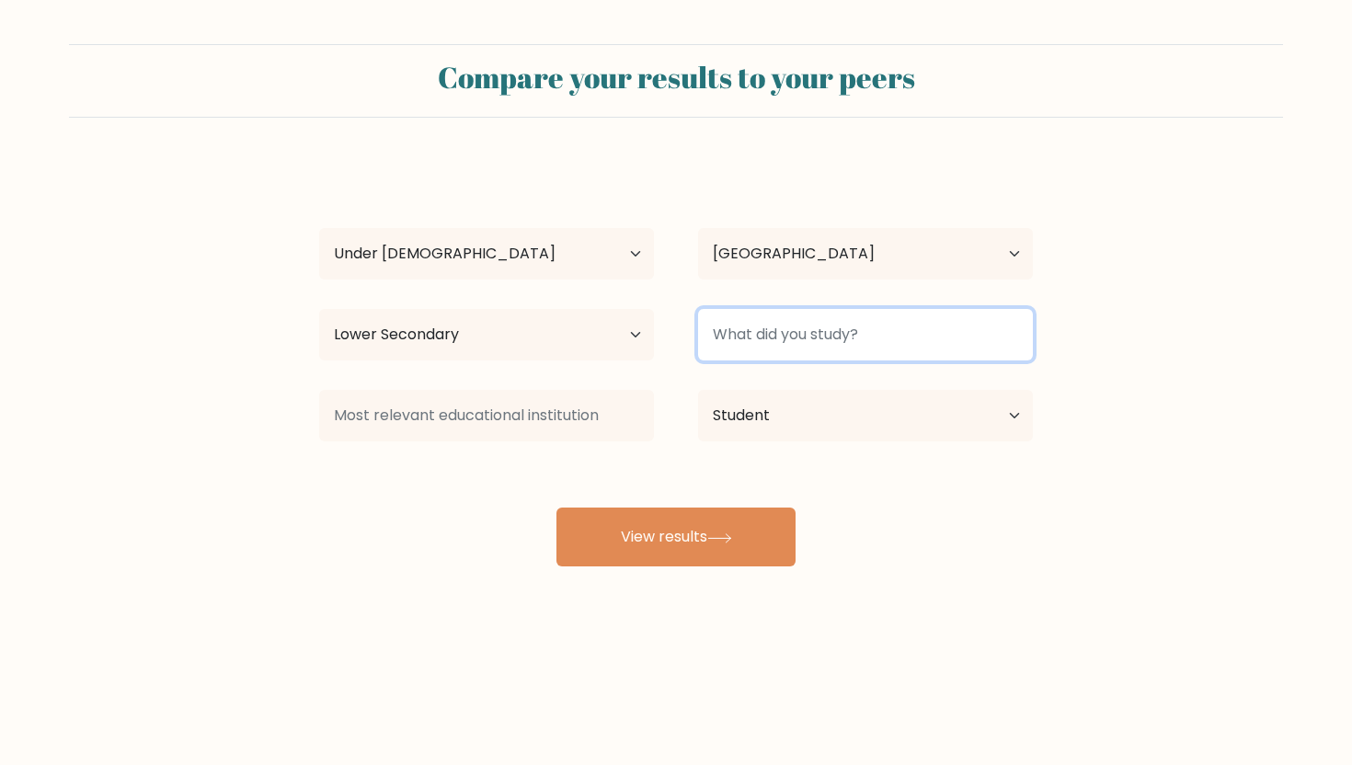
click at [800, 328] on input at bounding box center [865, 335] width 335 height 52
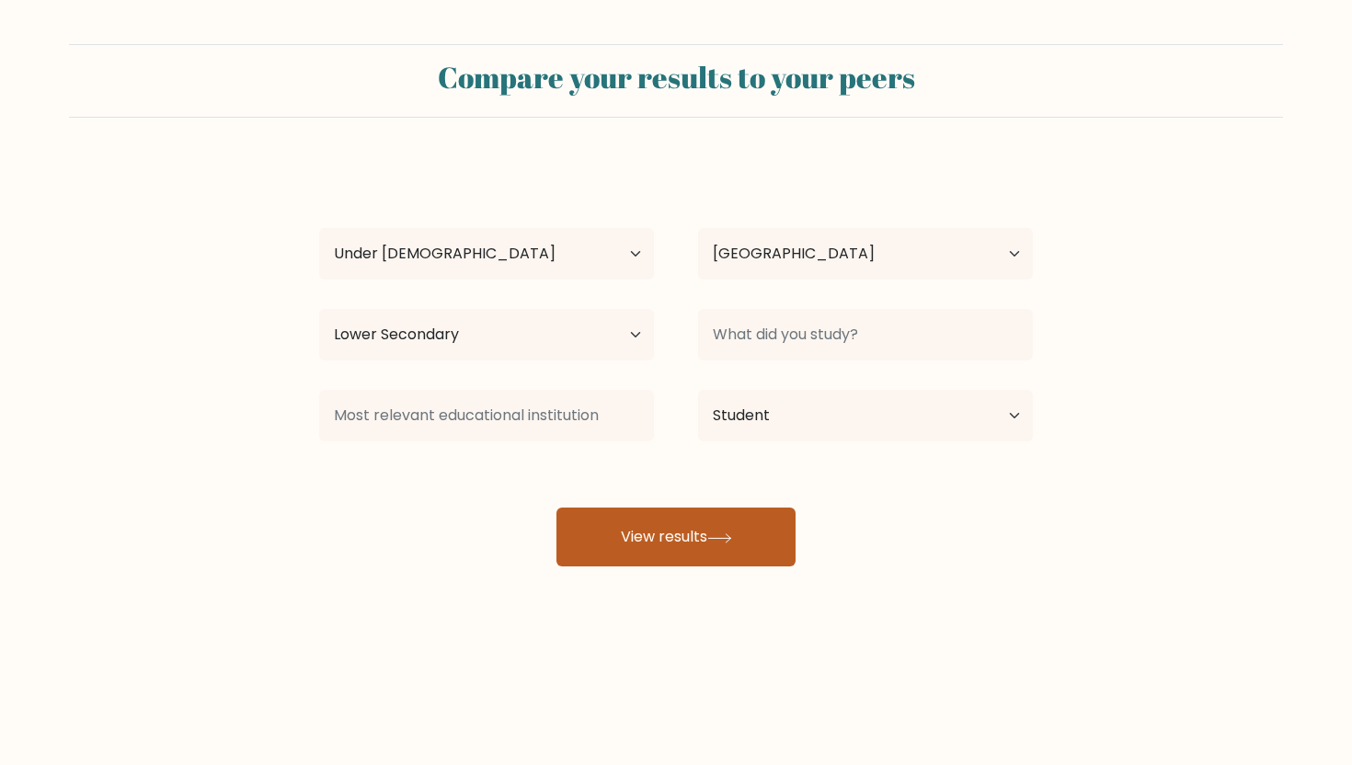
click at [746, 535] on button "View results" at bounding box center [676, 537] width 239 height 59
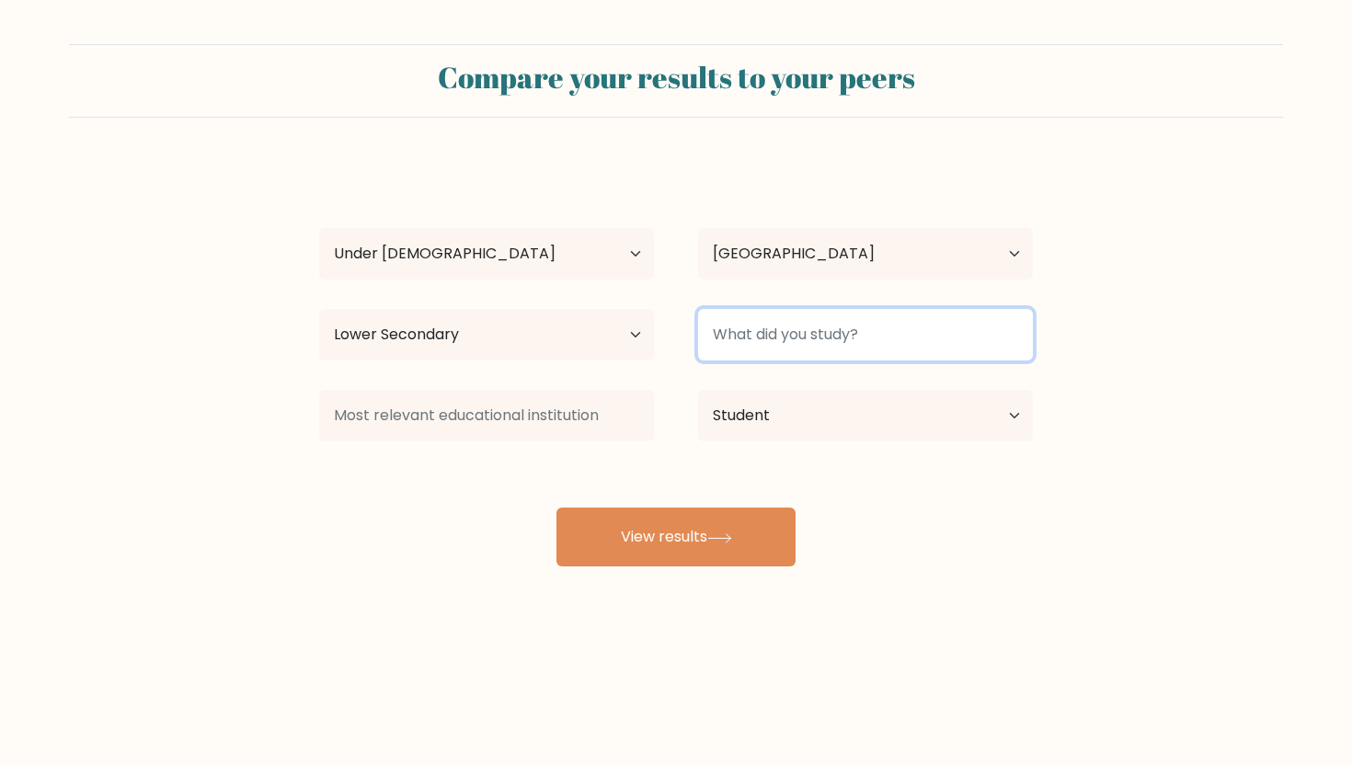
click at [834, 332] on input at bounding box center [865, 335] width 335 height 52
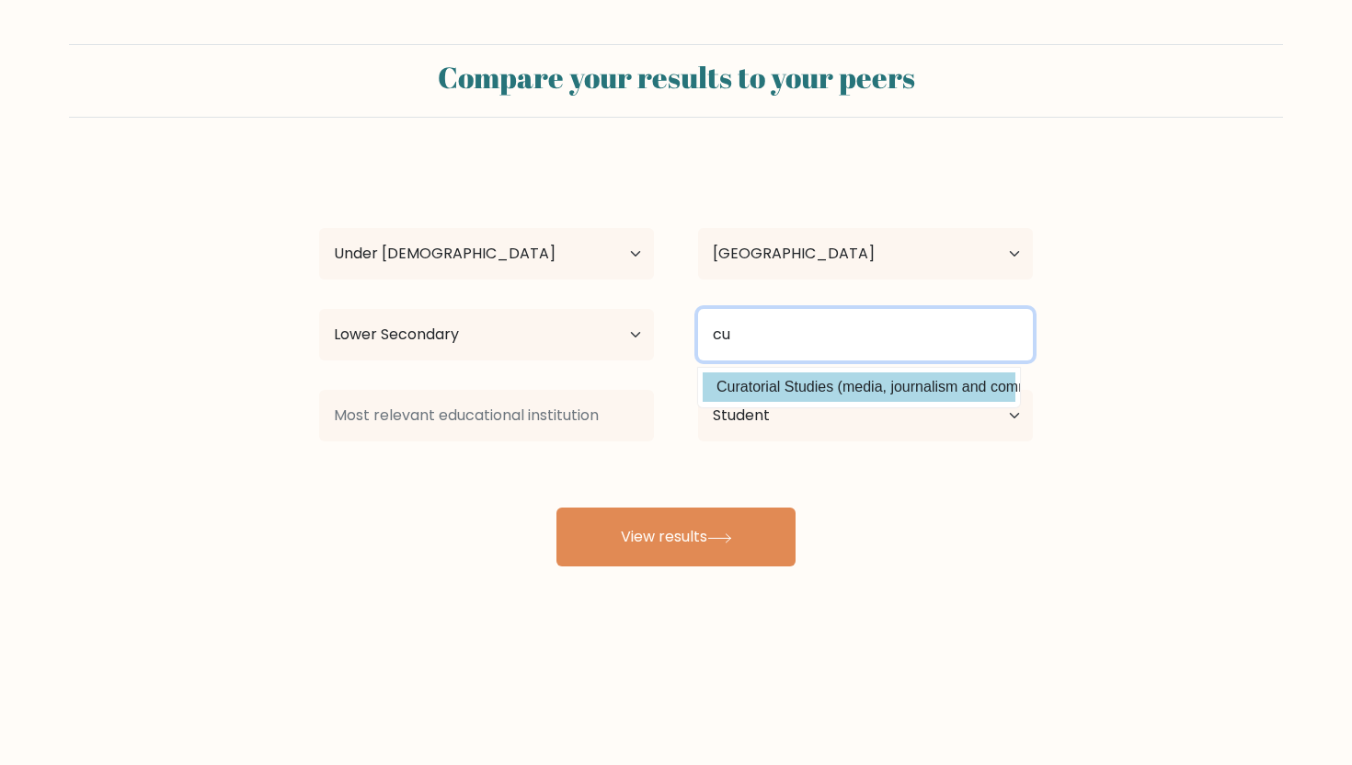
type input "c"
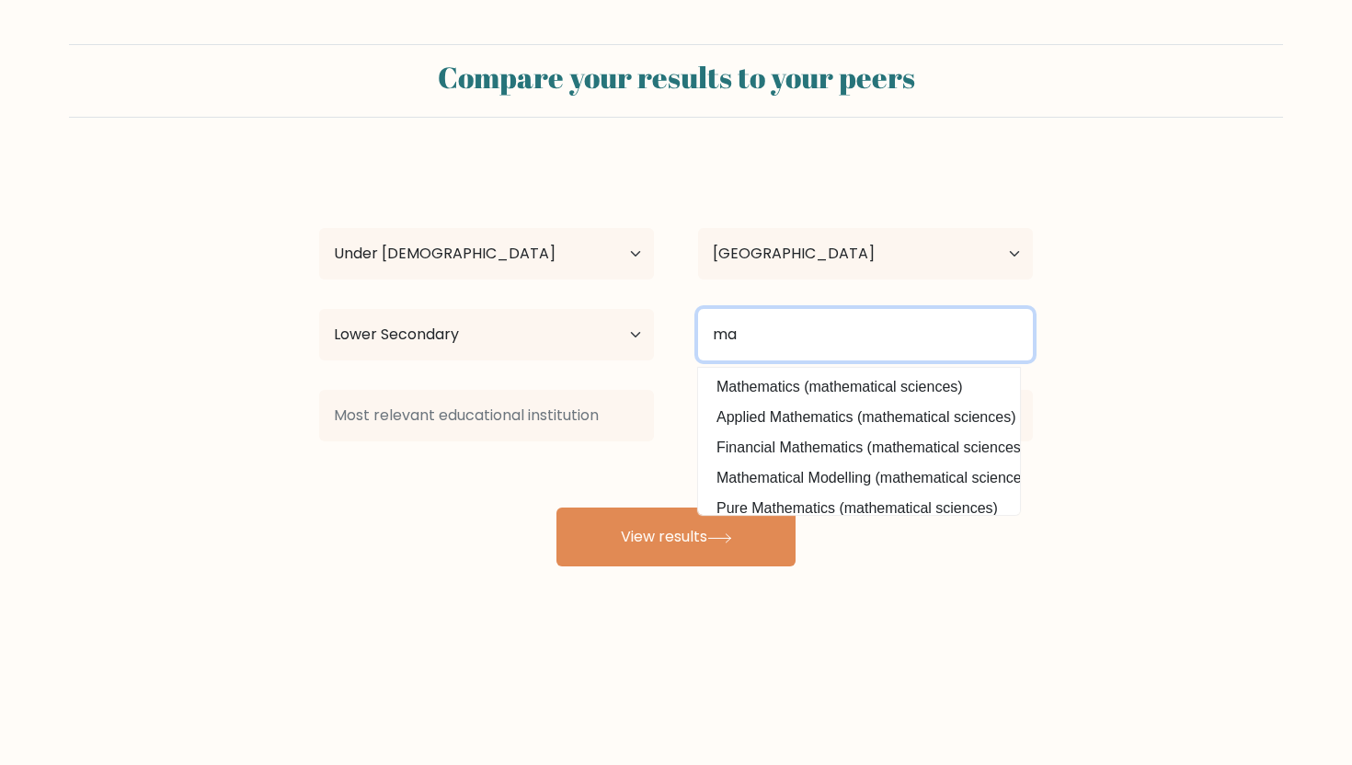
type input "m"
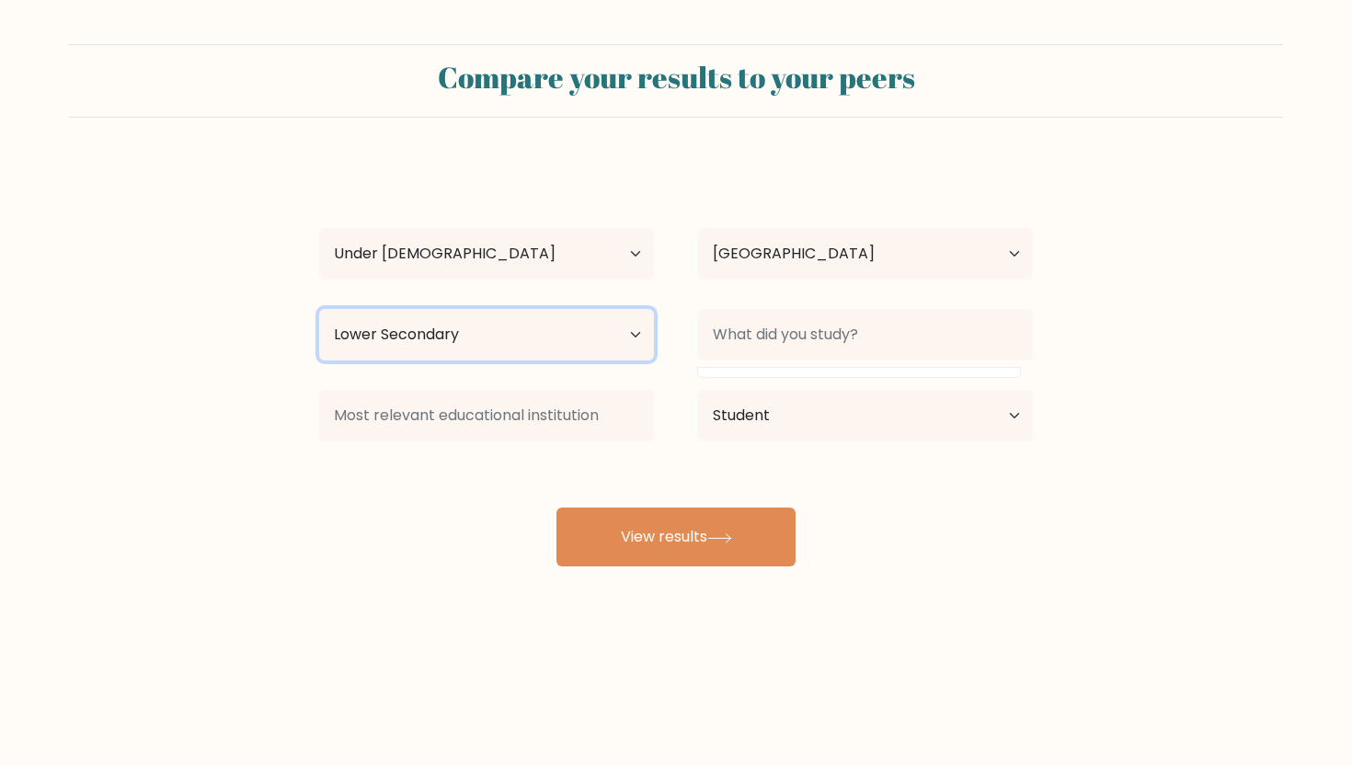
click at [610, 356] on select "Highest education level No schooling Primary Lower Secondary Upper Secondary Oc…" at bounding box center [486, 335] width 335 height 52
click at [319, 309] on select "Highest education level No schooling Primary Lower Secondary Upper Secondary Oc…" at bounding box center [486, 335] width 335 height 52
click at [709, 505] on div "luna phillips Age Under 18 years old 18-24 years old 25-34 years old 35-44 year…" at bounding box center [676, 364] width 736 height 405
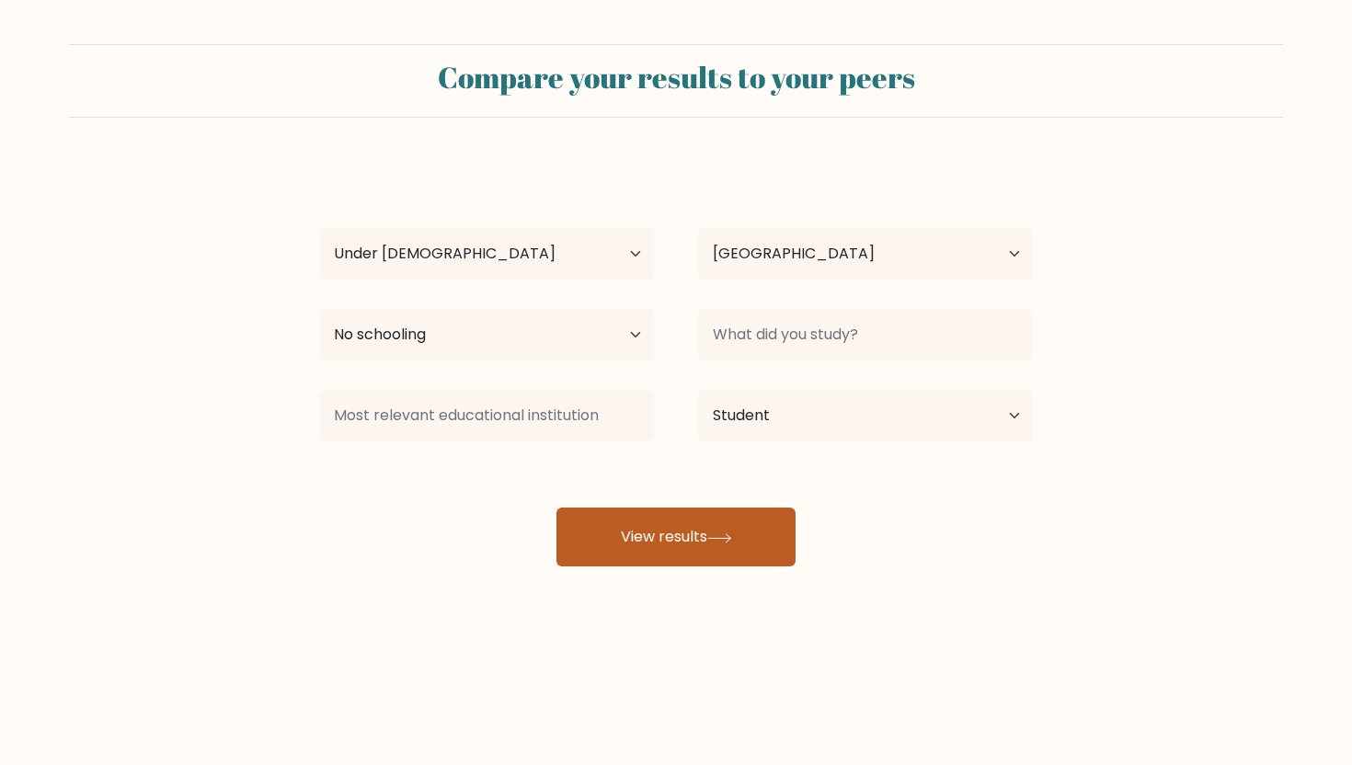
click at [705, 538] on button "View results" at bounding box center [676, 537] width 239 height 59
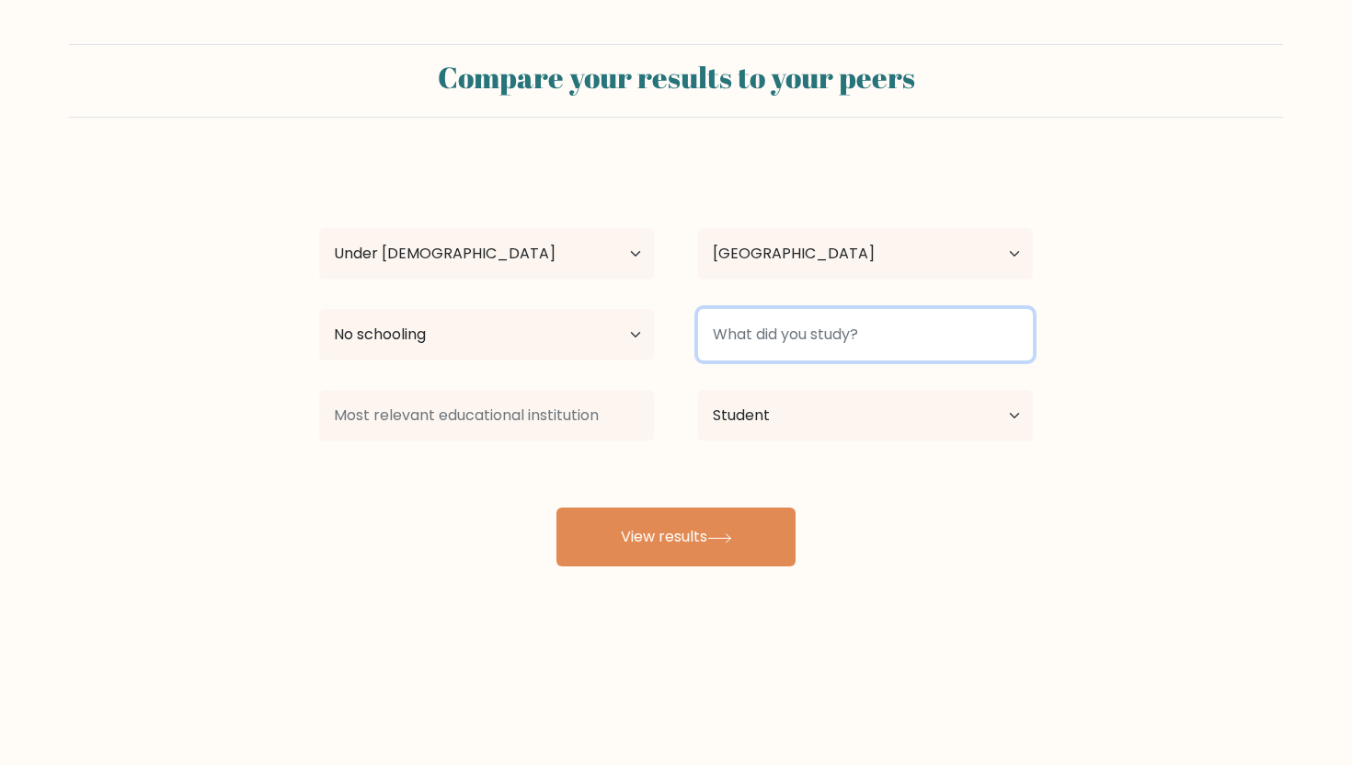
click at [832, 347] on input at bounding box center [865, 335] width 335 height 52
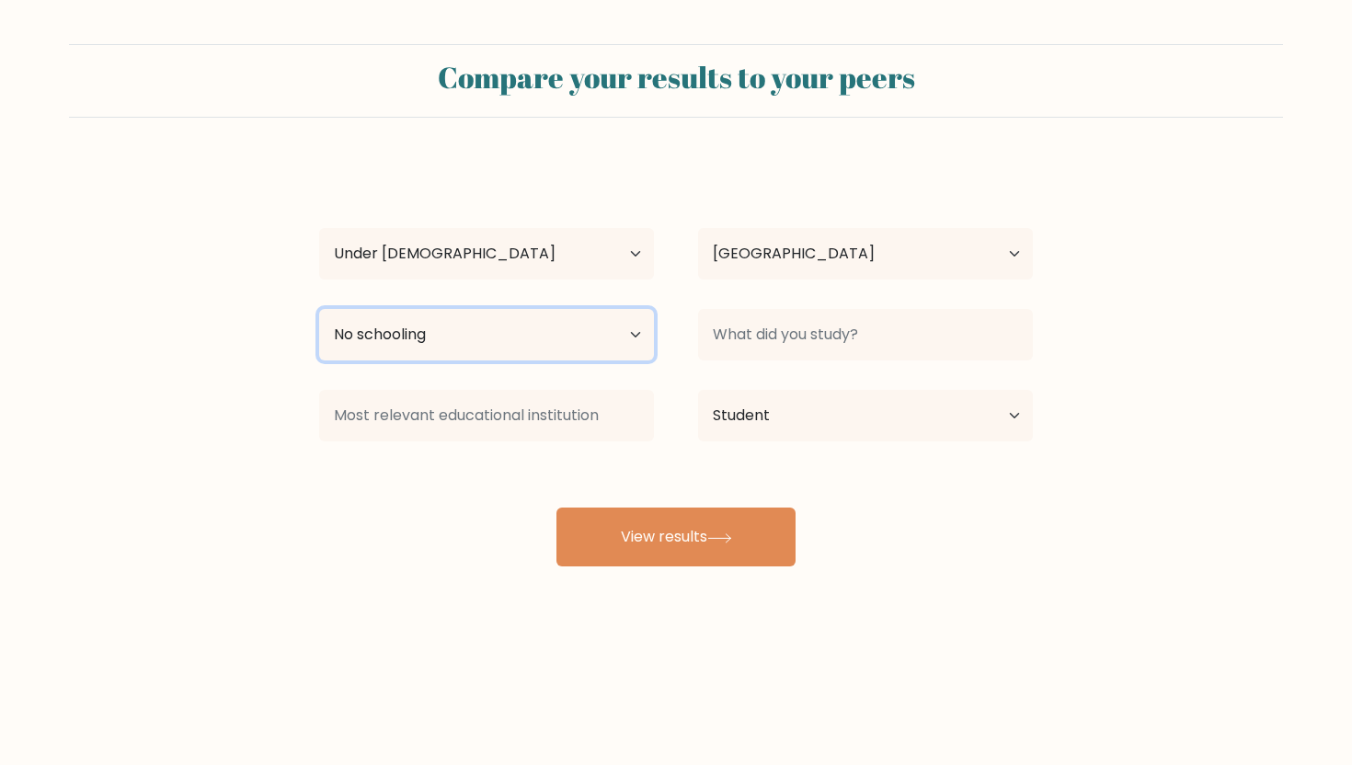
click at [594, 343] on select "Highest education level No schooling Primary Lower Secondary Upper Secondary Oc…" at bounding box center [486, 335] width 335 height 52
select select "primary"
click at [319, 309] on select "Highest education level No schooling Primary Lower Secondary Upper Secondary Oc…" at bounding box center [486, 335] width 335 height 52
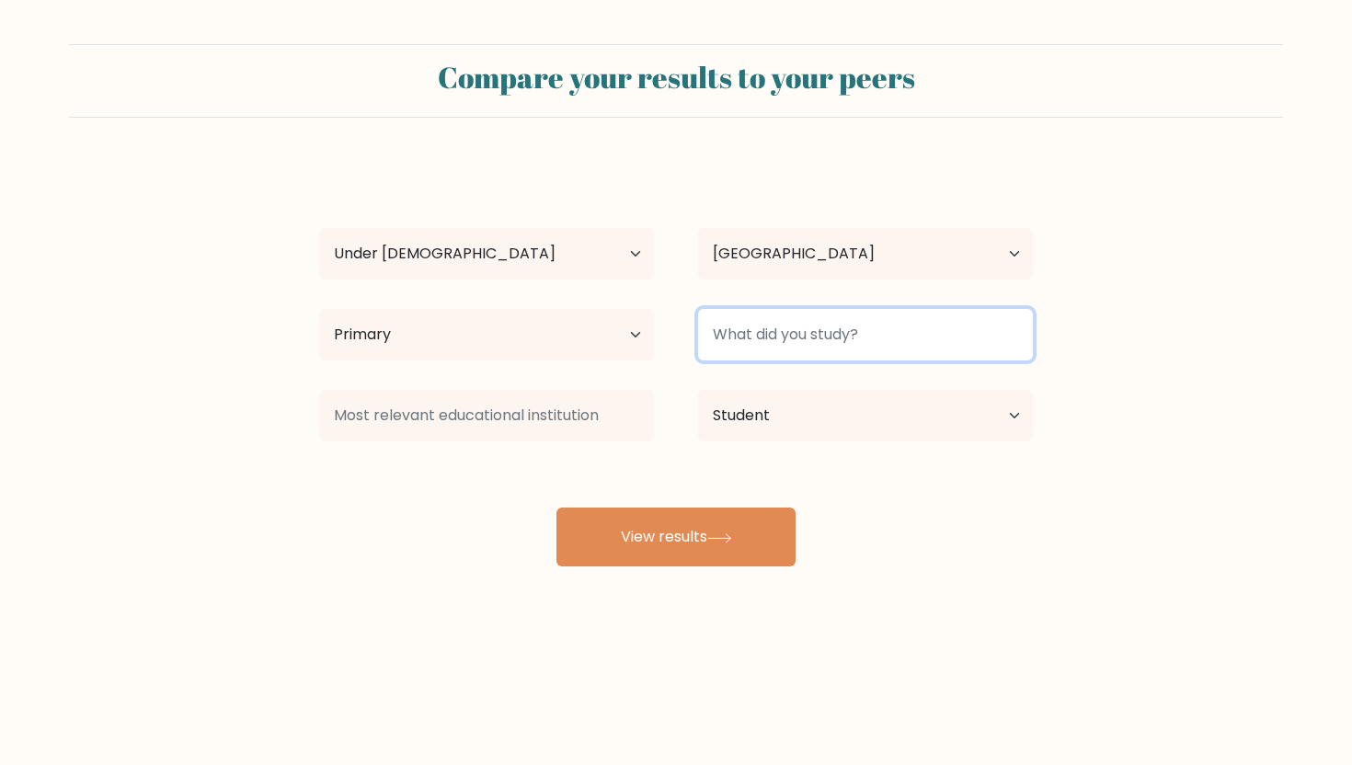
click at [708, 338] on input at bounding box center [865, 335] width 335 height 52
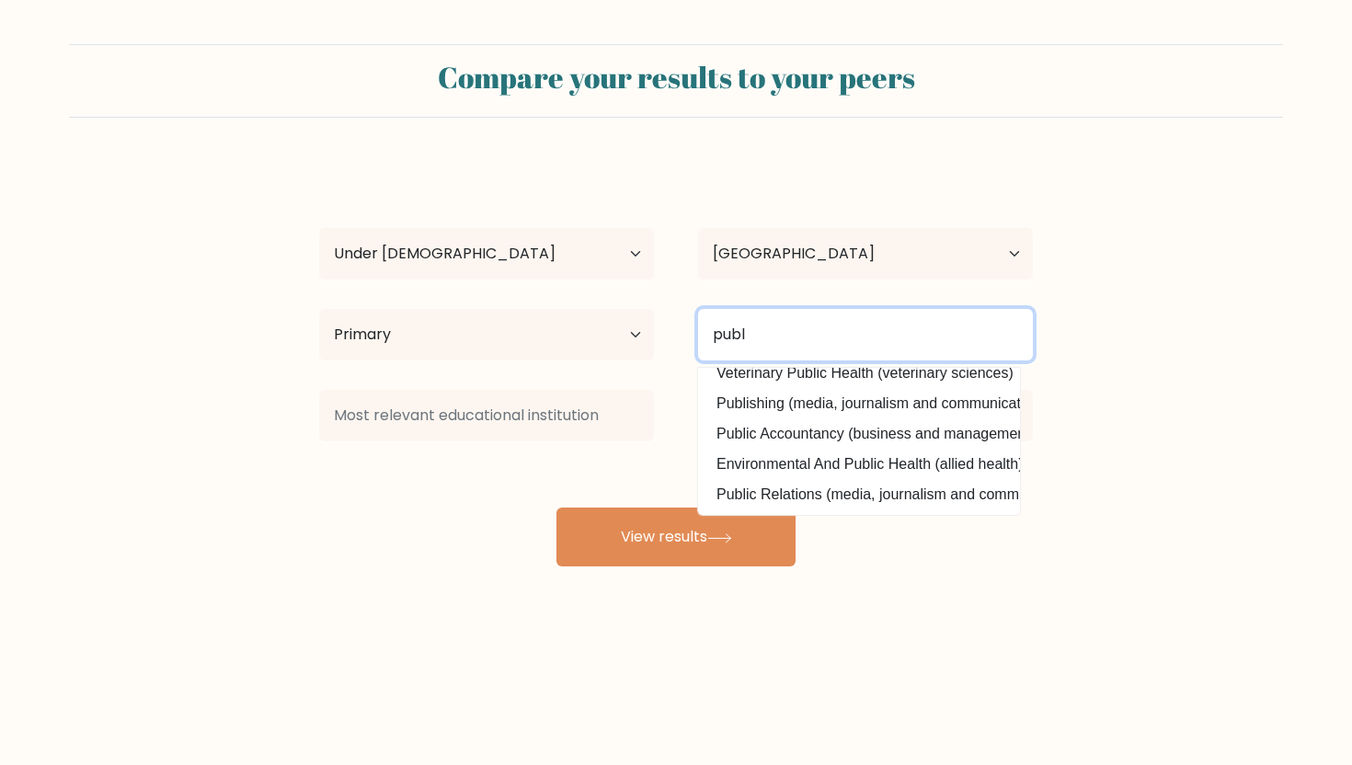
scroll to position [179, 0]
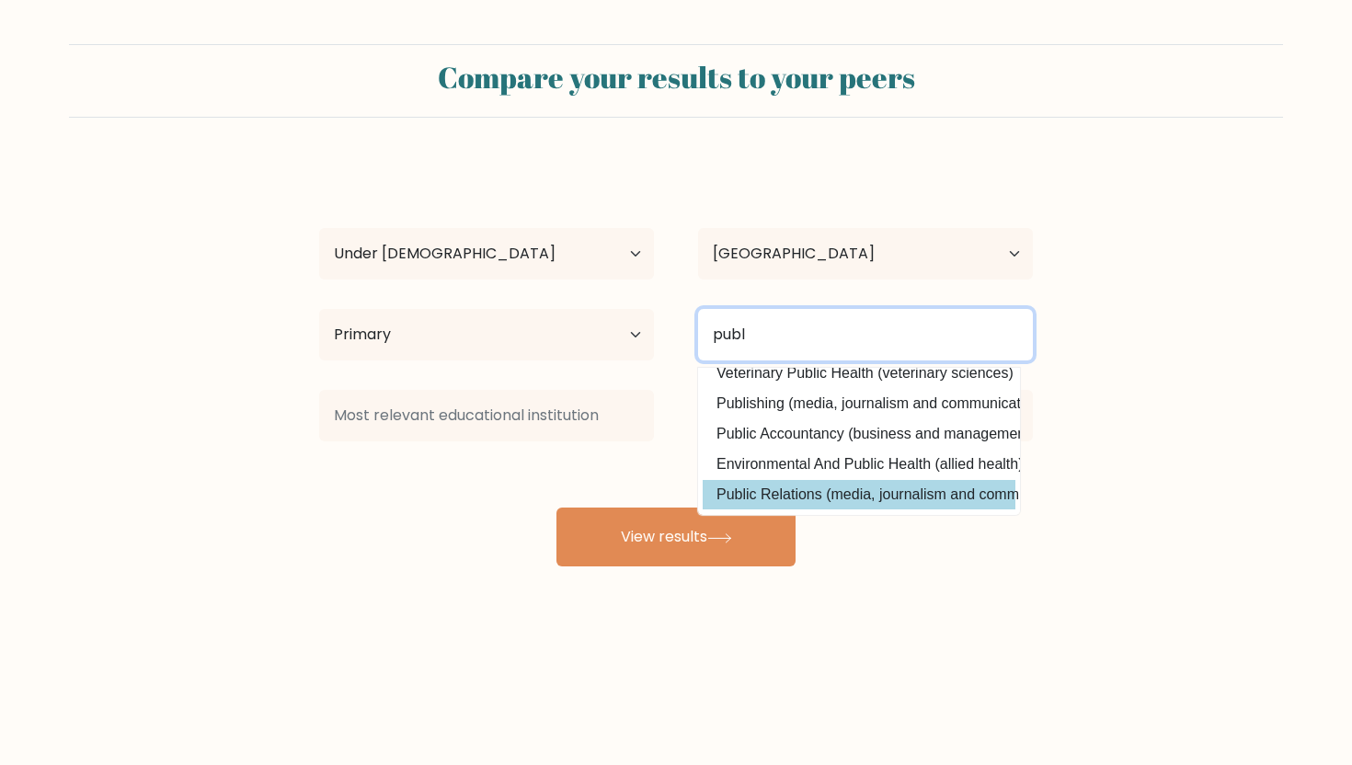
type input "publ"
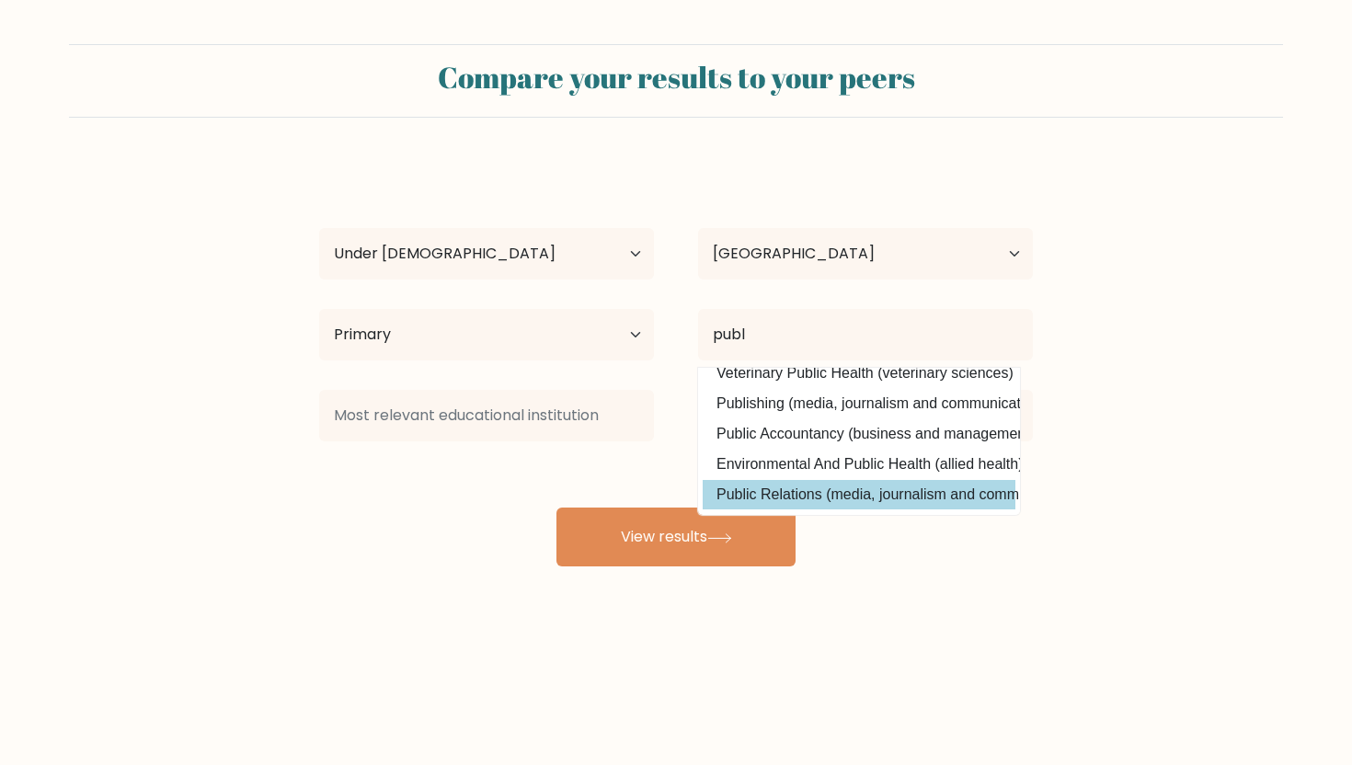
click at [811, 482] on div "luna phillips Age Under 18 years old 18-24 years old 25-34 years old 35-44 year…" at bounding box center [676, 364] width 736 height 405
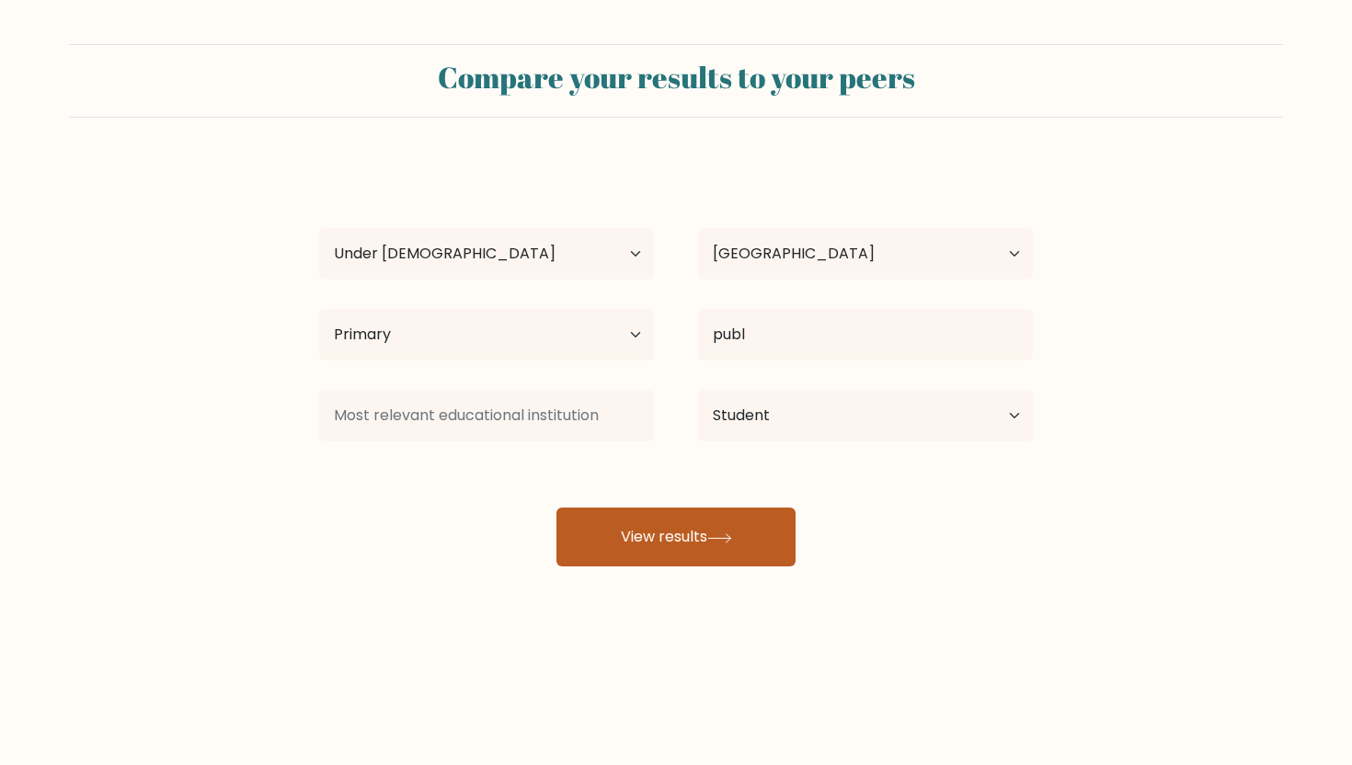
click at [763, 528] on button "View results" at bounding box center [676, 537] width 239 height 59
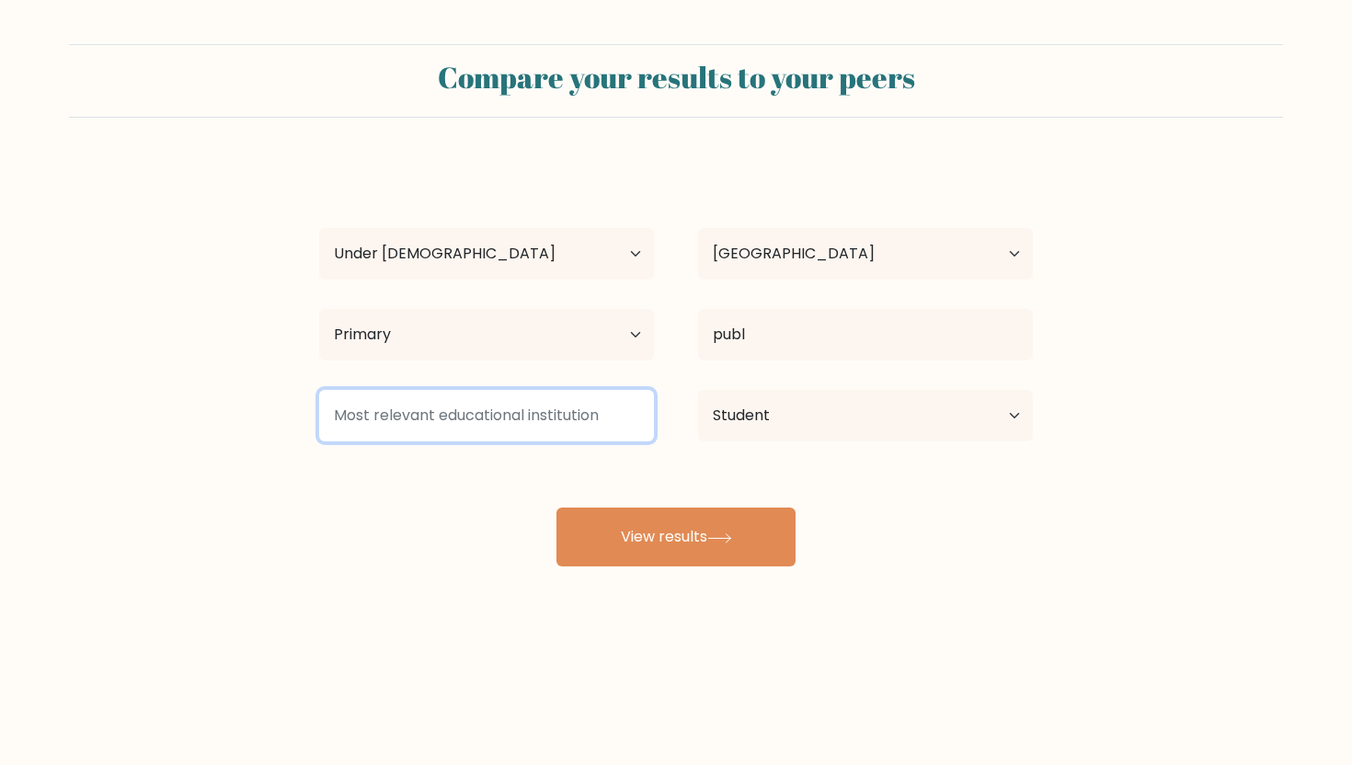
type input "w"
type input "c"
type input "n"
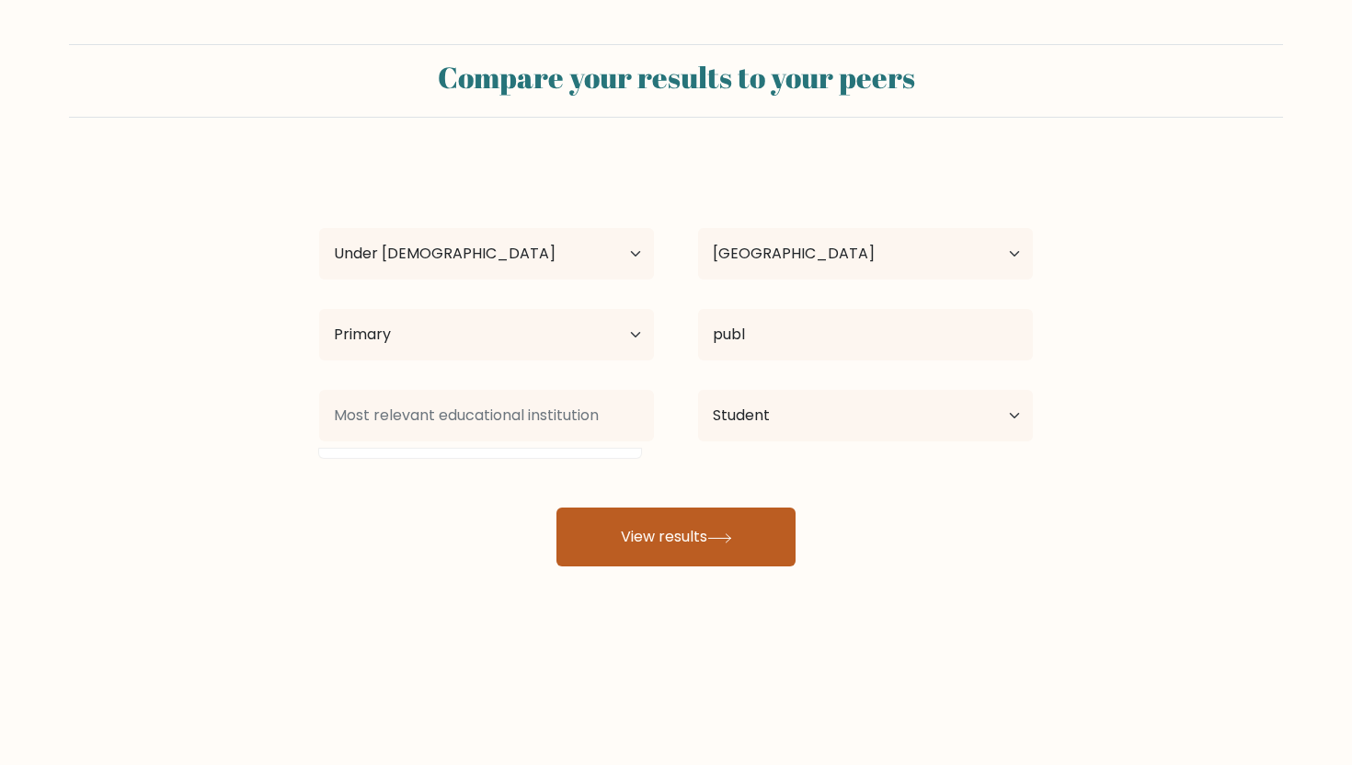
click at [686, 532] on button "View results" at bounding box center [676, 537] width 239 height 59
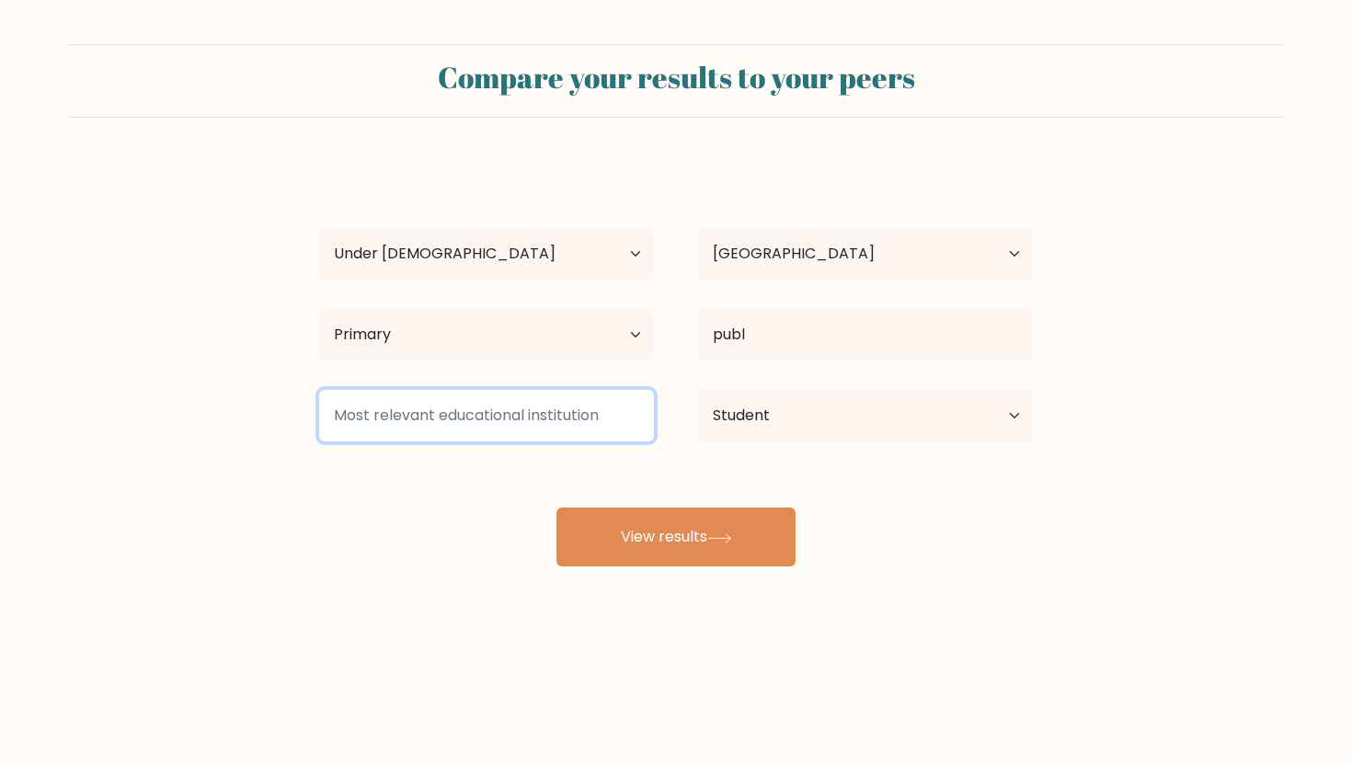
click at [487, 418] on input at bounding box center [486, 416] width 335 height 52
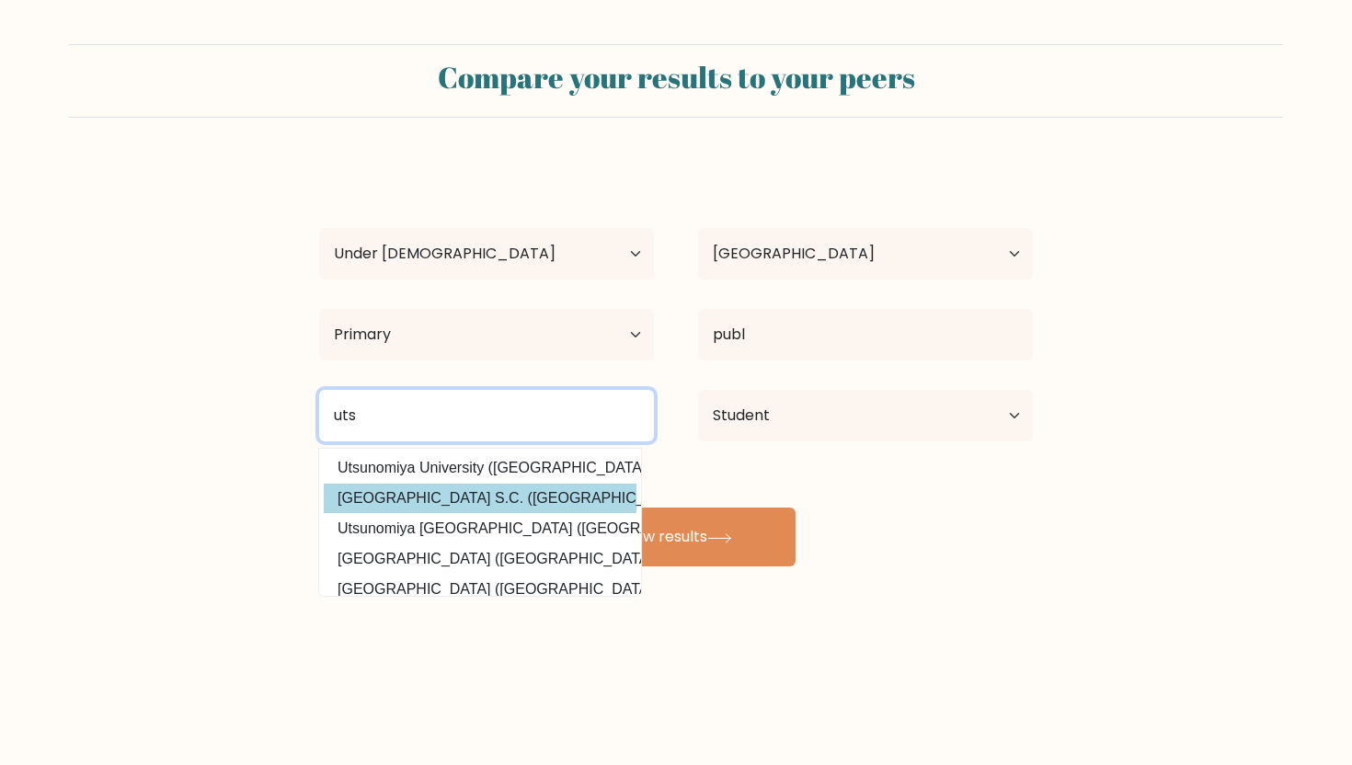
type input "uts"
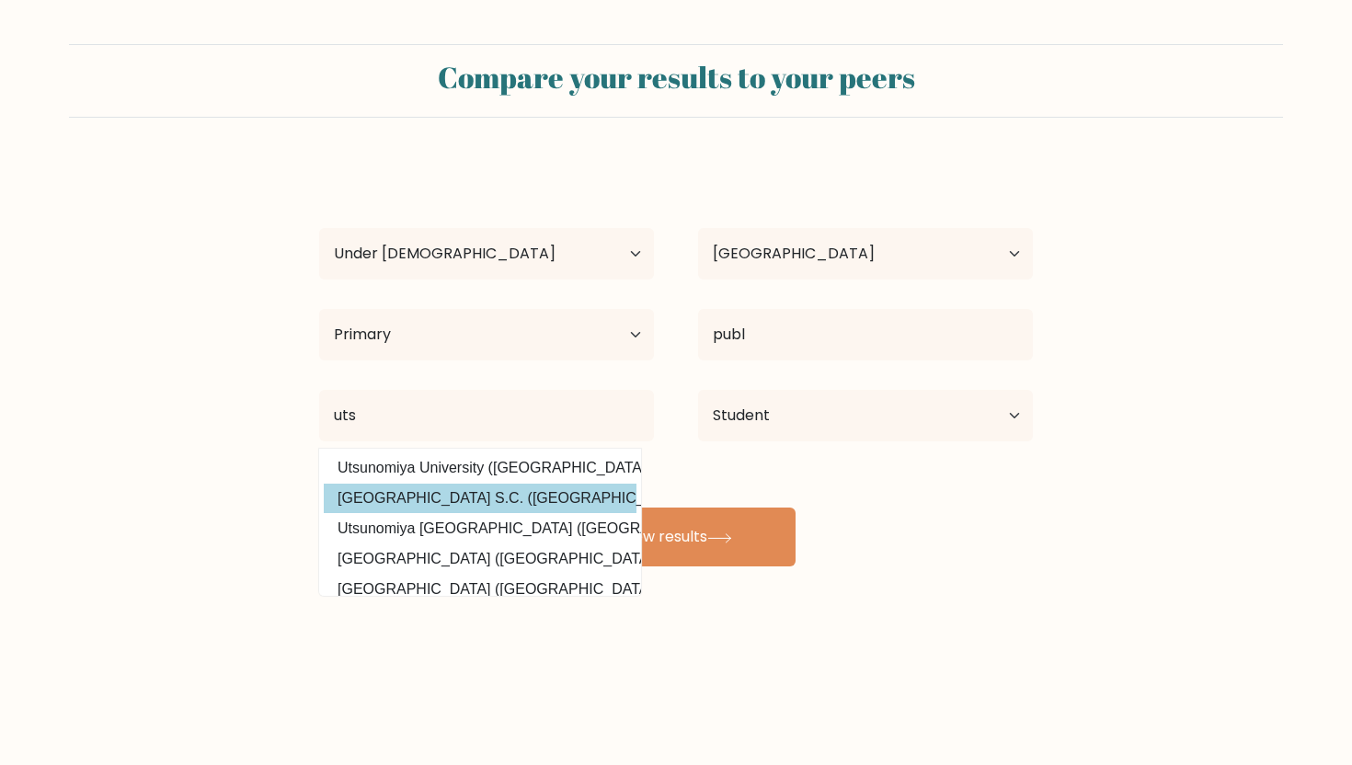
click at [504, 500] on div "luna phillips Age Under 18 years old 18-24 years old 25-34 years old 35-44 year…" at bounding box center [676, 364] width 736 height 405
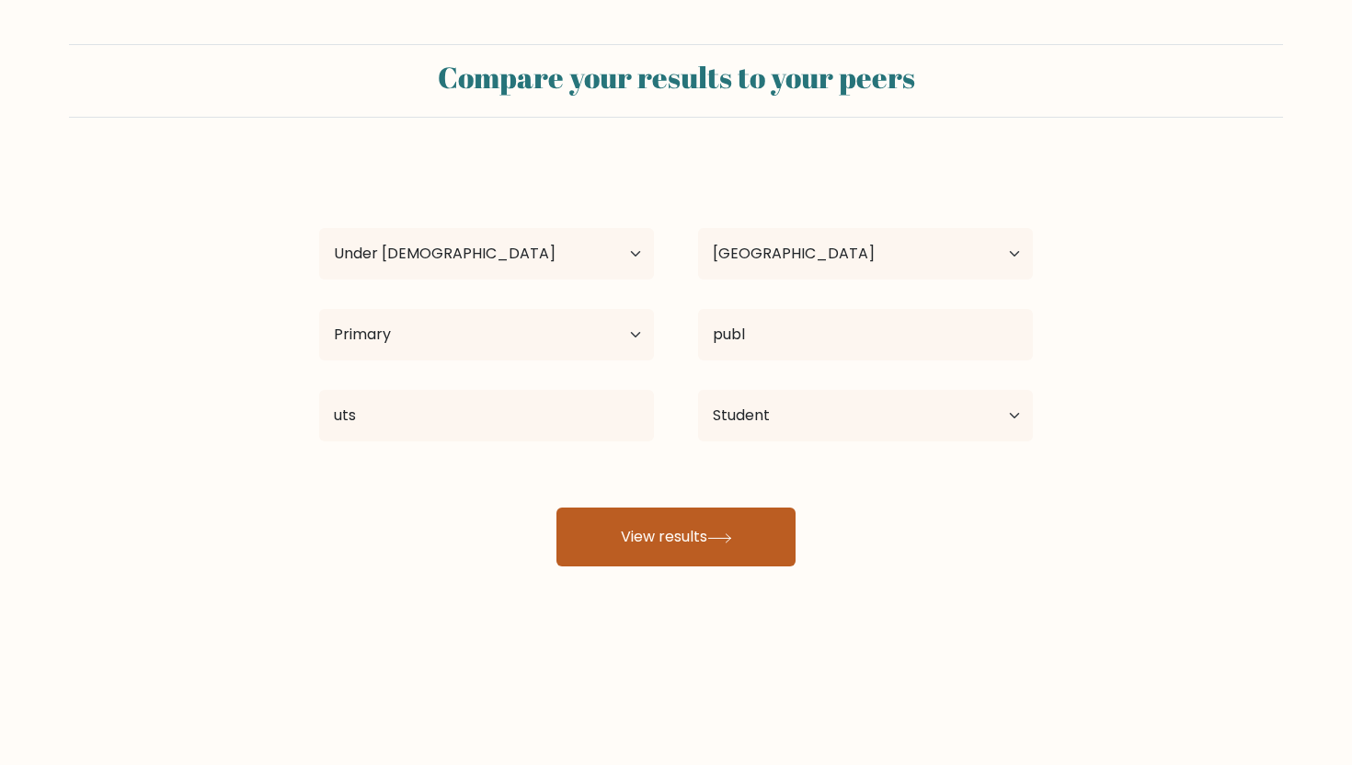
click at [680, 543] on button "View results" at bounding box center [676, 537] width 239 height 59
